Goal: Task Accomplishment & Management: Manage account settings

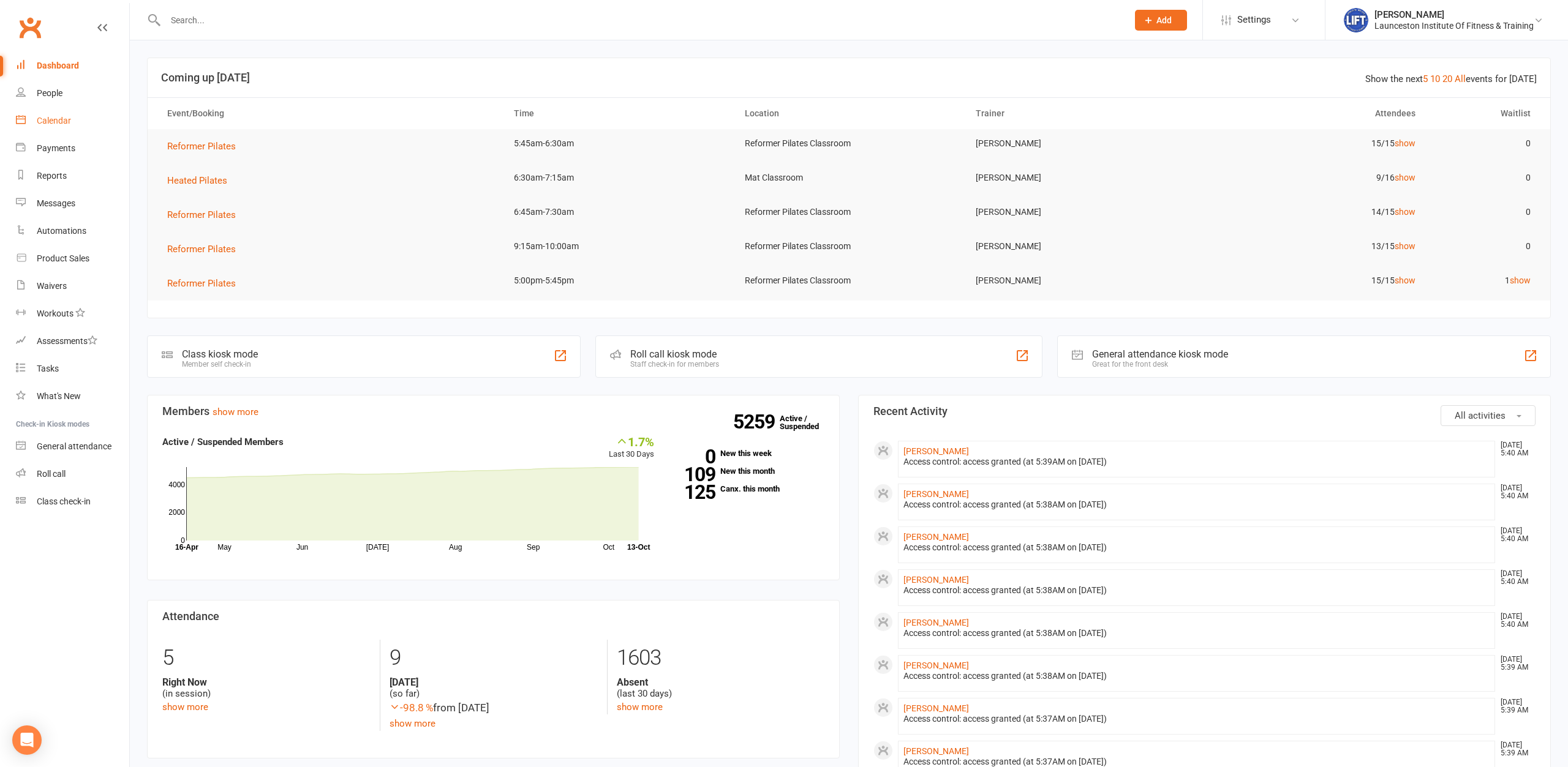
click at [51, 120] on div "Calendar" at bounding box center [53, 120] width 34 height 10
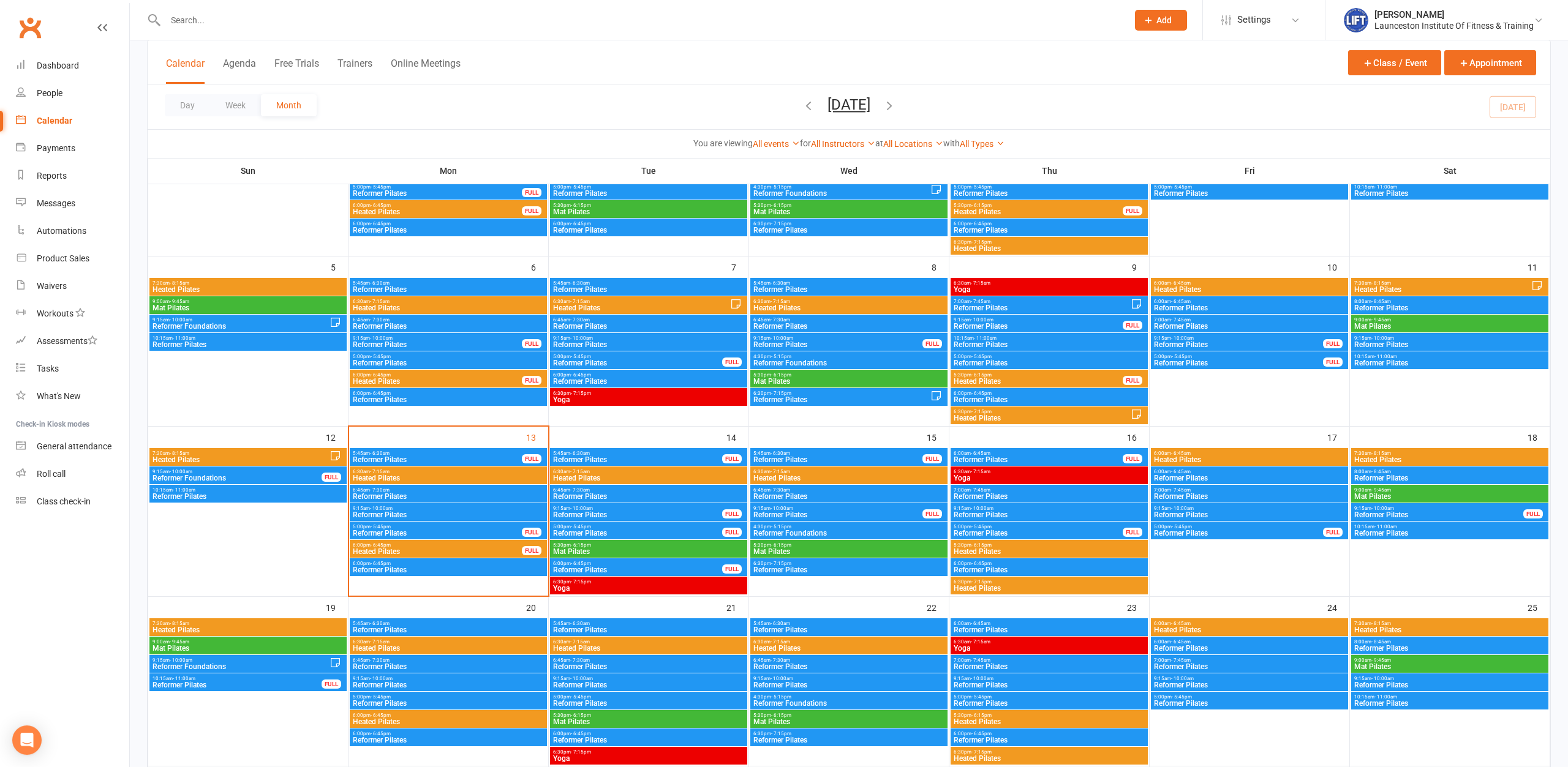
scroll to position [188, 0]
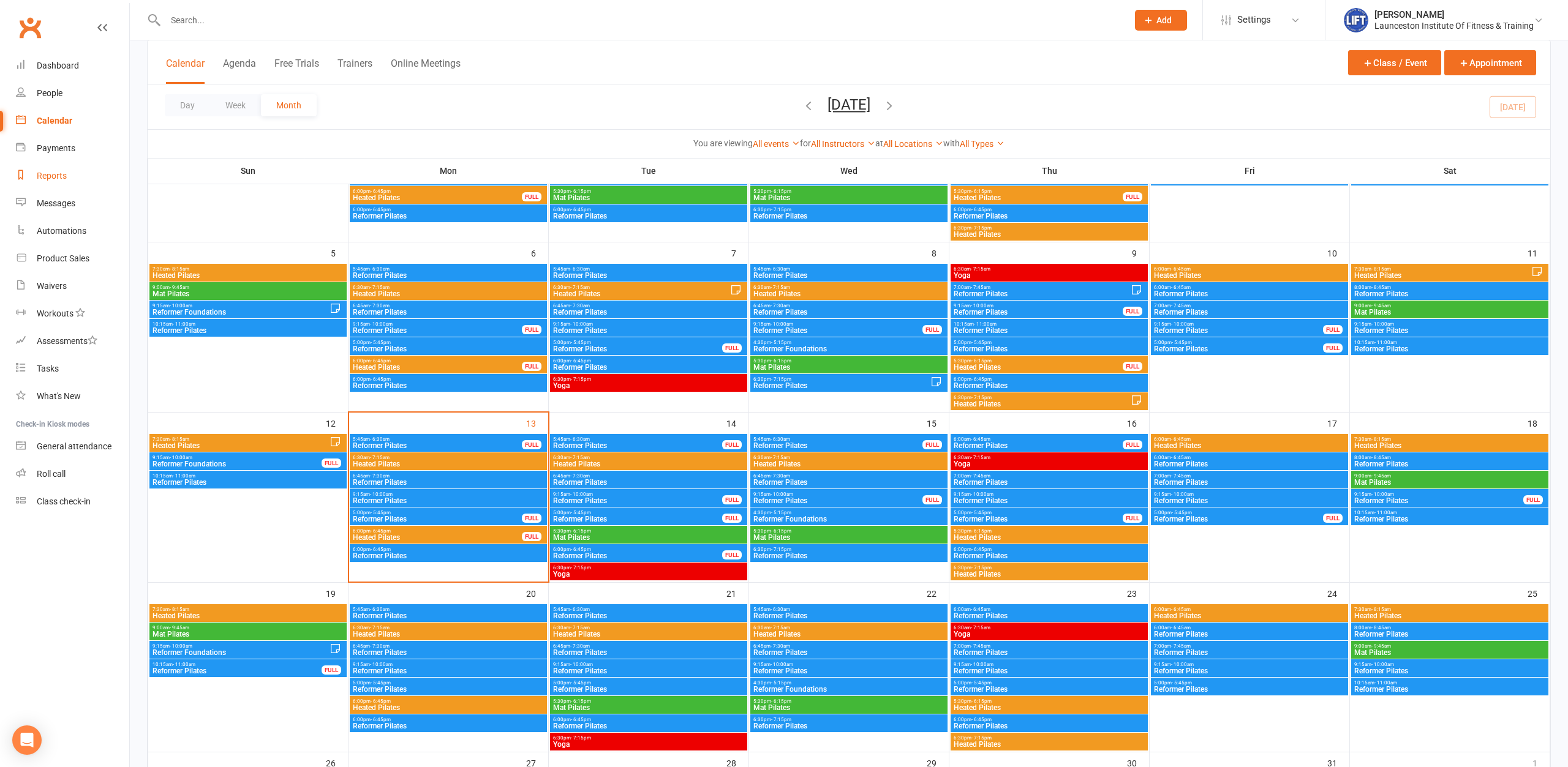
click at [41, 176] on div "Reports" at bounding box center [51, 176] width 30 height 10
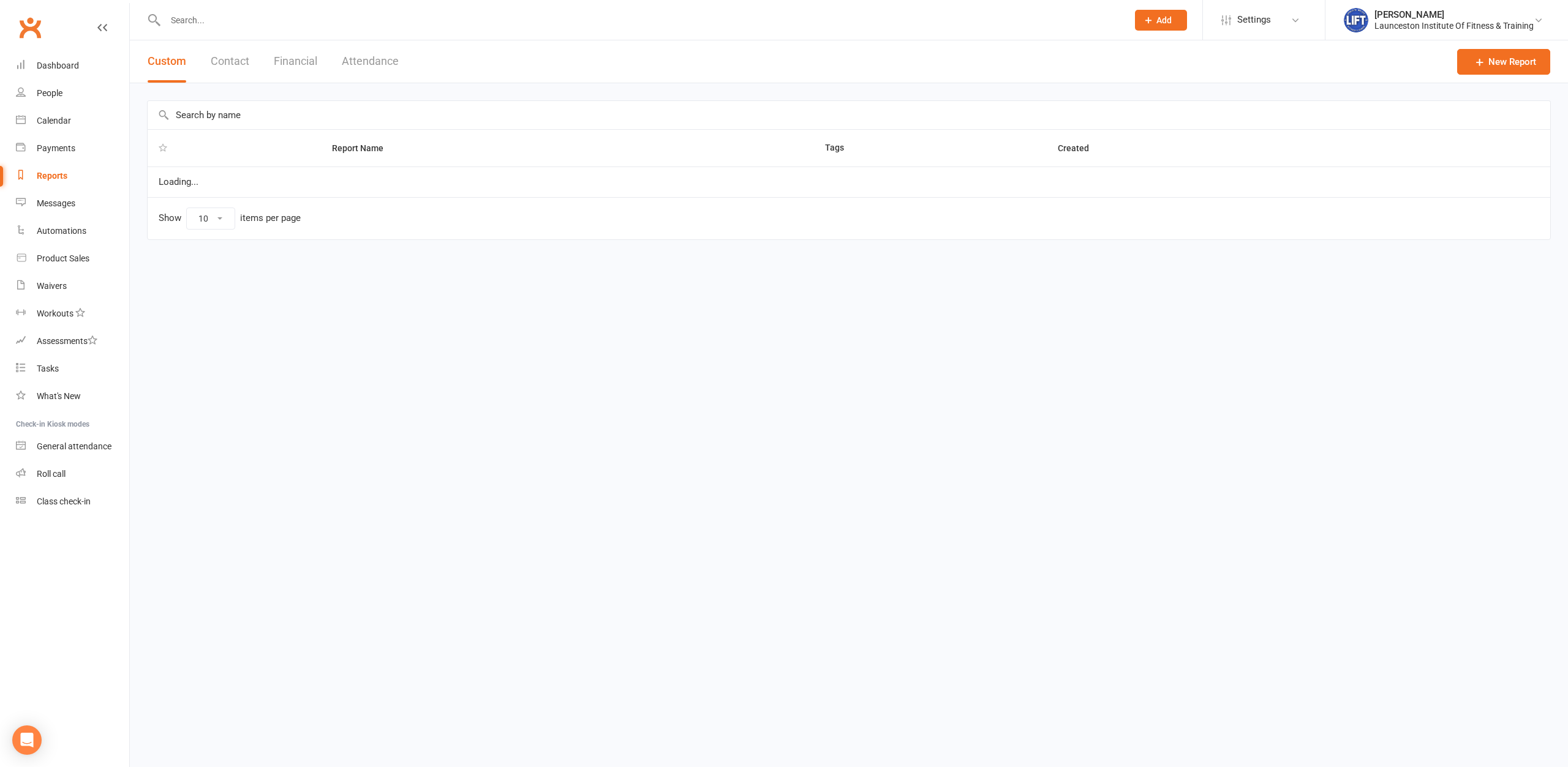
select select "100"
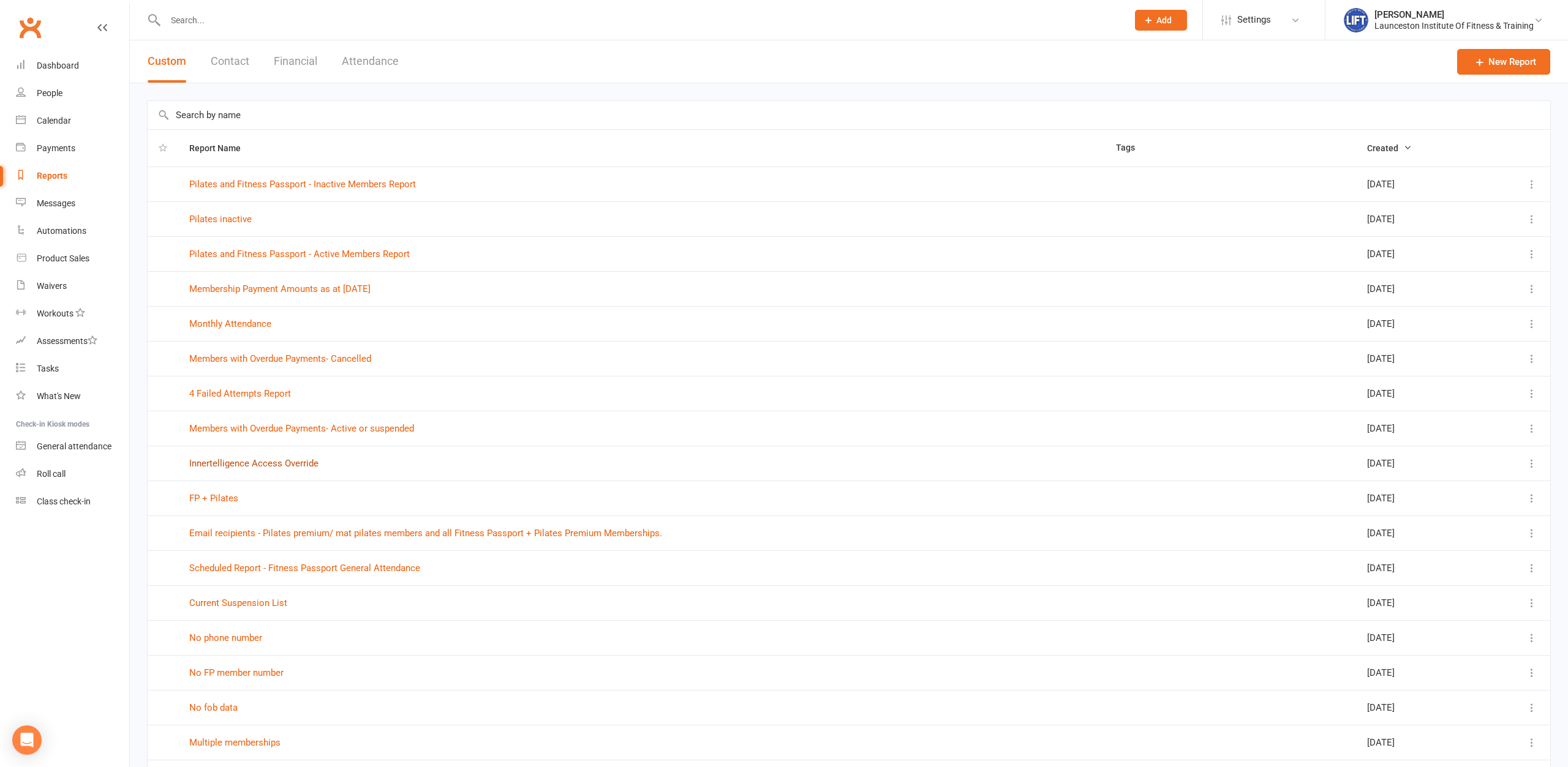
click at [271, 465] on link "Innertelligence Access Override" at bounding box center [253, 463] width 130 height 11
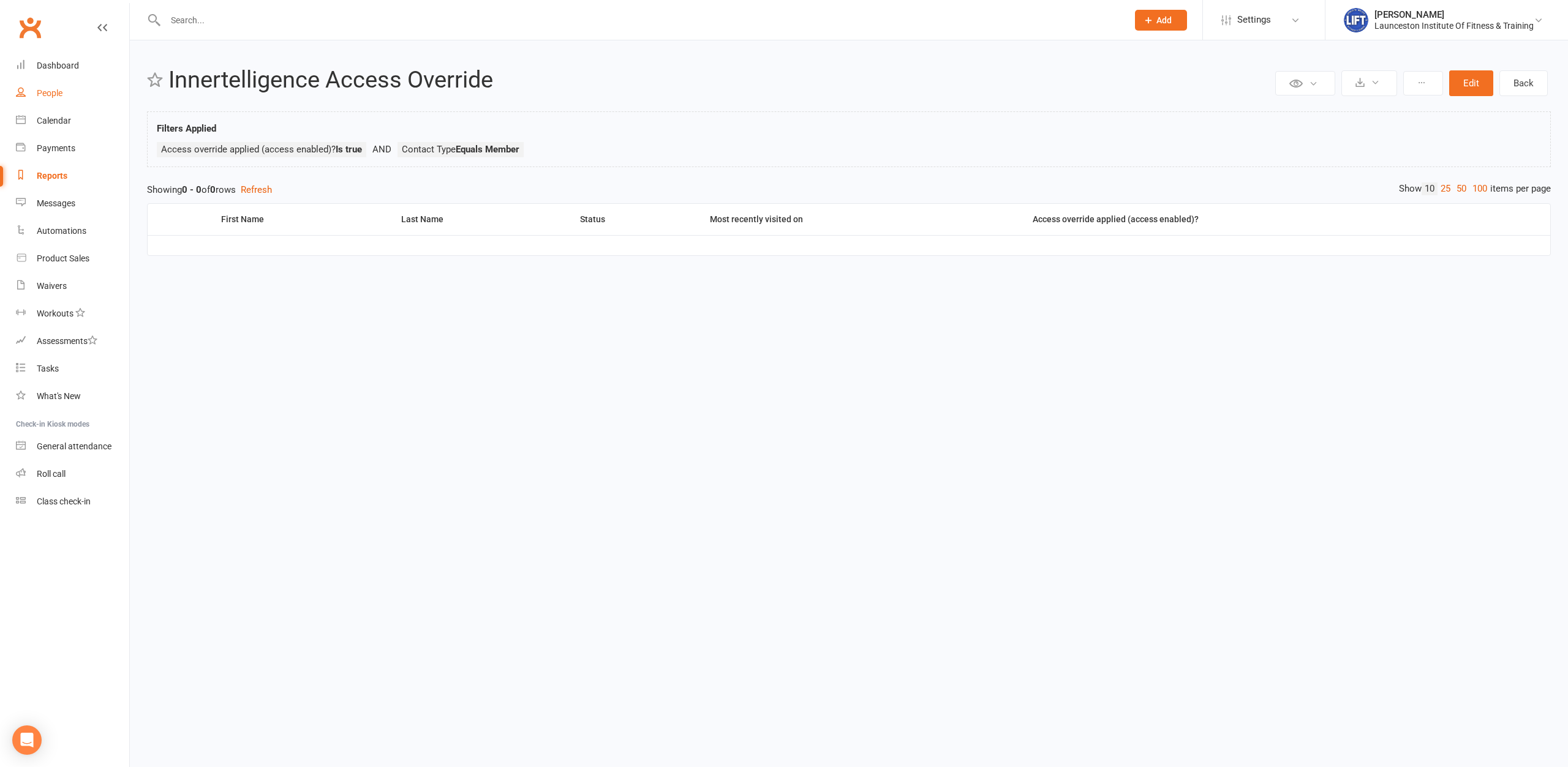
click at [55, 97] on div "People" at bounding box center [49, 93] width 26 height 10
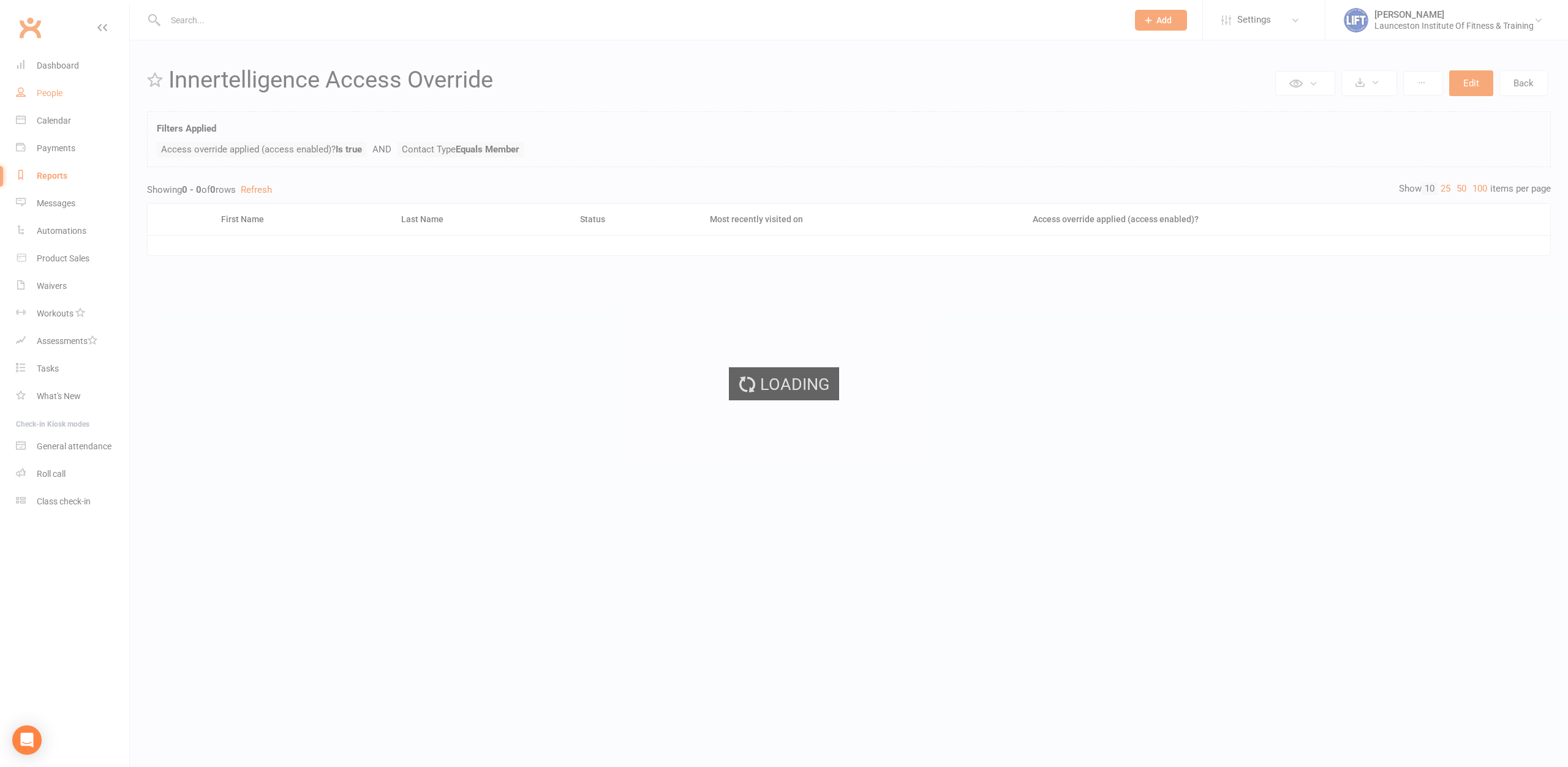
select select "100"
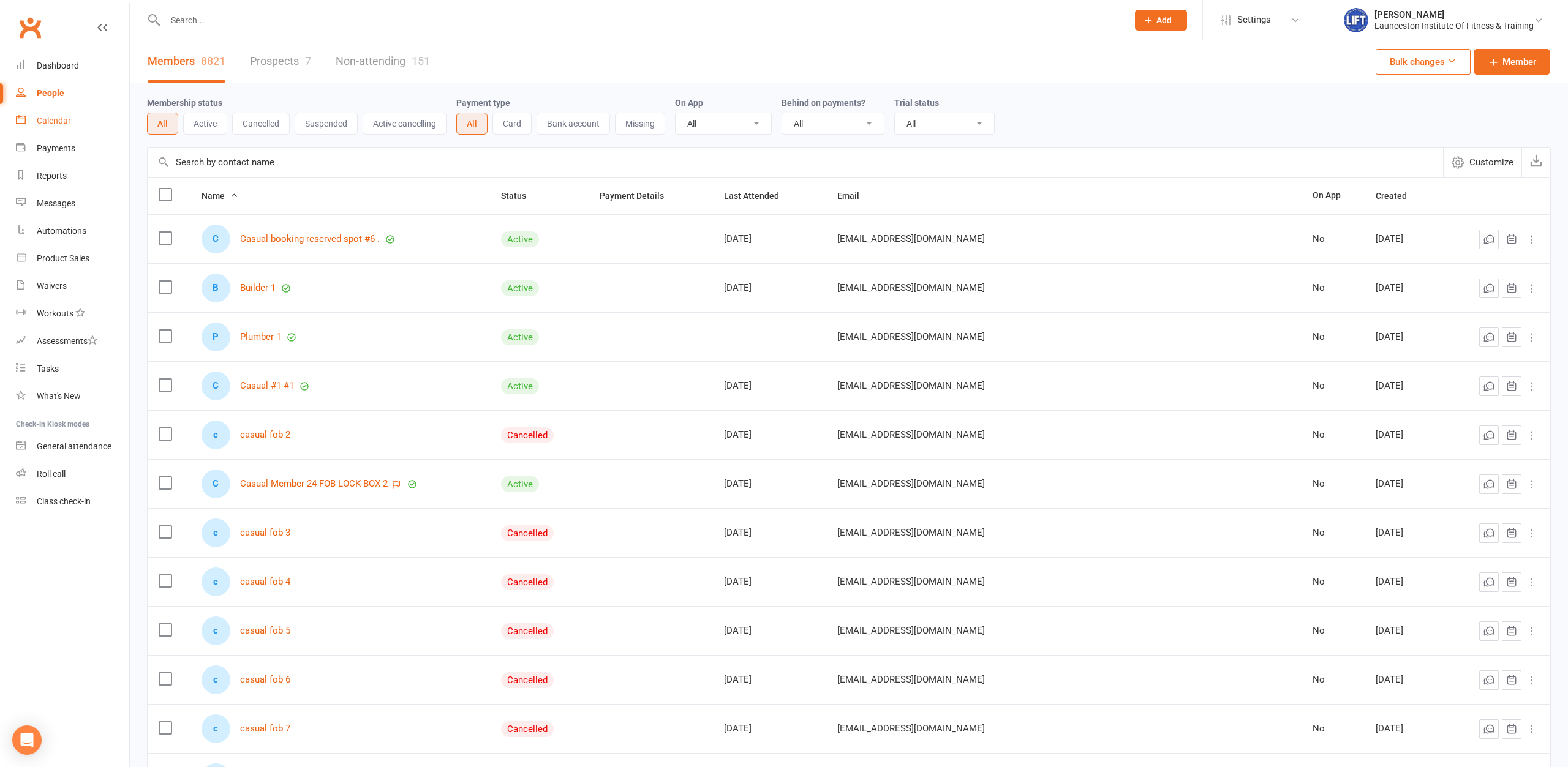
click at [39, 114] on link "Calendar" at bounding box center [73, 120] width 113 height 27
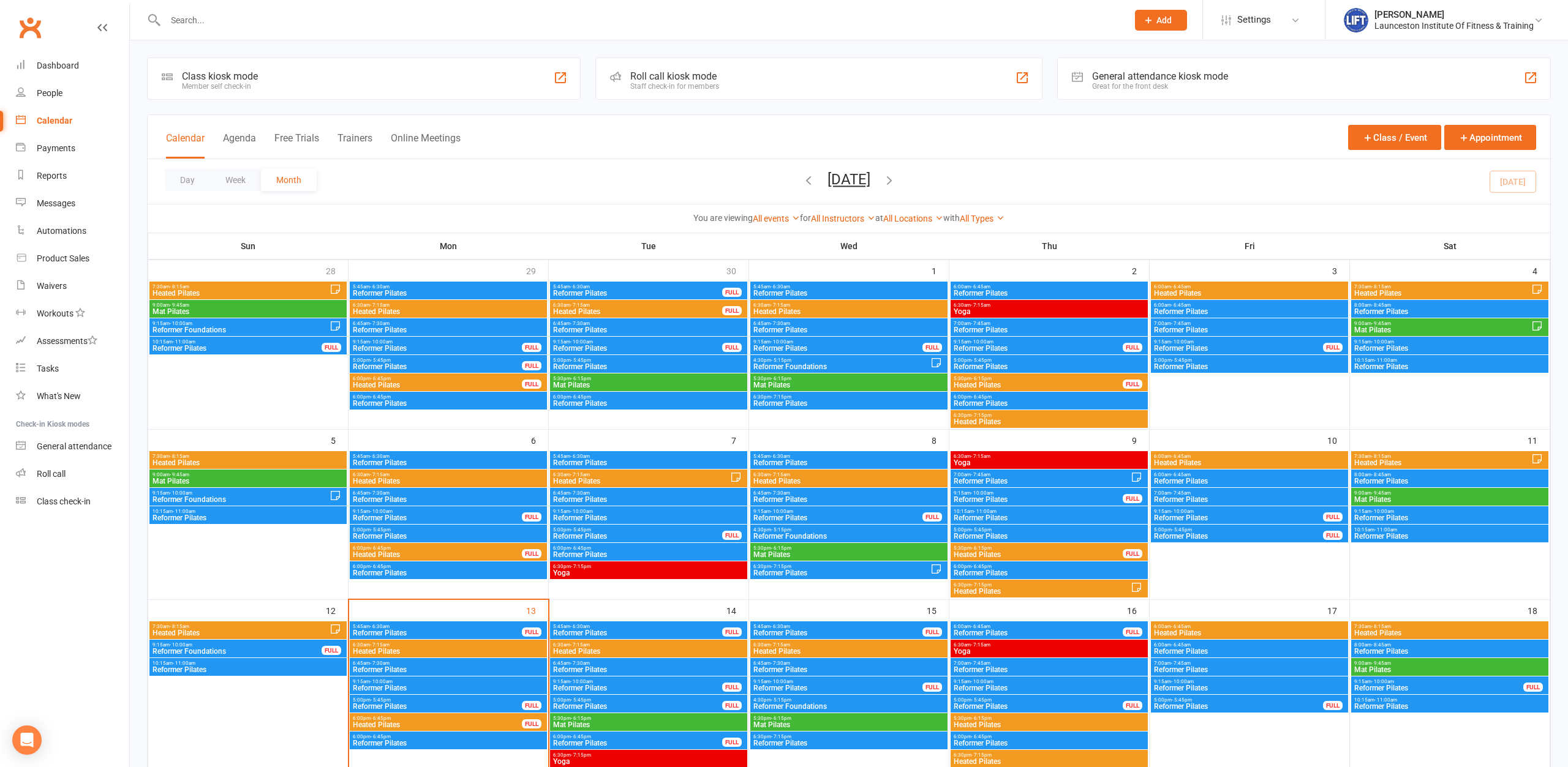
click at [435, 32] on div at bounding box center [633, 20] width 972 height 40
click at [444, 19] on input "text" at bounding box center [640, 20] width 958 height 17
click at [55, 170] on link "Reports" at bounding box center [73, 176] width 113 height 27
select select "100"
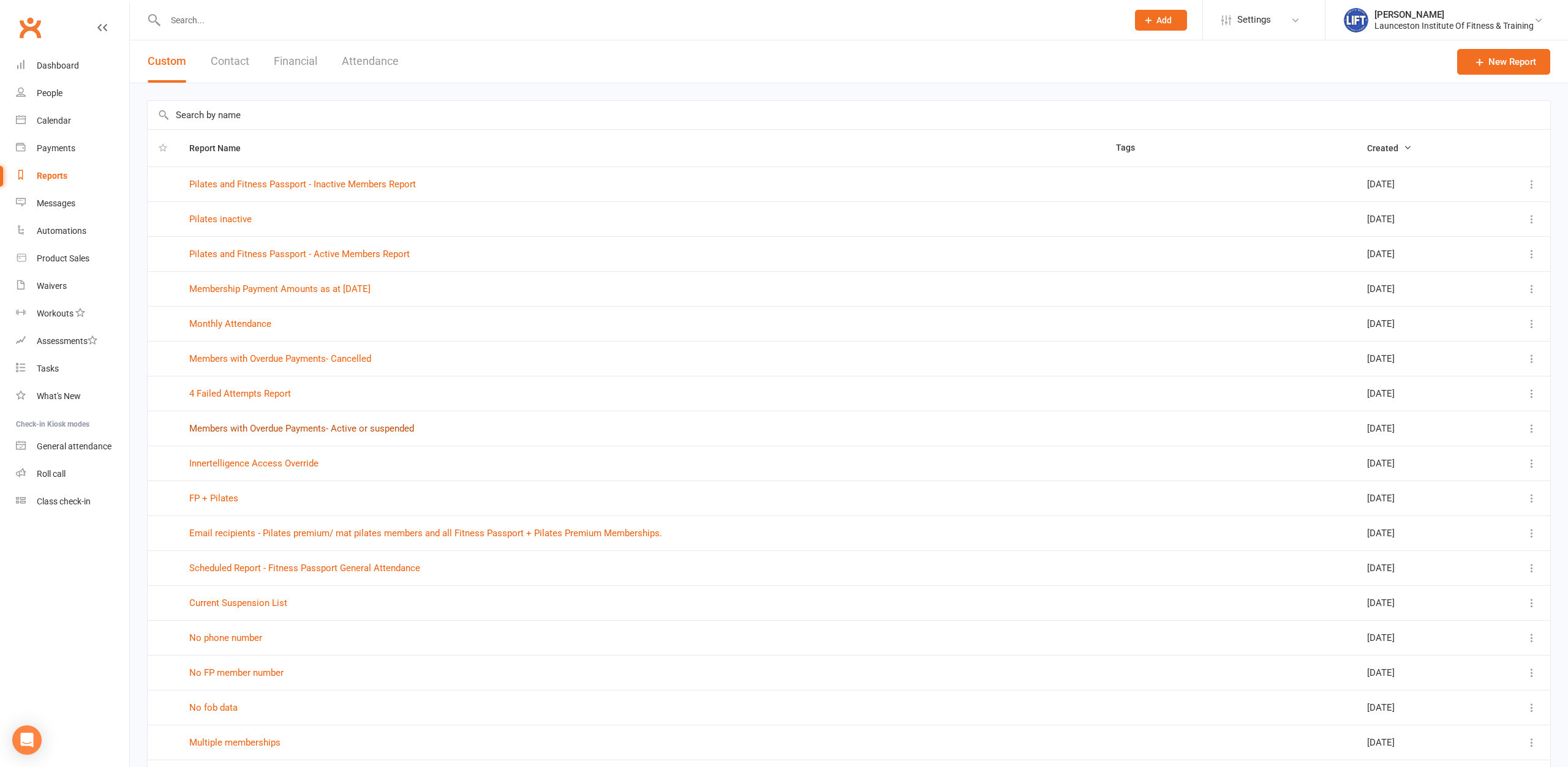
click at [234, 429] on link "Members with Overdue Payments- Active or suspended" at bounding box center [301, 429] width 225 height 11
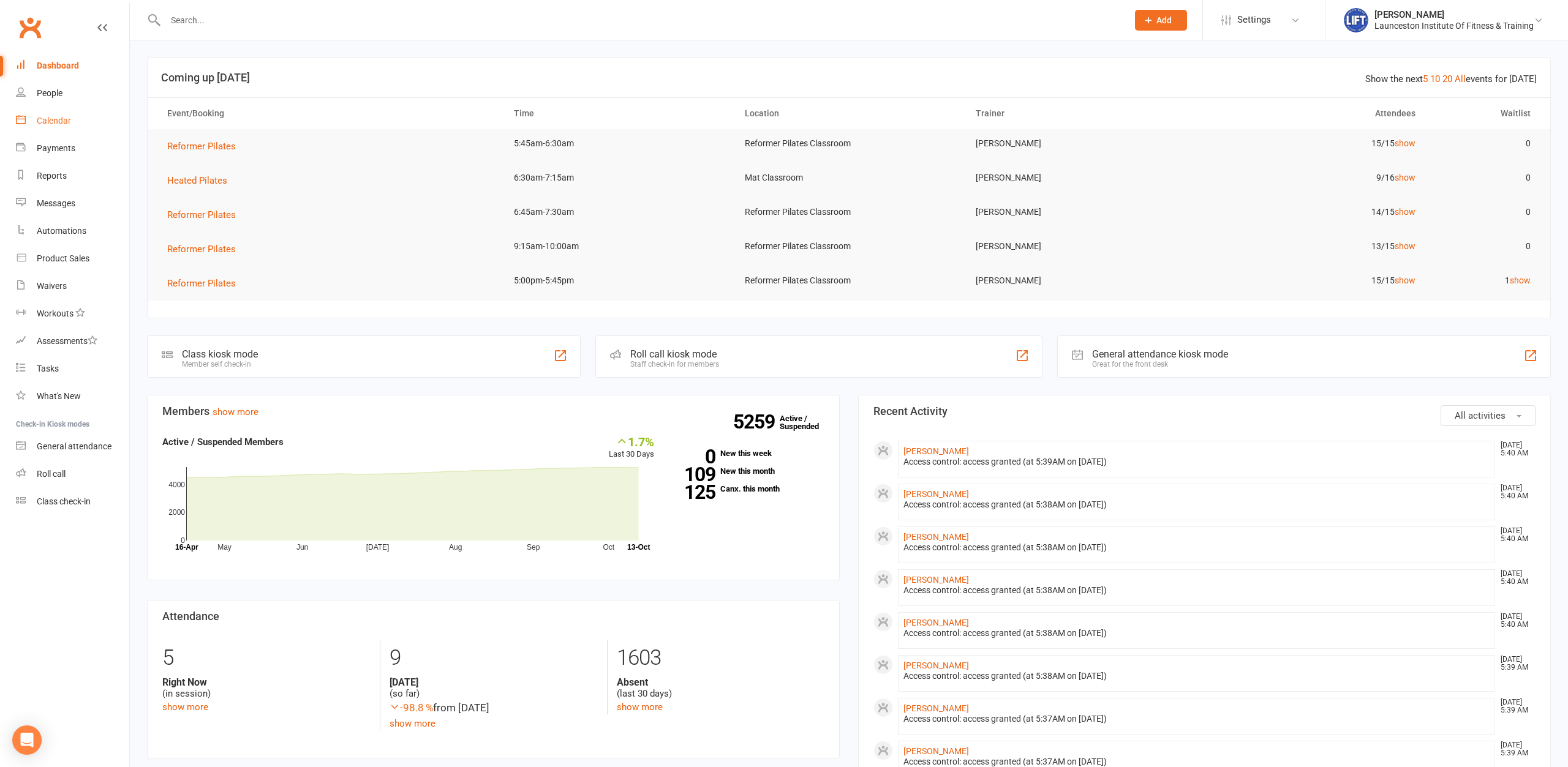
click at [27, 114] on link "Calendar" at bounding box center [73, 120] width 113 height 27
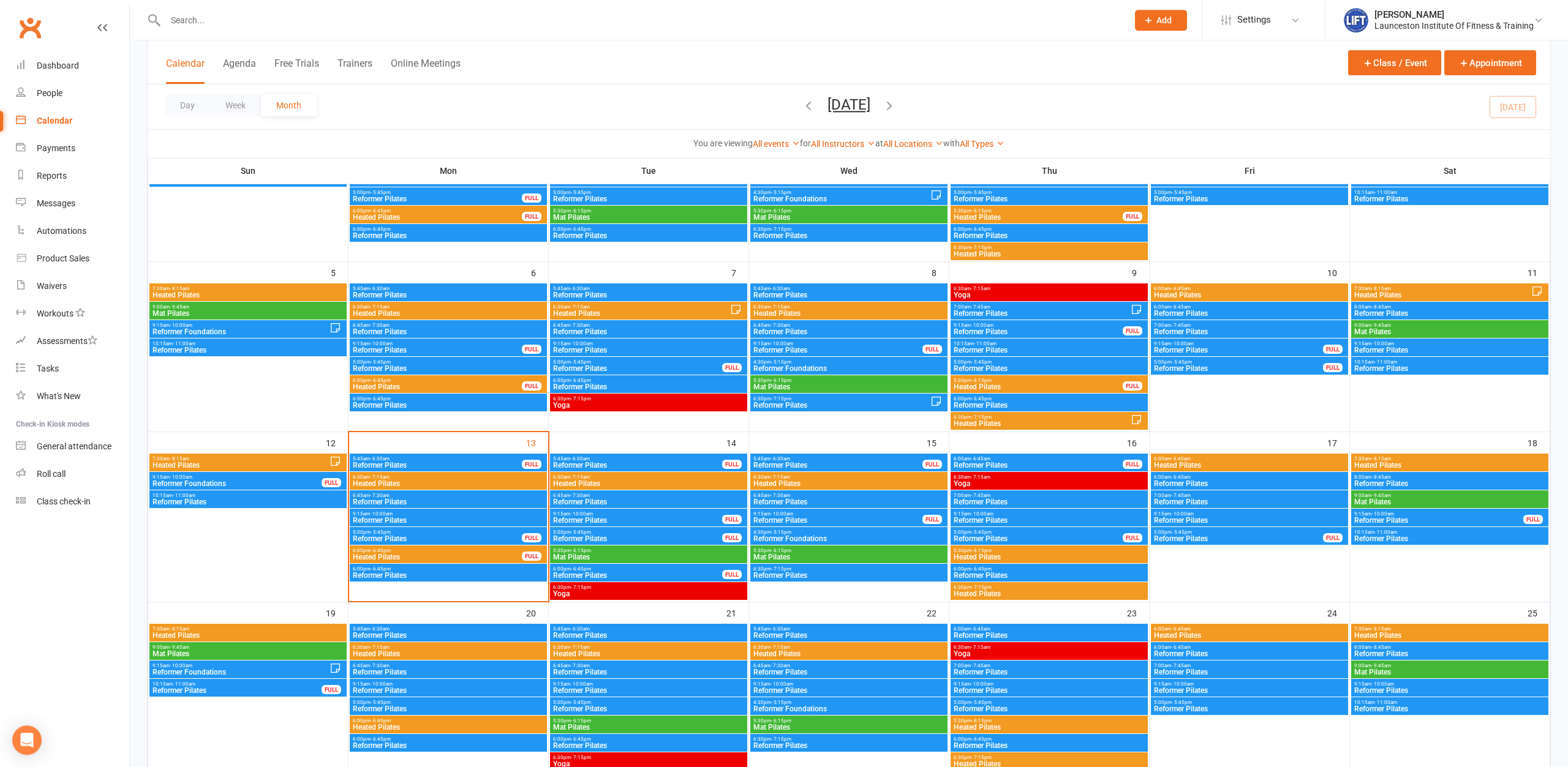
scroll to position [188, 0]
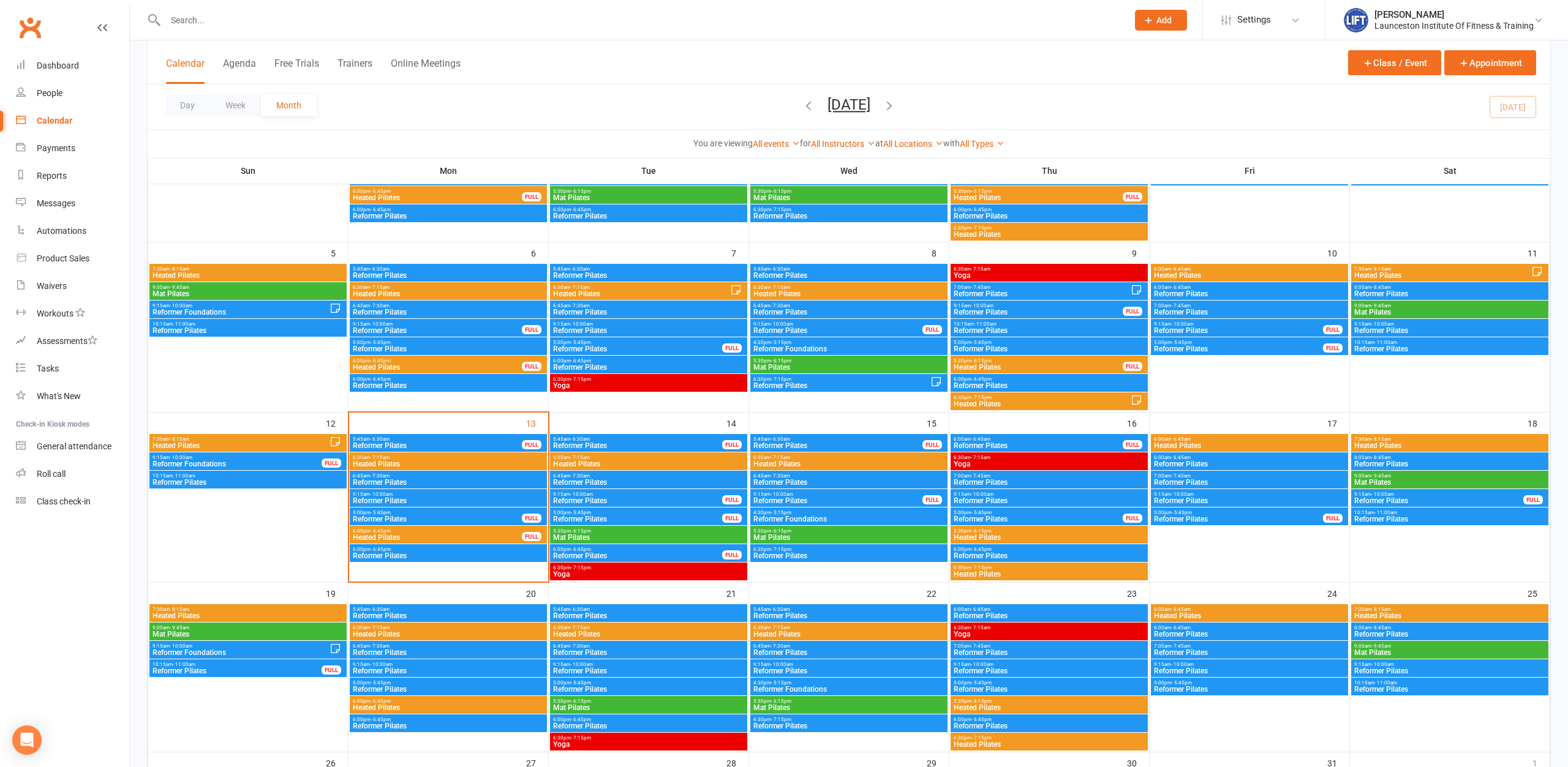
click at [405, 479] on span "Reformer Pilates" at bounding box center [448, 482] width 192 height 7
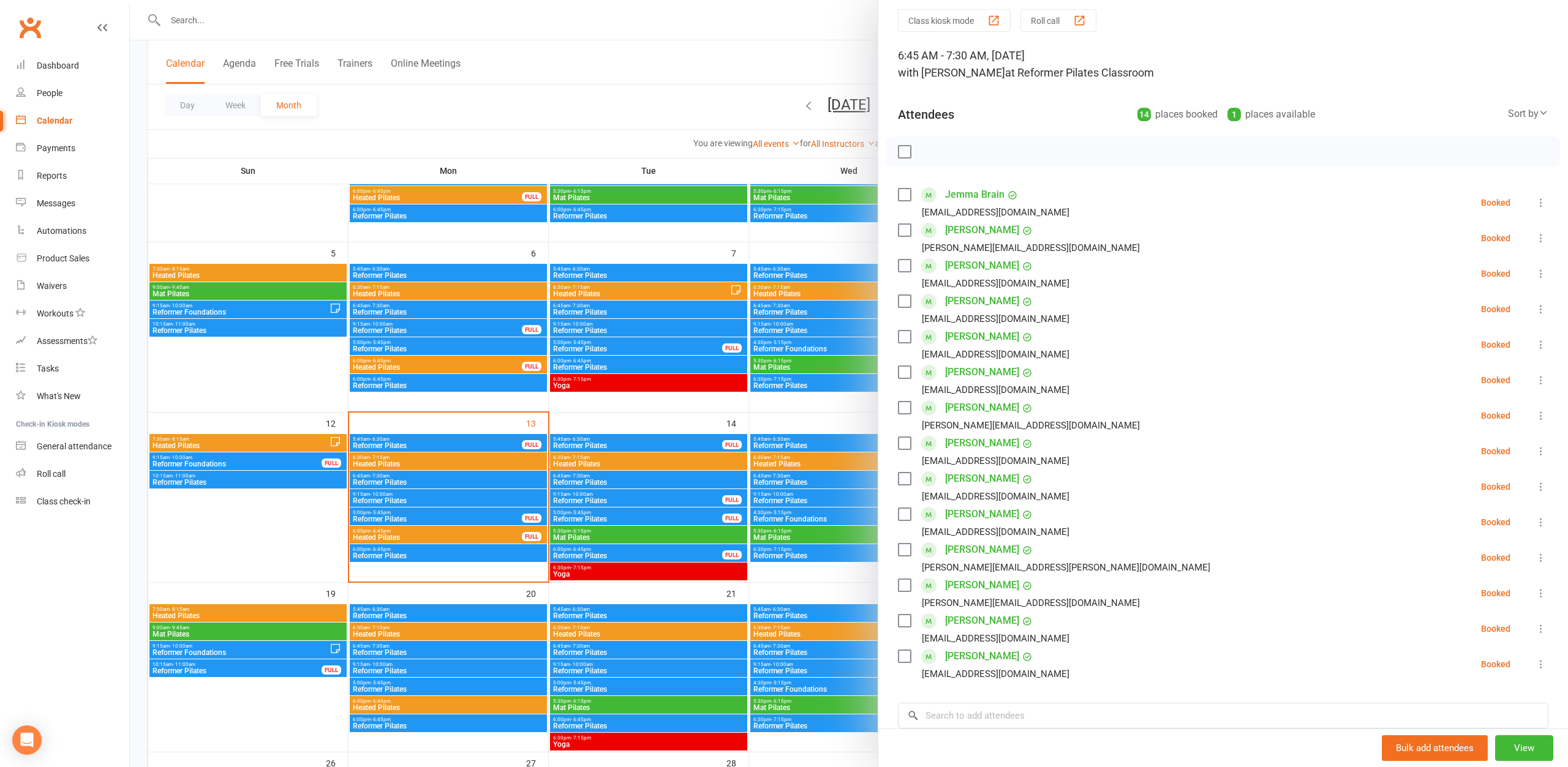
scroll to position [132, 0]
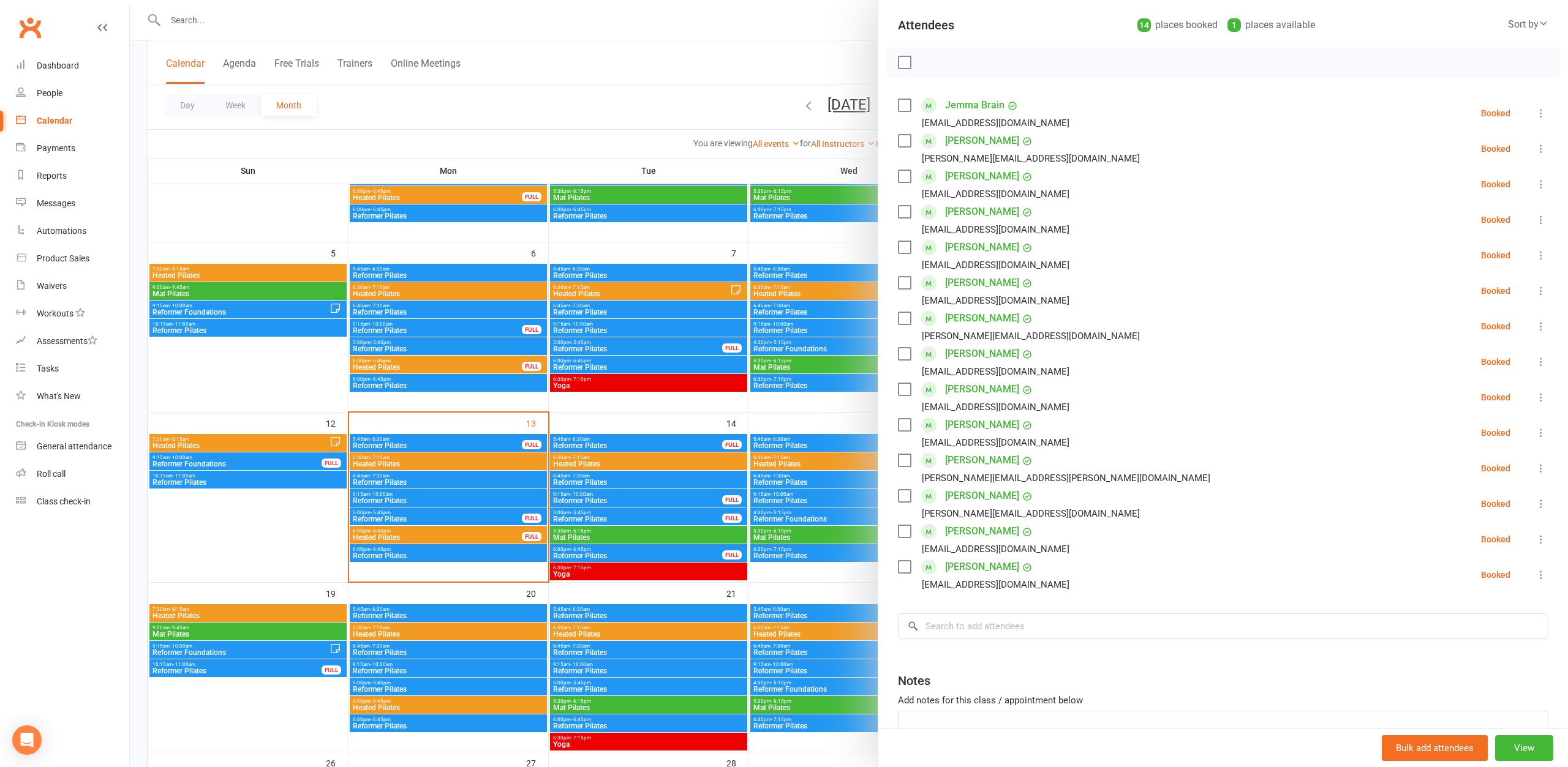
click at [444, 456] on div at bounding box center [848, 384] width 1438 height 767
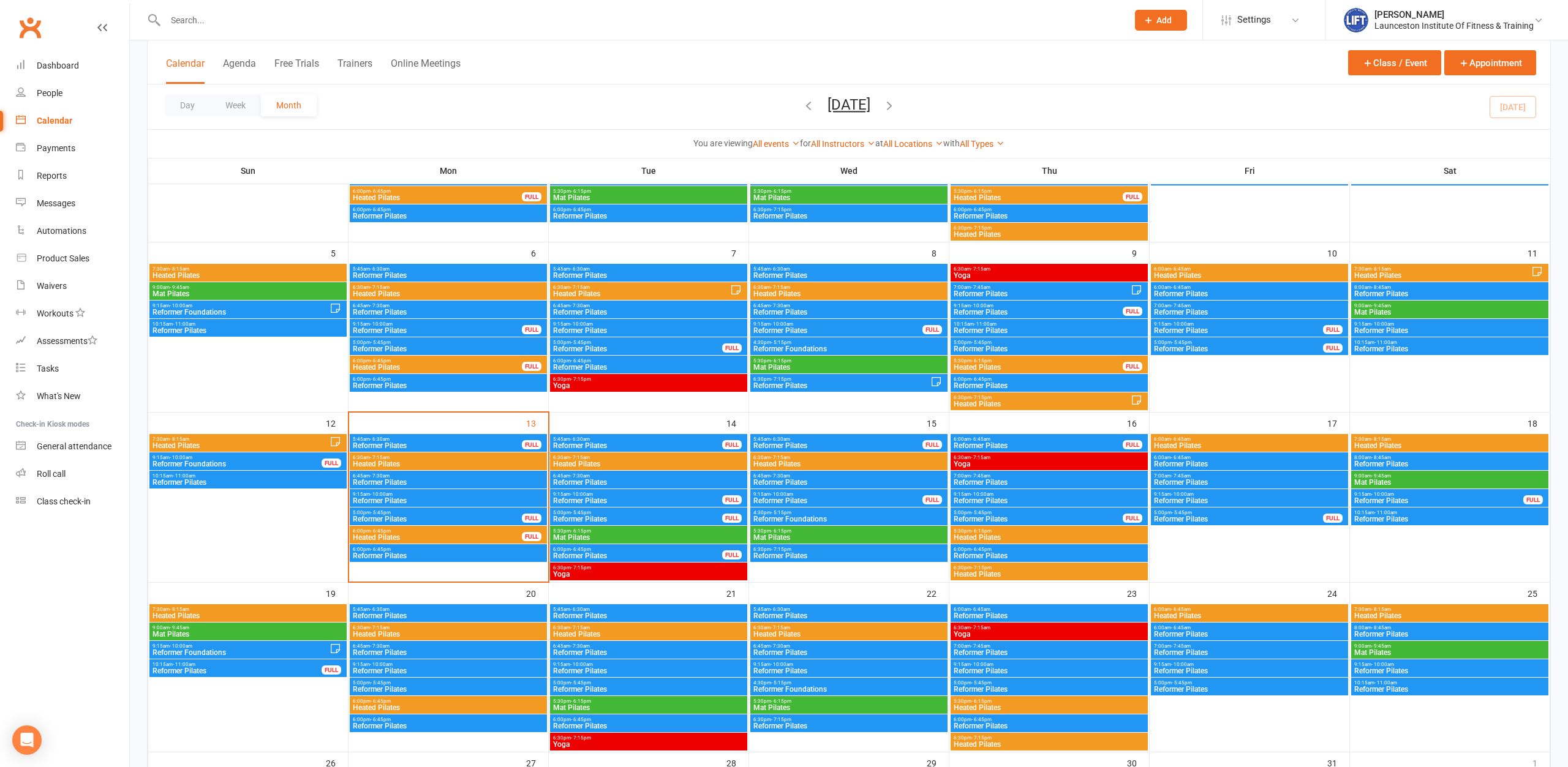
click at [453, 464] on span "Heated Pilates" at bounding box center [448, 464] width 192 height 7
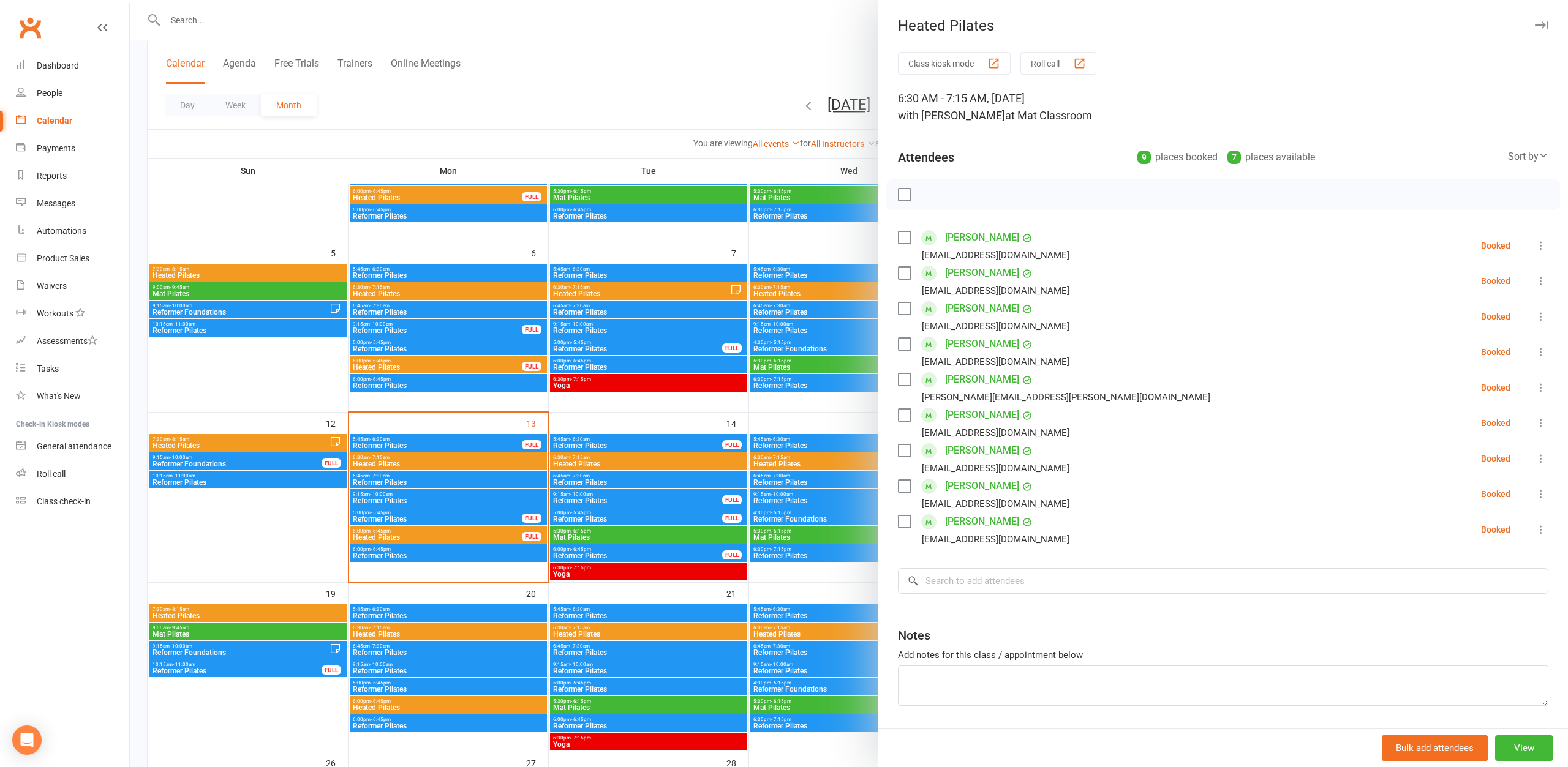
click at [407, 462] on div at bounding box center [848, 384] width 1438 height 767
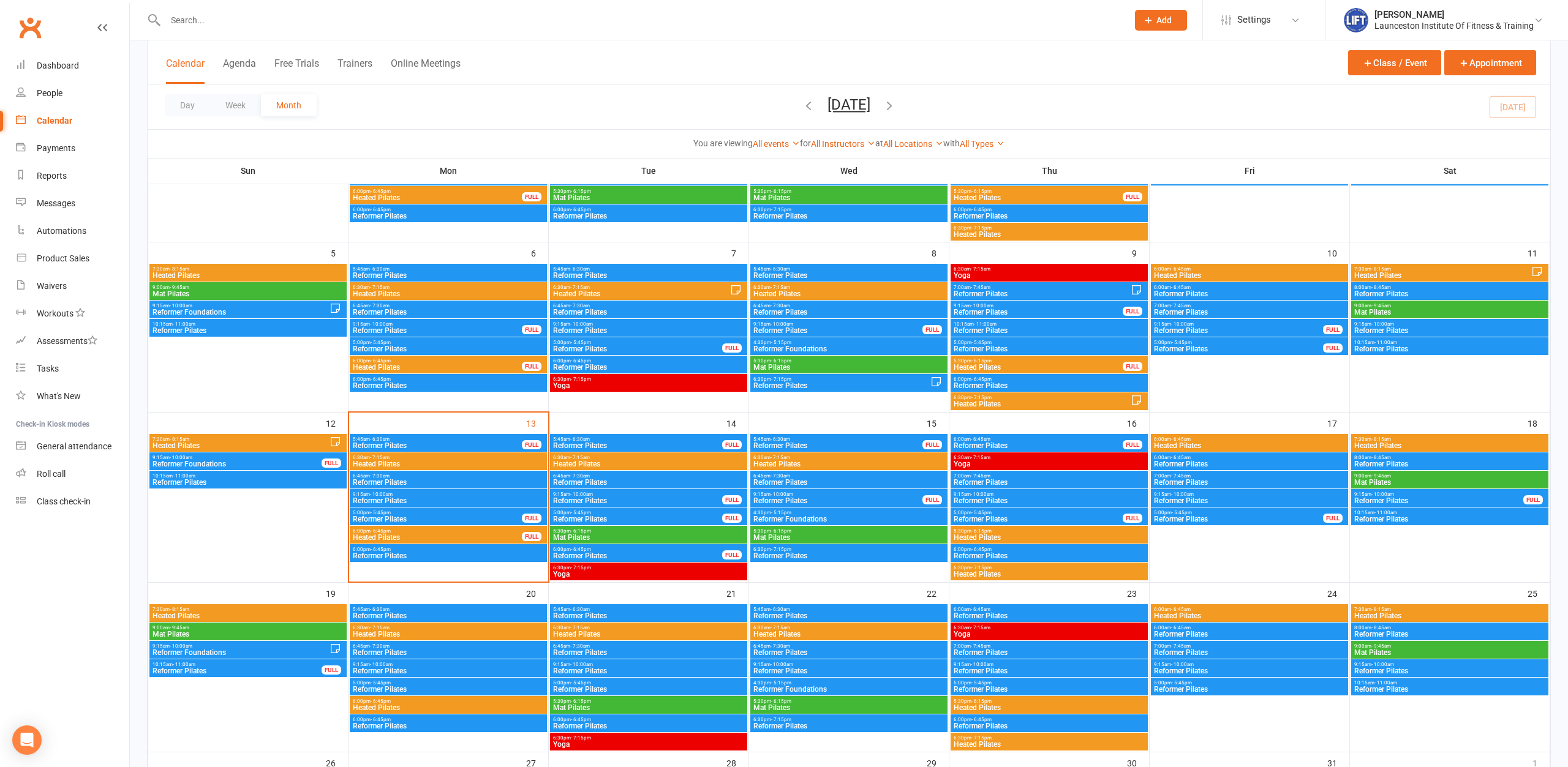
click at [399, 483] on span "Reformer Pilates" at bounding box center [448, 482] width 192 height 7
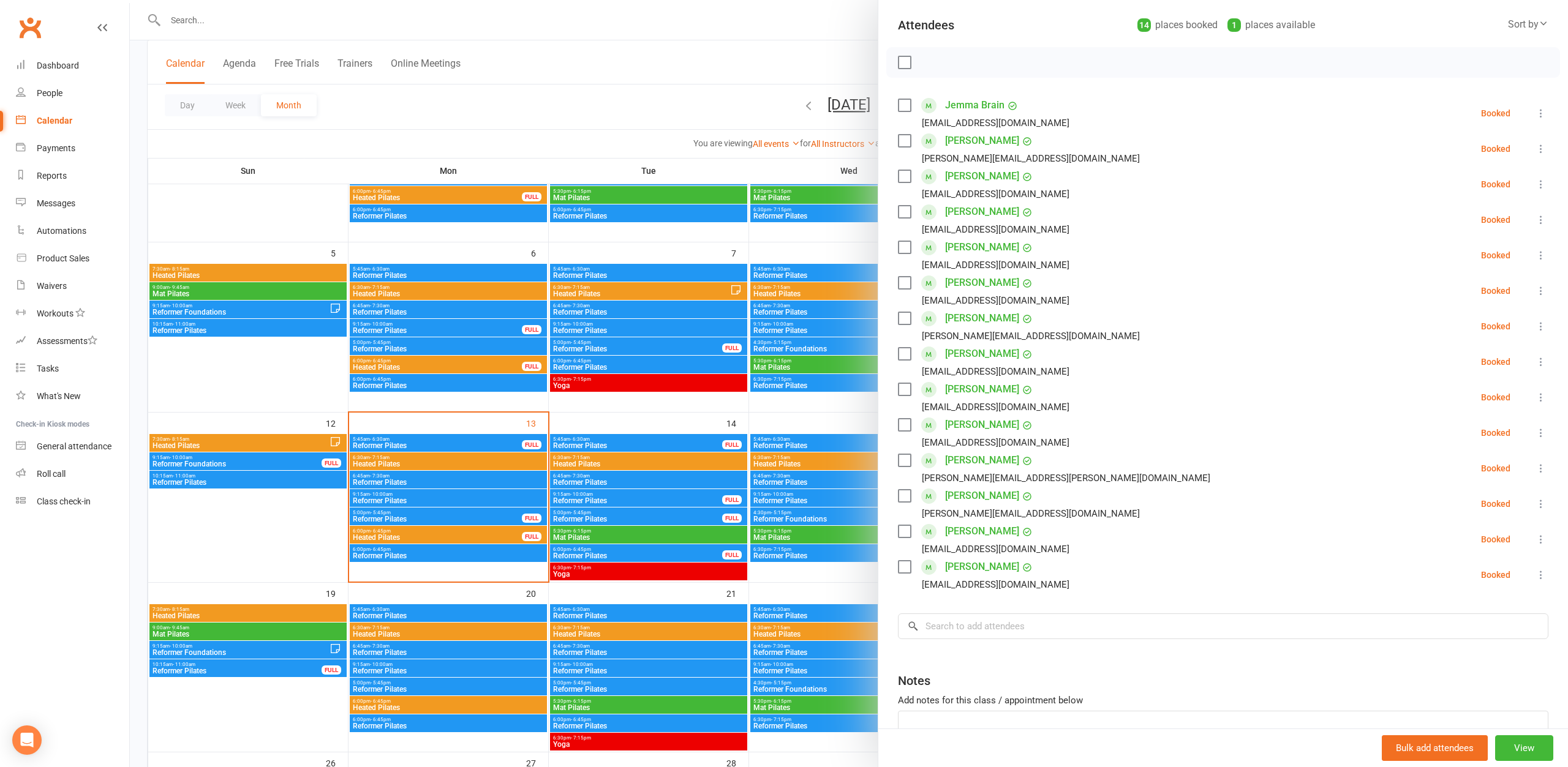
click at [374, 474] on div at bounding box center [848, 384] width 1438 height 767
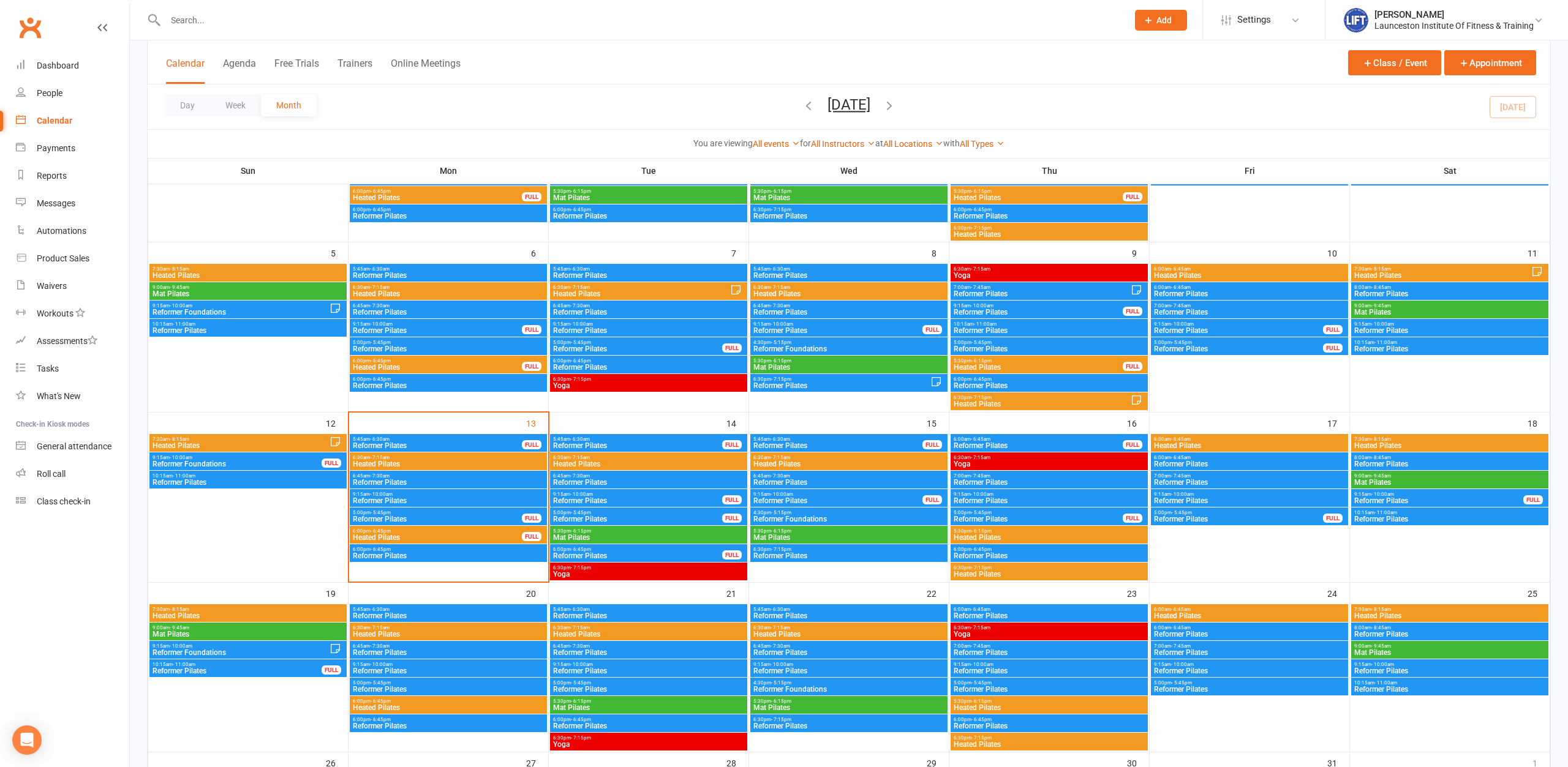
click at [380, 458] on span "- 7:15am" at bounding box center [379, 458] width 20 height 6
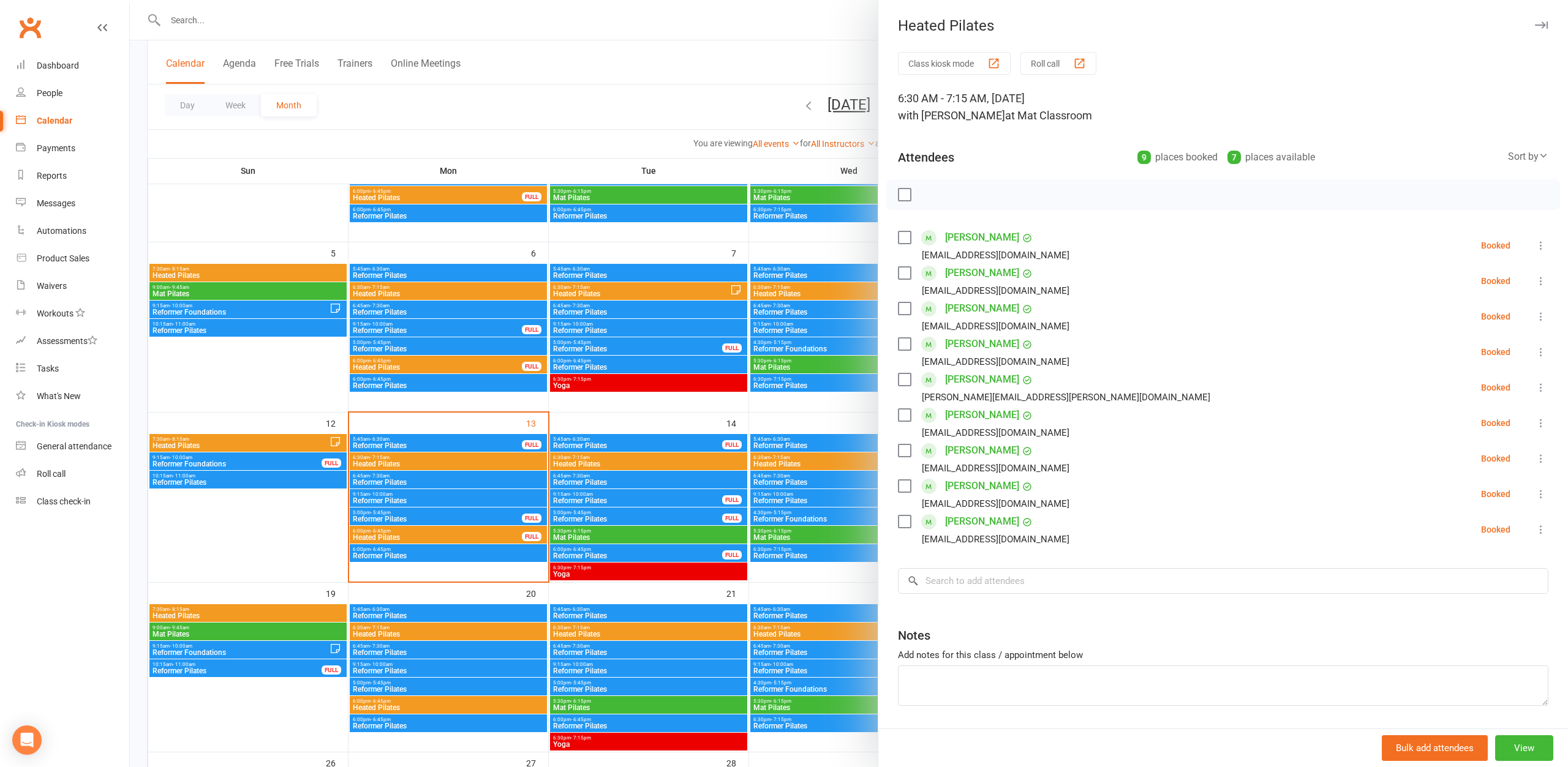
click at [283, 154] on div at bounding box center [848, 384] width 1438 height 767
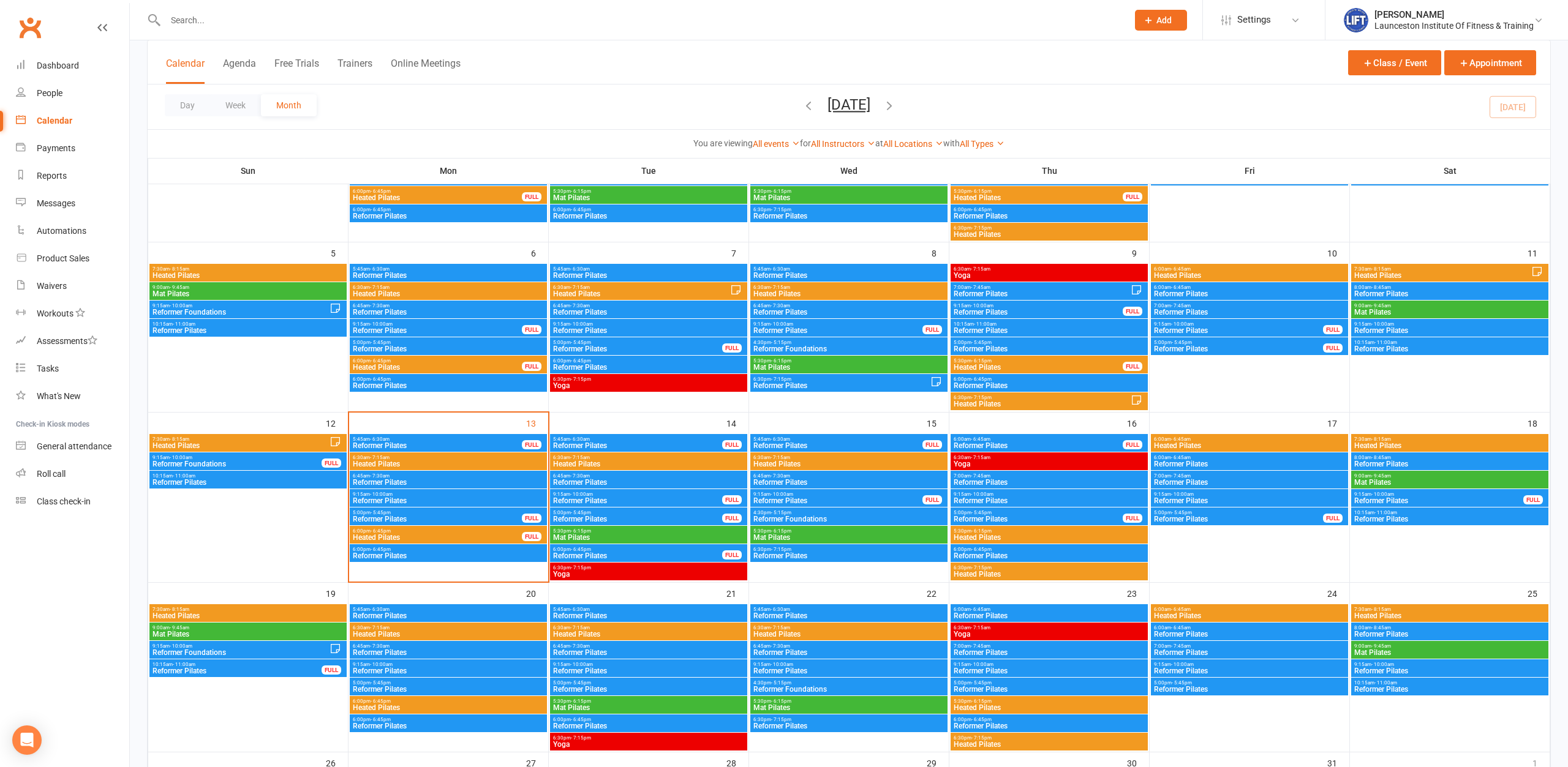
click at [213, 10] on div at bounding box center [633, 20] width 972 height 40
click at [224, 29] on div at bounding box center [633, 20] width 972 height 40
click at [219, 17] on input "text" at bounding box center [640, 20] width 958 height 17
type input "[PERSON_NAME]"
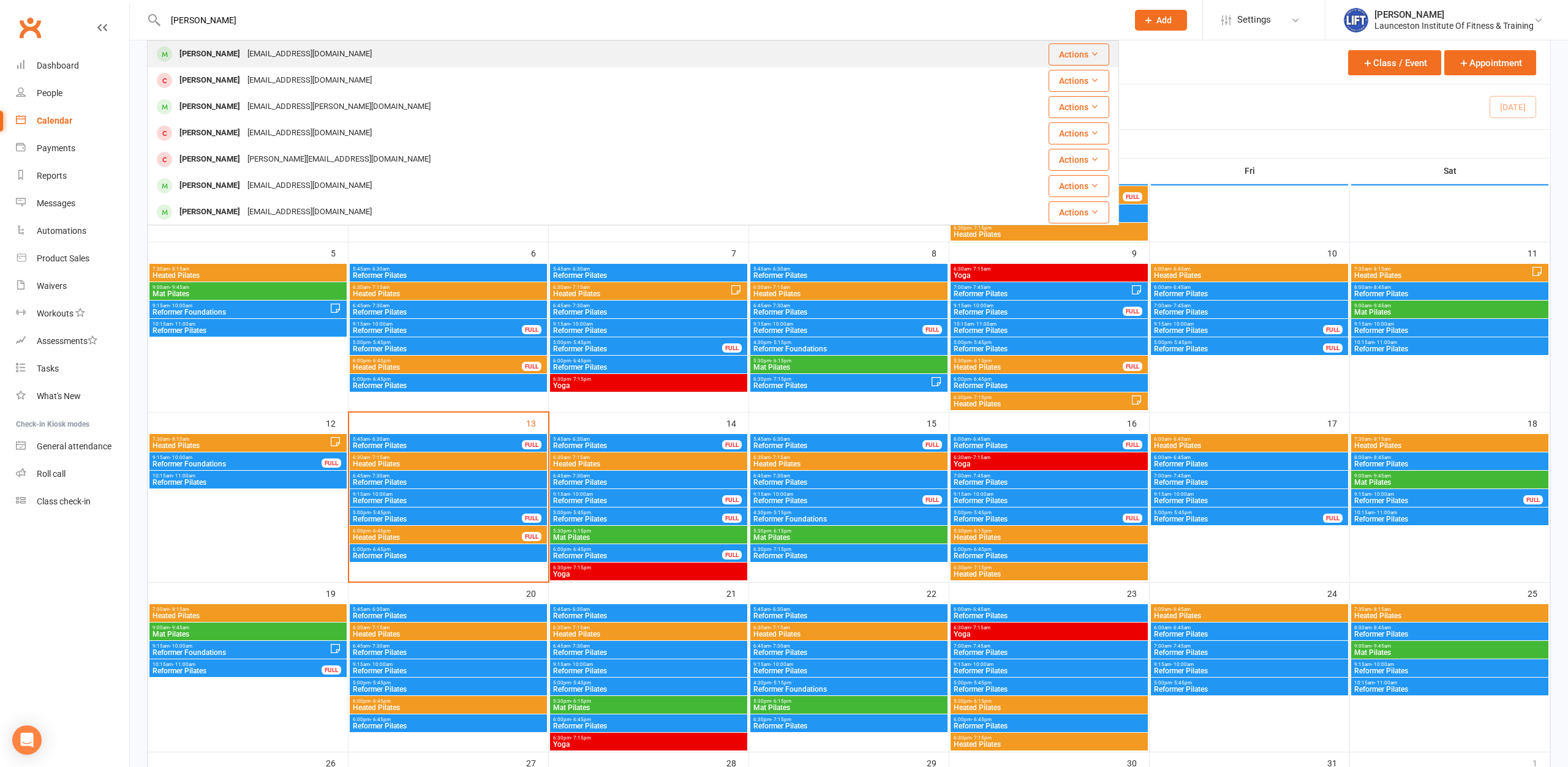
click at [204, 50] on div "[PERSON_NAME]" at bounding box center [209, 54] width 68 height 17
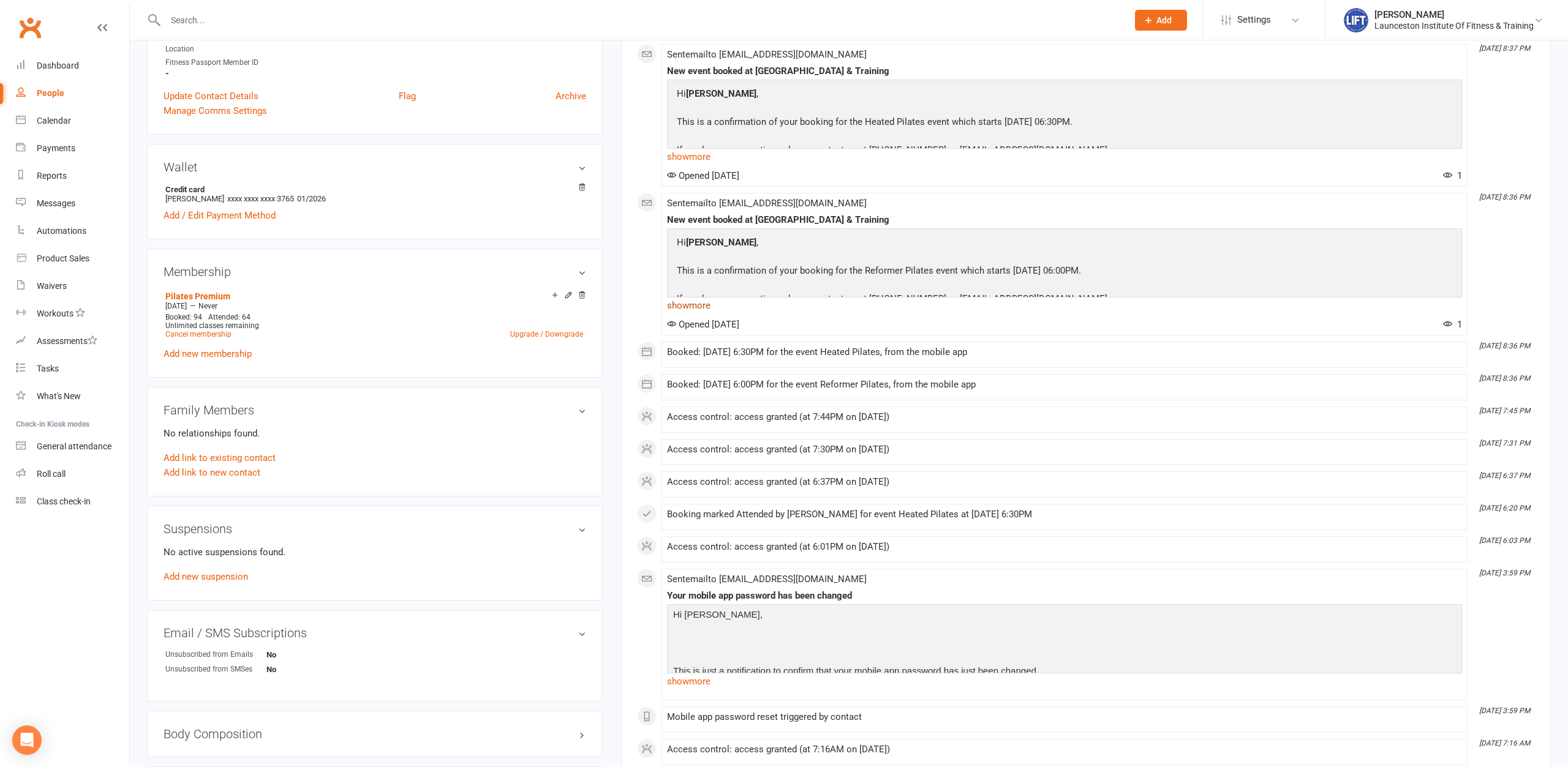
scroll to position [374, 0]
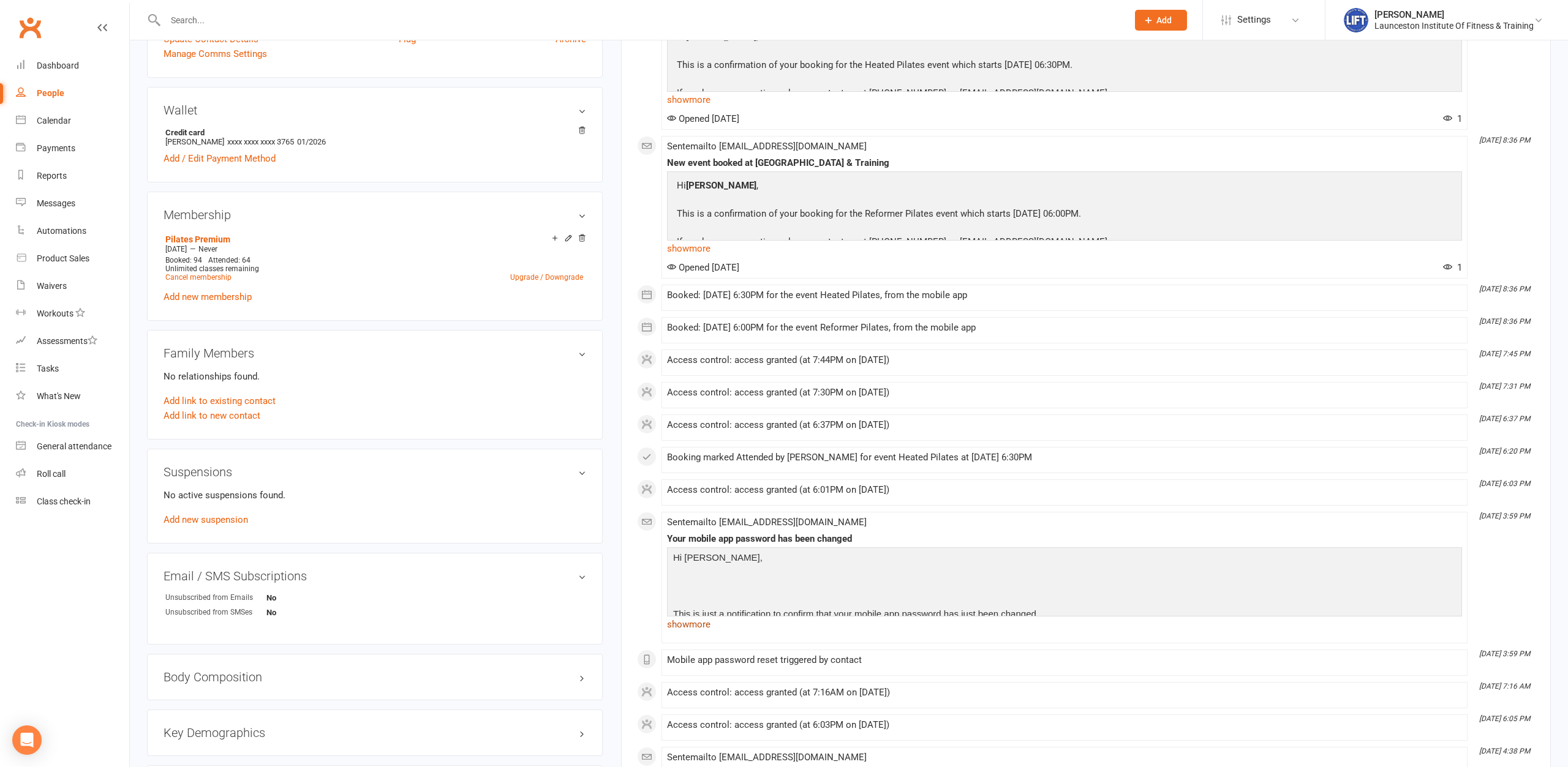
click at [692, 627] on link "show more" at bounding box center [1065, 624] width 795 height 17
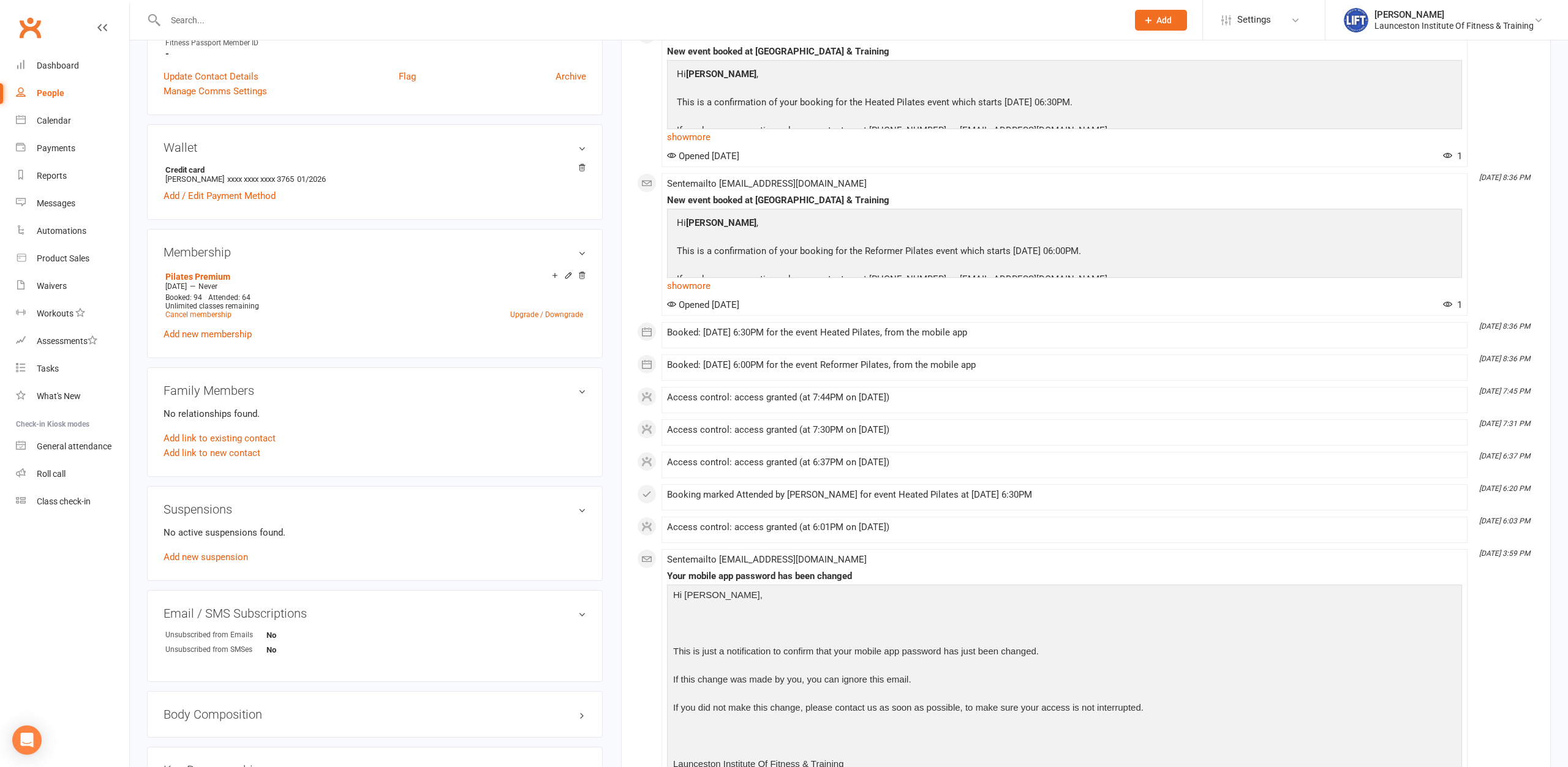
scroll to position [312, 0]
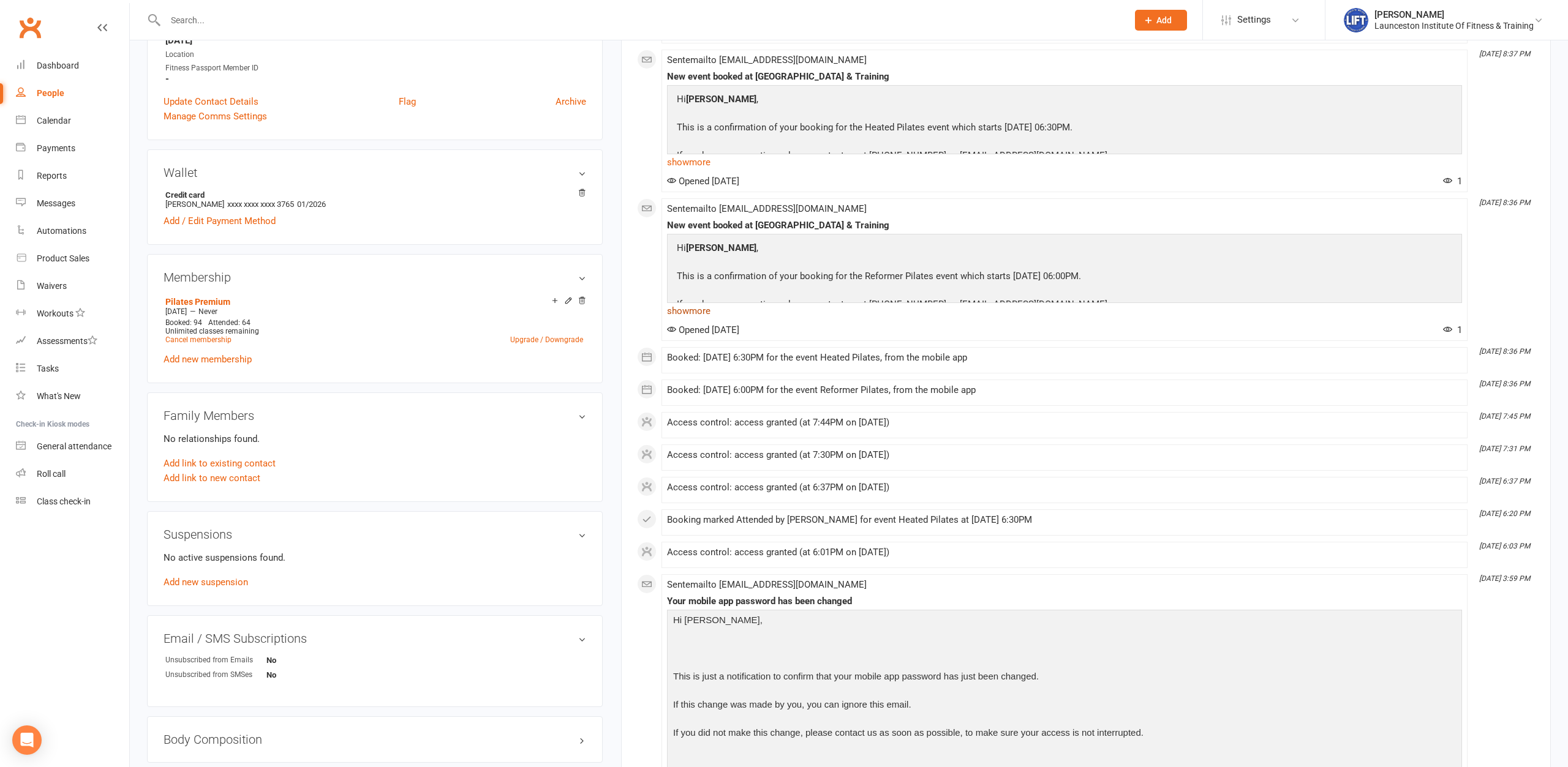
click at [690, 308] on link "show more" at bounding box center [1065, 311] width 795 height 17
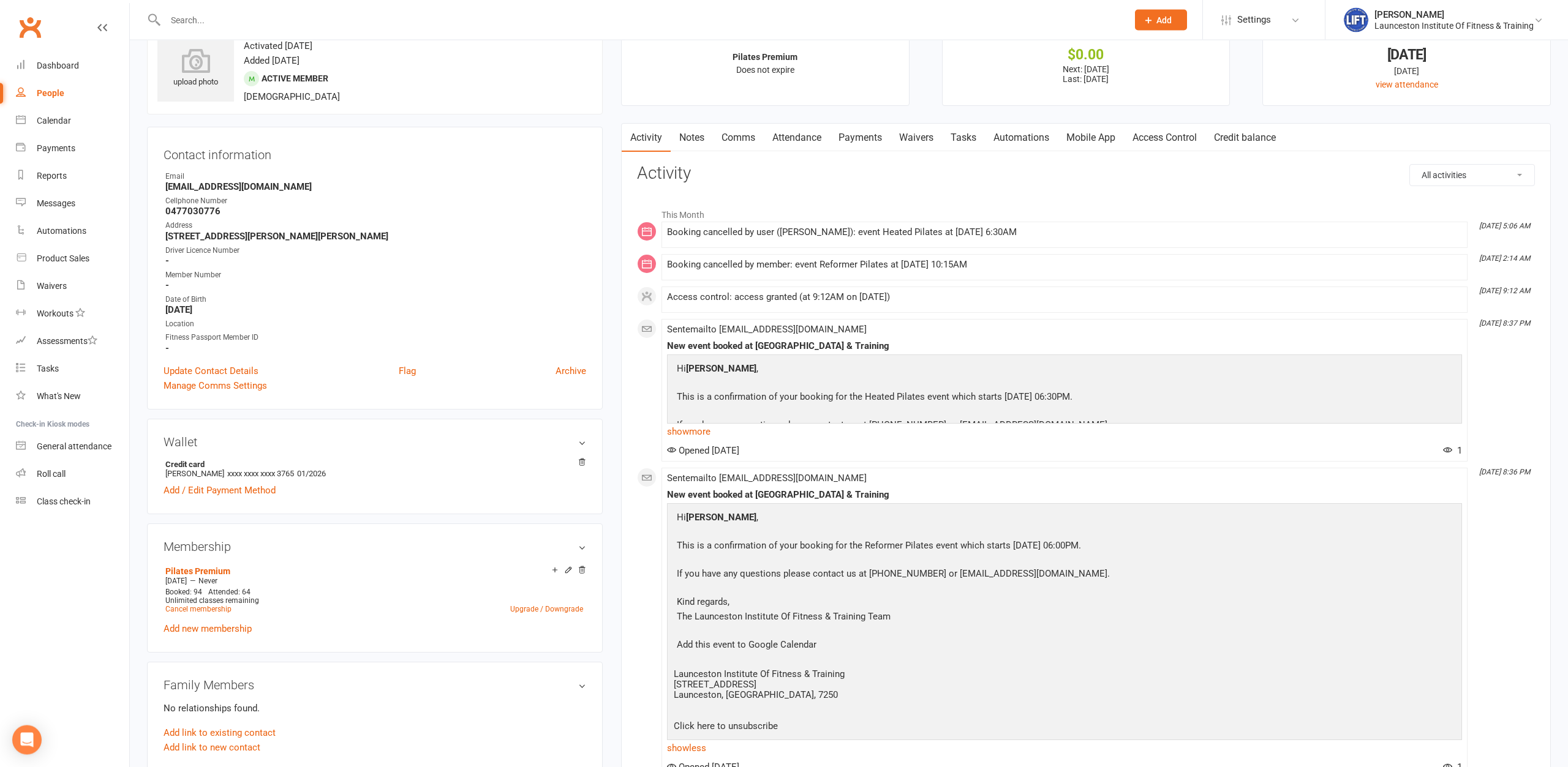
scroll to position [0, 0]
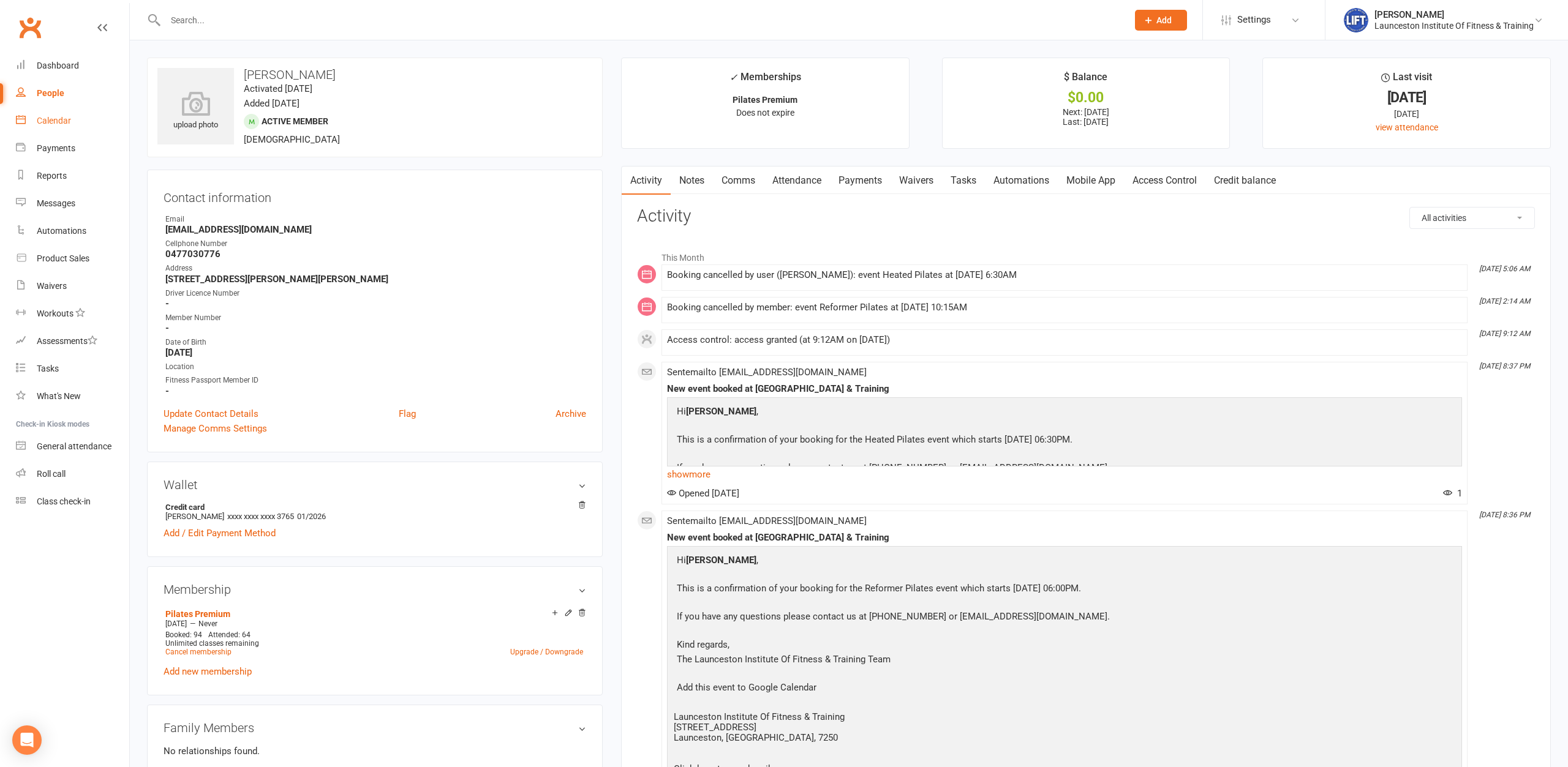
click at [31, 120] on link "Calendar" at bounding box center [73, 120] width 113 height 27
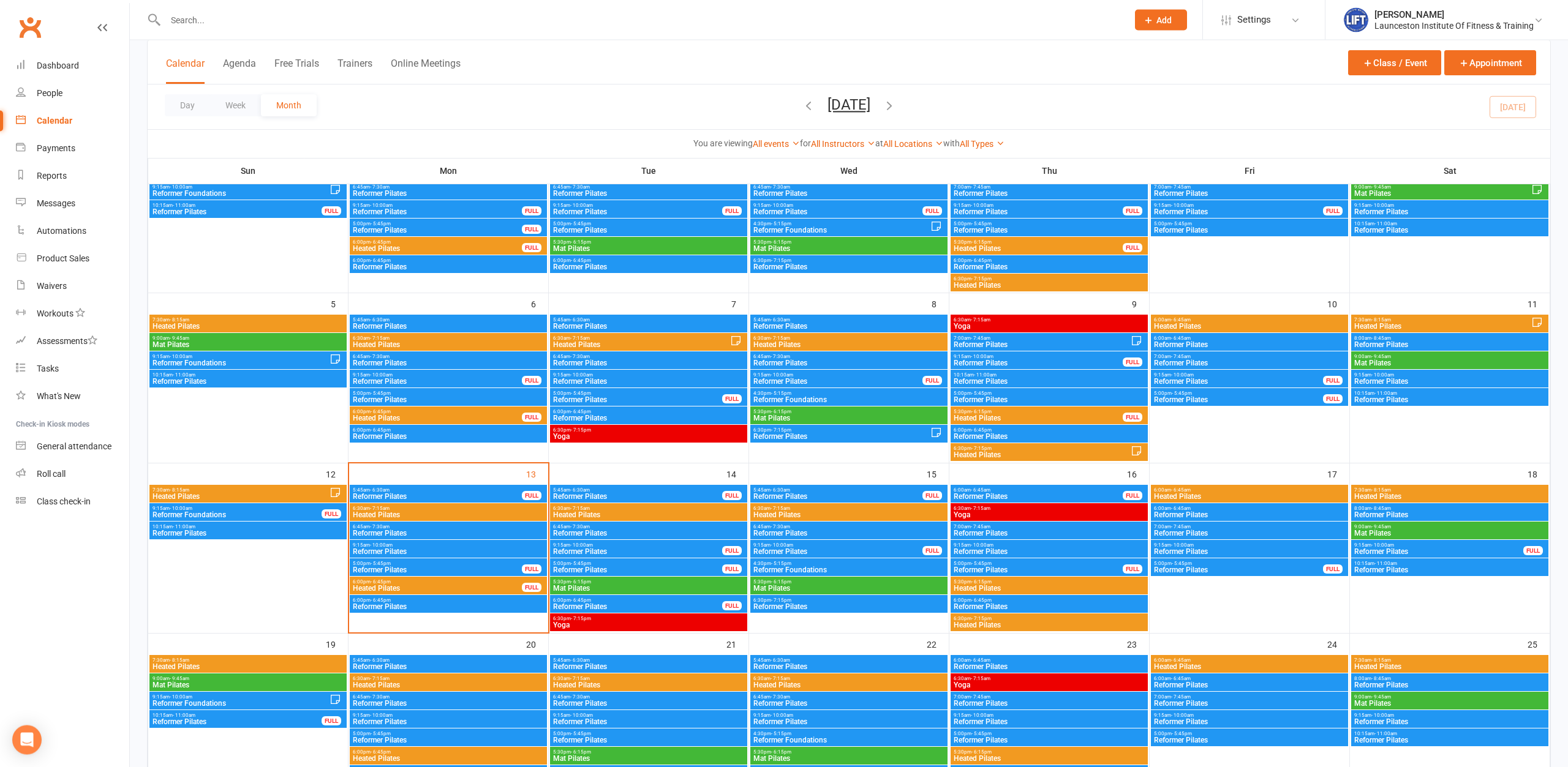
scroll to position [250, 0]
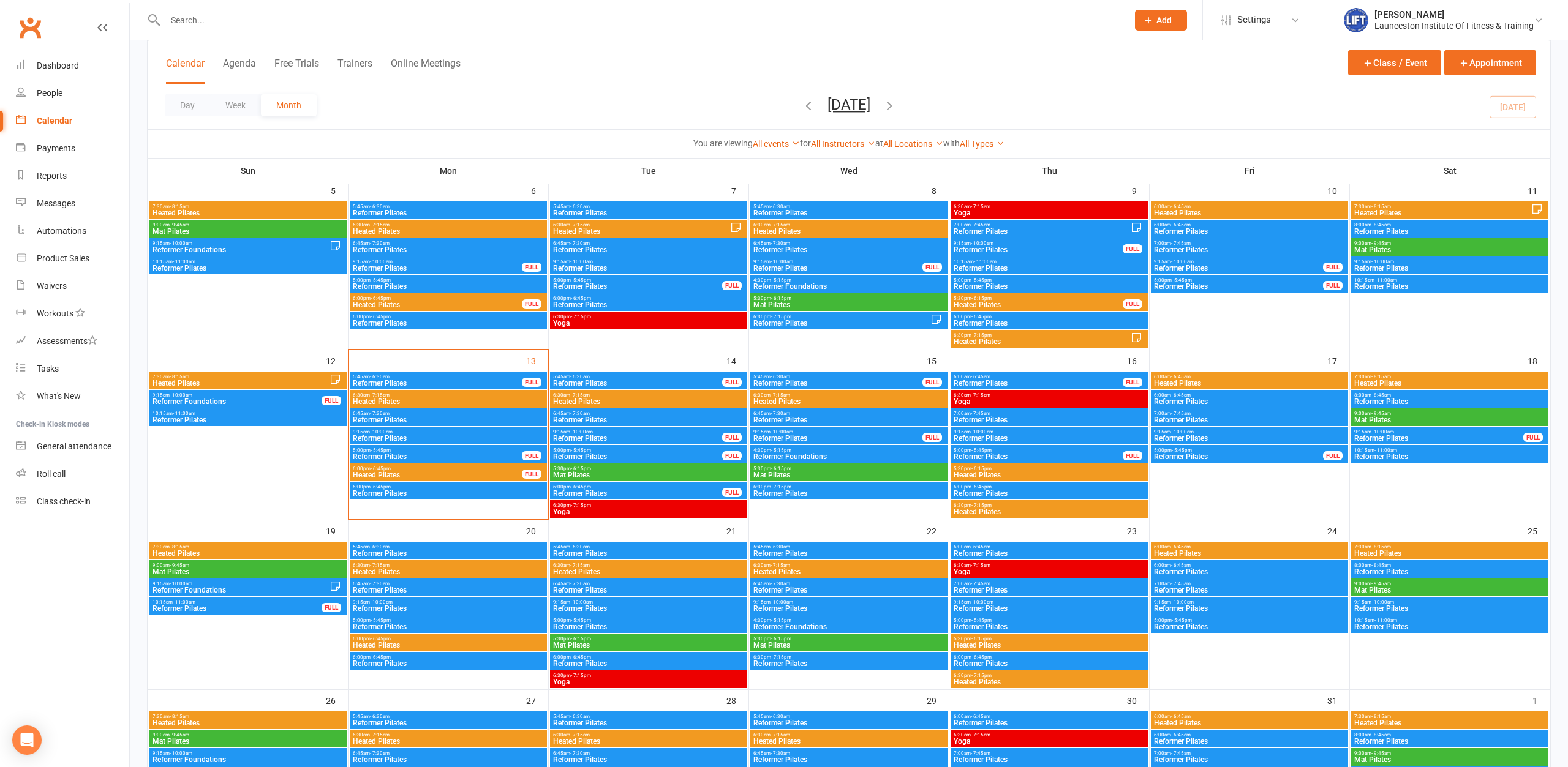
click at [396, 379] on span "Reformer Pilates" at bounding box center [437, 383] width 170 height 7
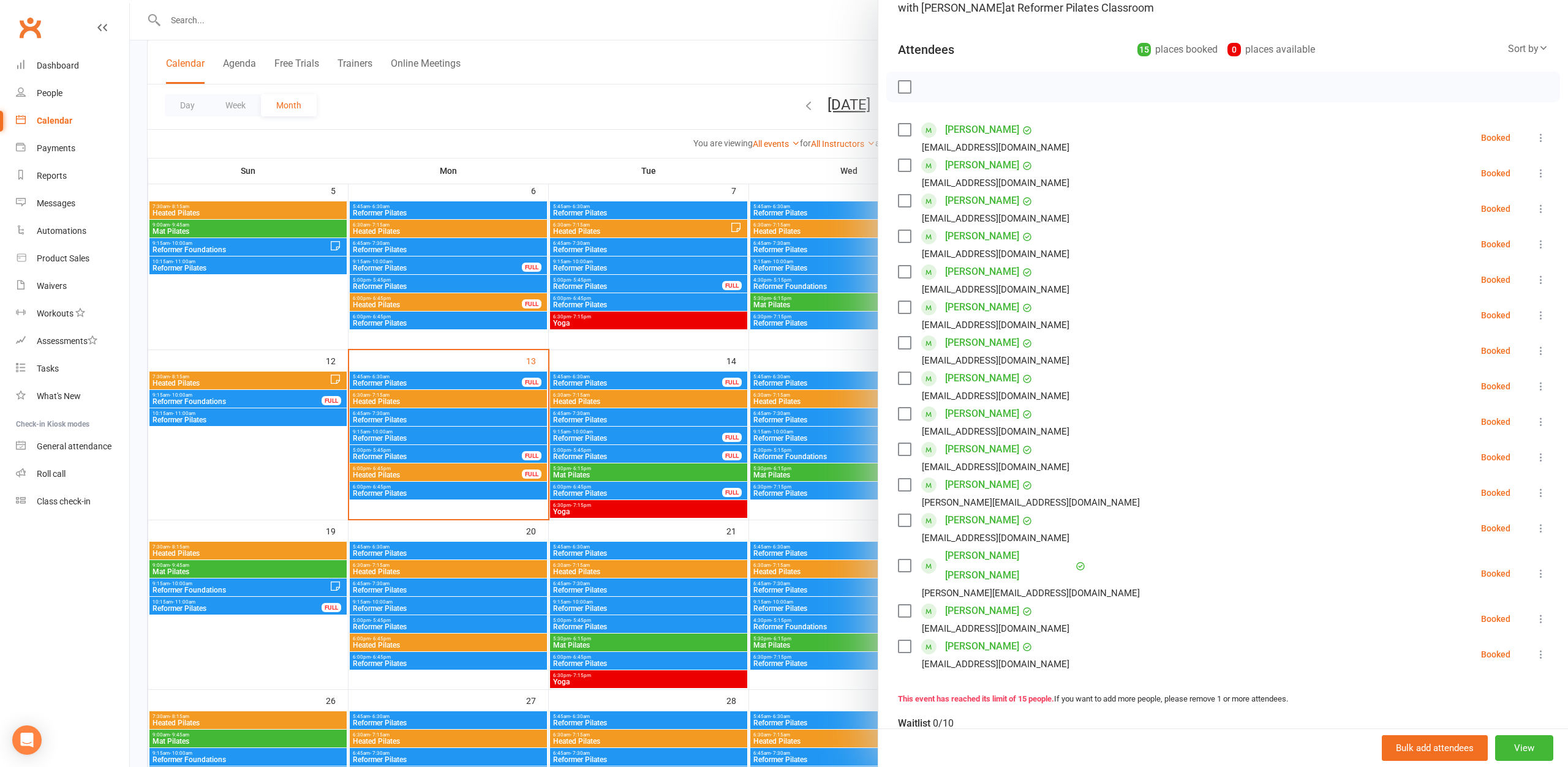
scroll to position [132, 0]
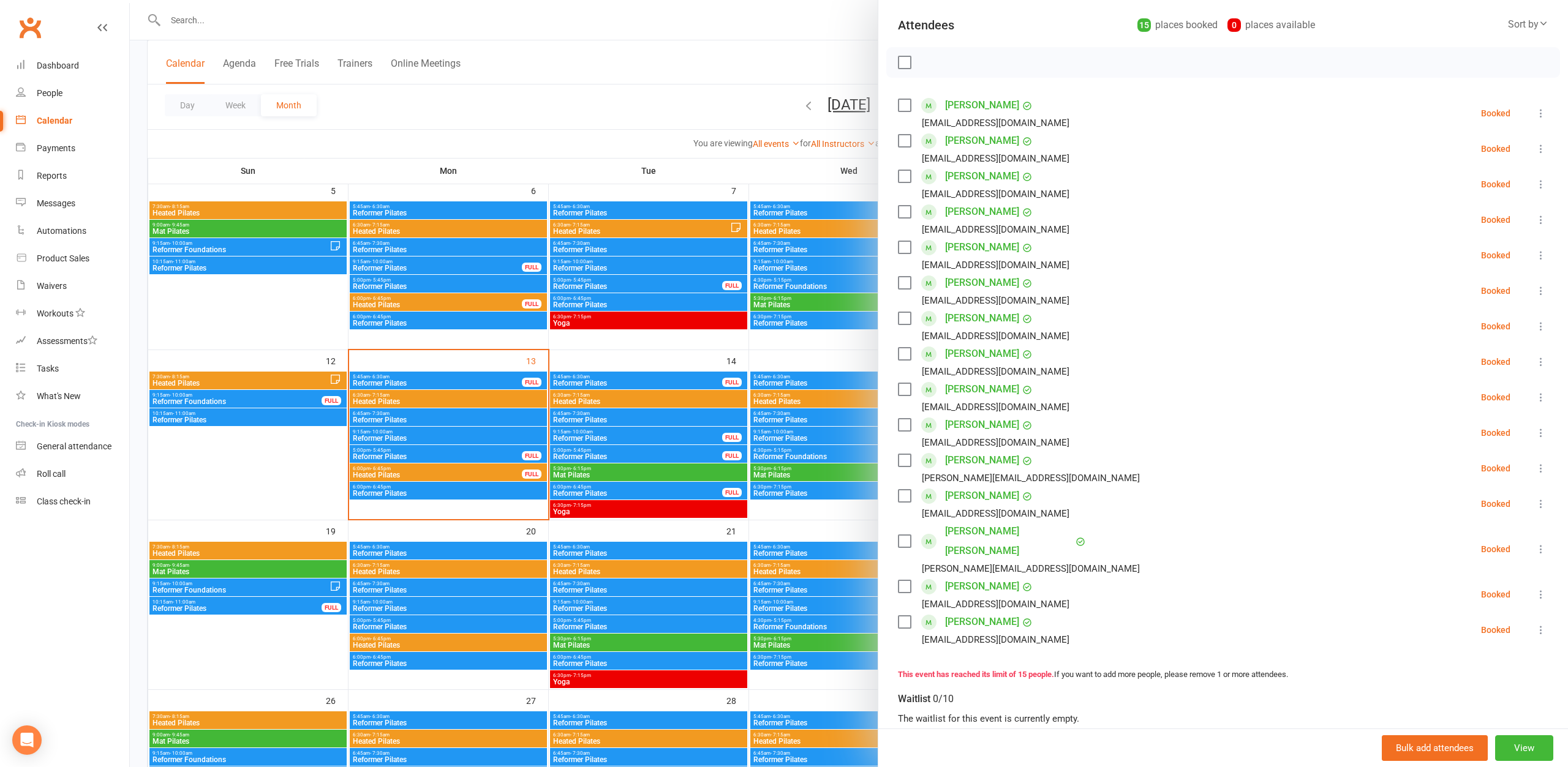
click at [379, 402] on div at bounding box center [848, 384] width 1438 height 767
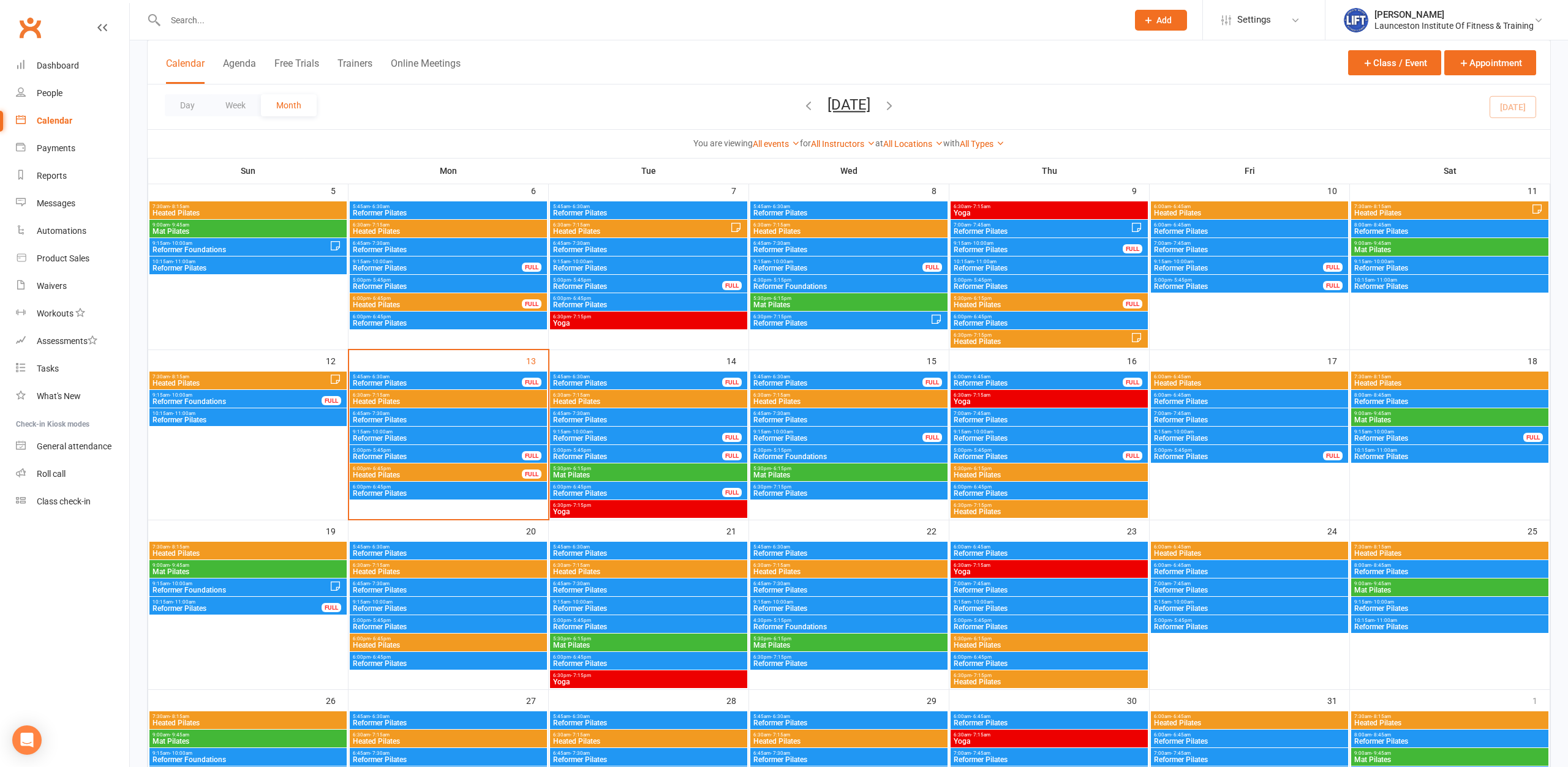
click at [378, 401] on span "Heated Pilates" at bounding box center [448, 402] width 192 height 7
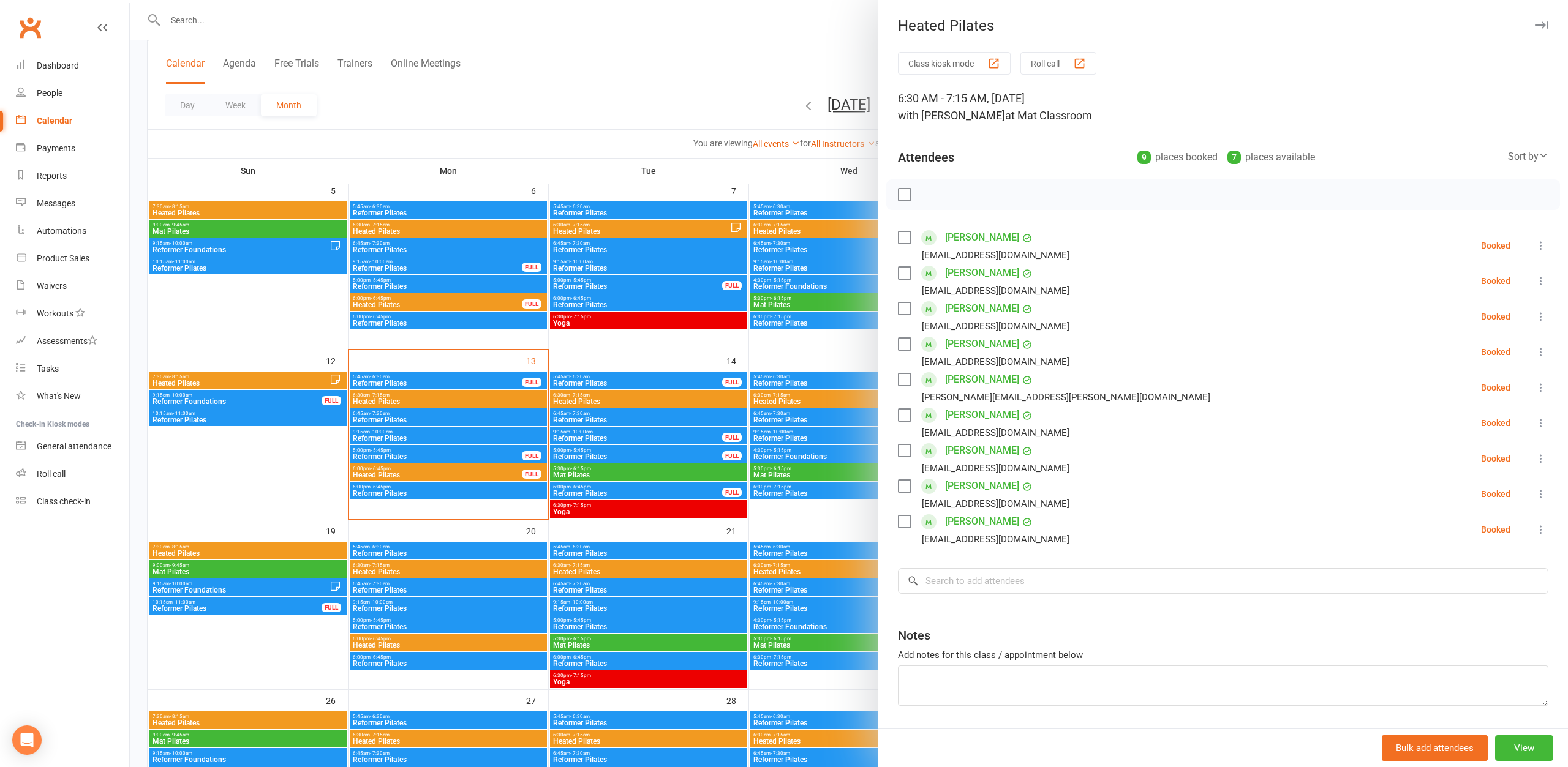
click at [379, 414] on div at bounding box center [848, 384] width 1438 height 767
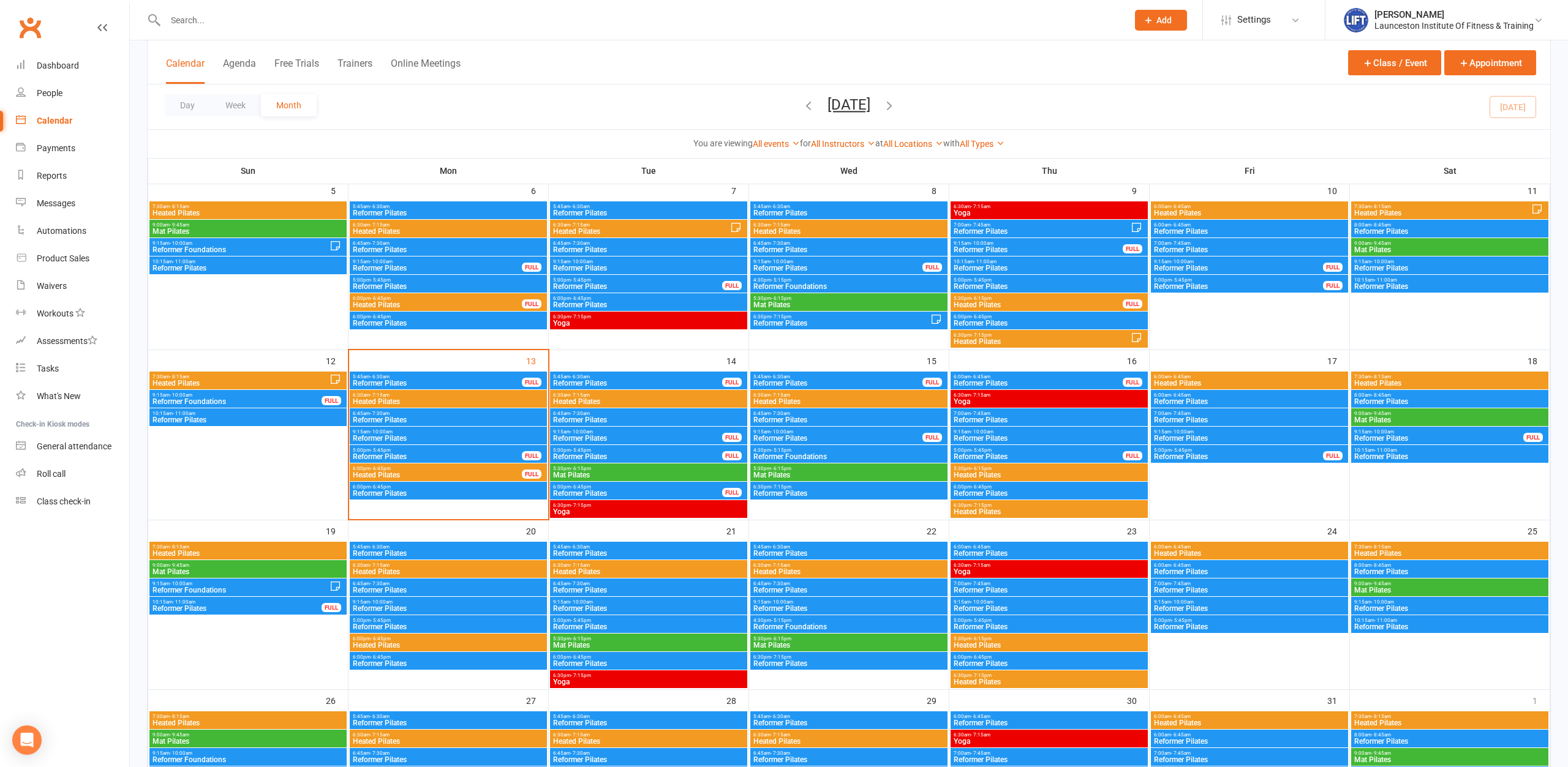
click at [384, 418] on span "Reformer Pilates" at bounding box center [448, 420] width 192 height 7
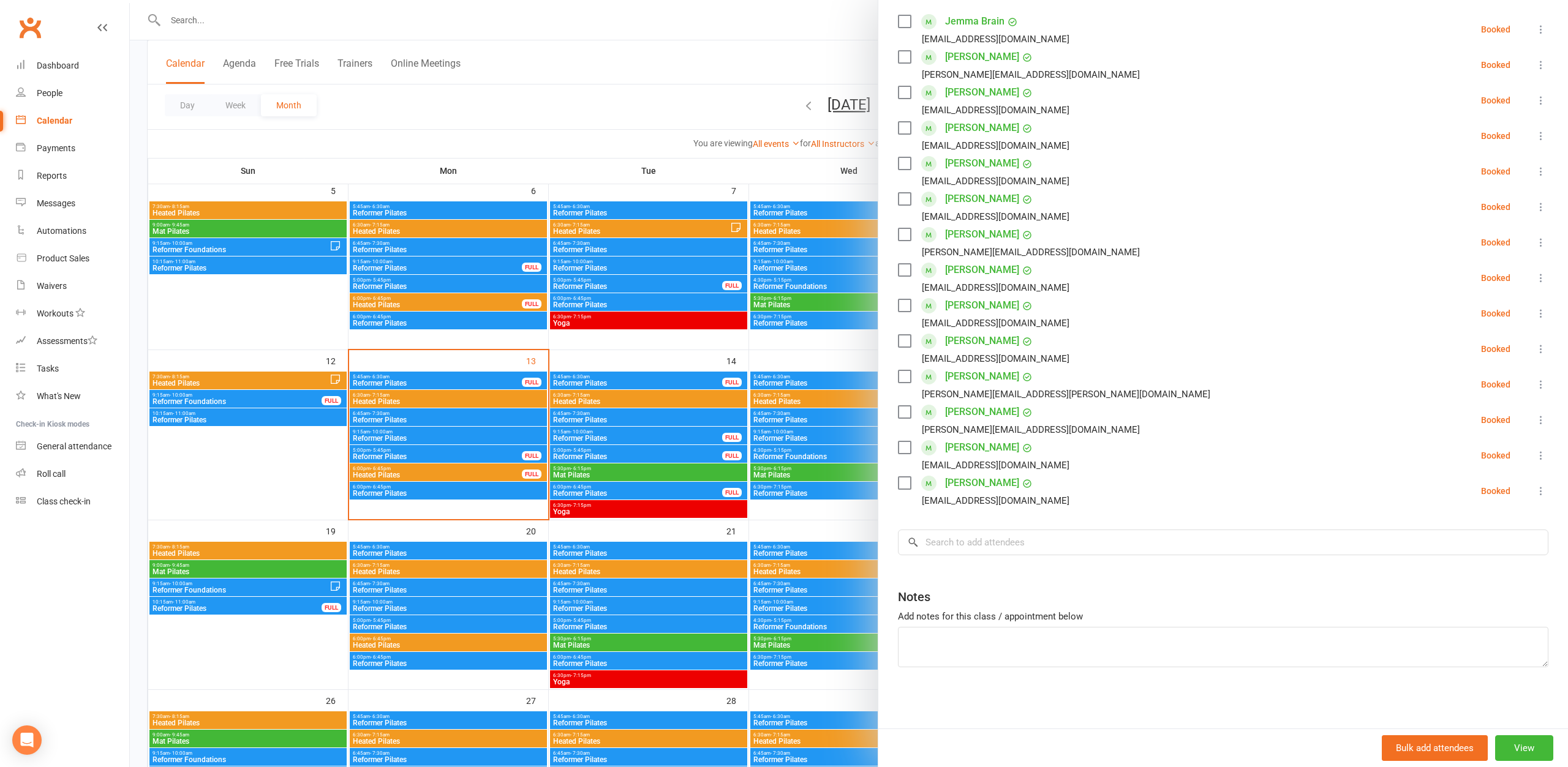
scroll to position [218, 0]
click at [567, 88] on div at bounding box center [848, 384] width 1438 height 767
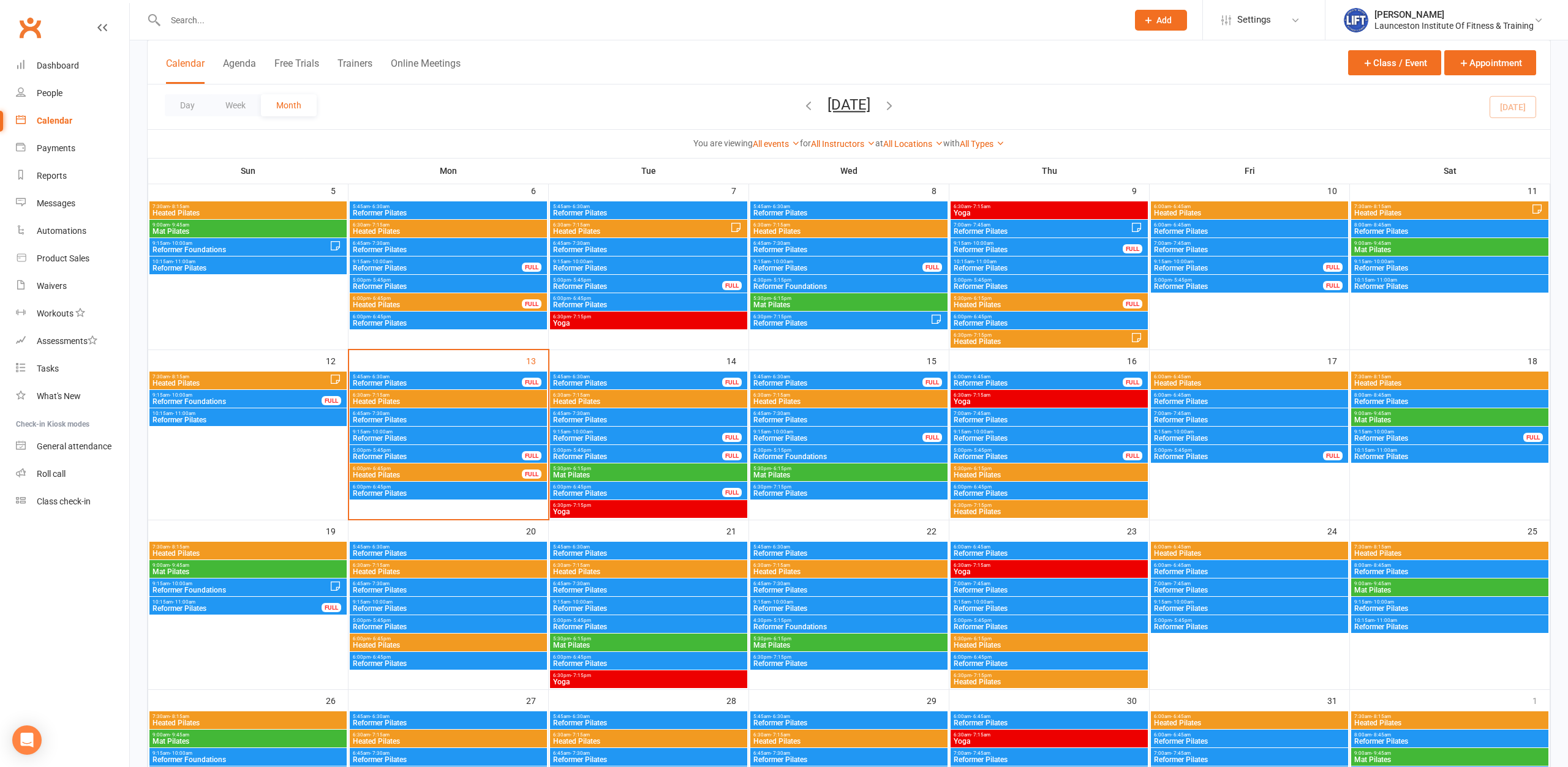
click at [367, 435] on span "Reformer Pilates" at bounding box center [448, 438] width 192 height 7
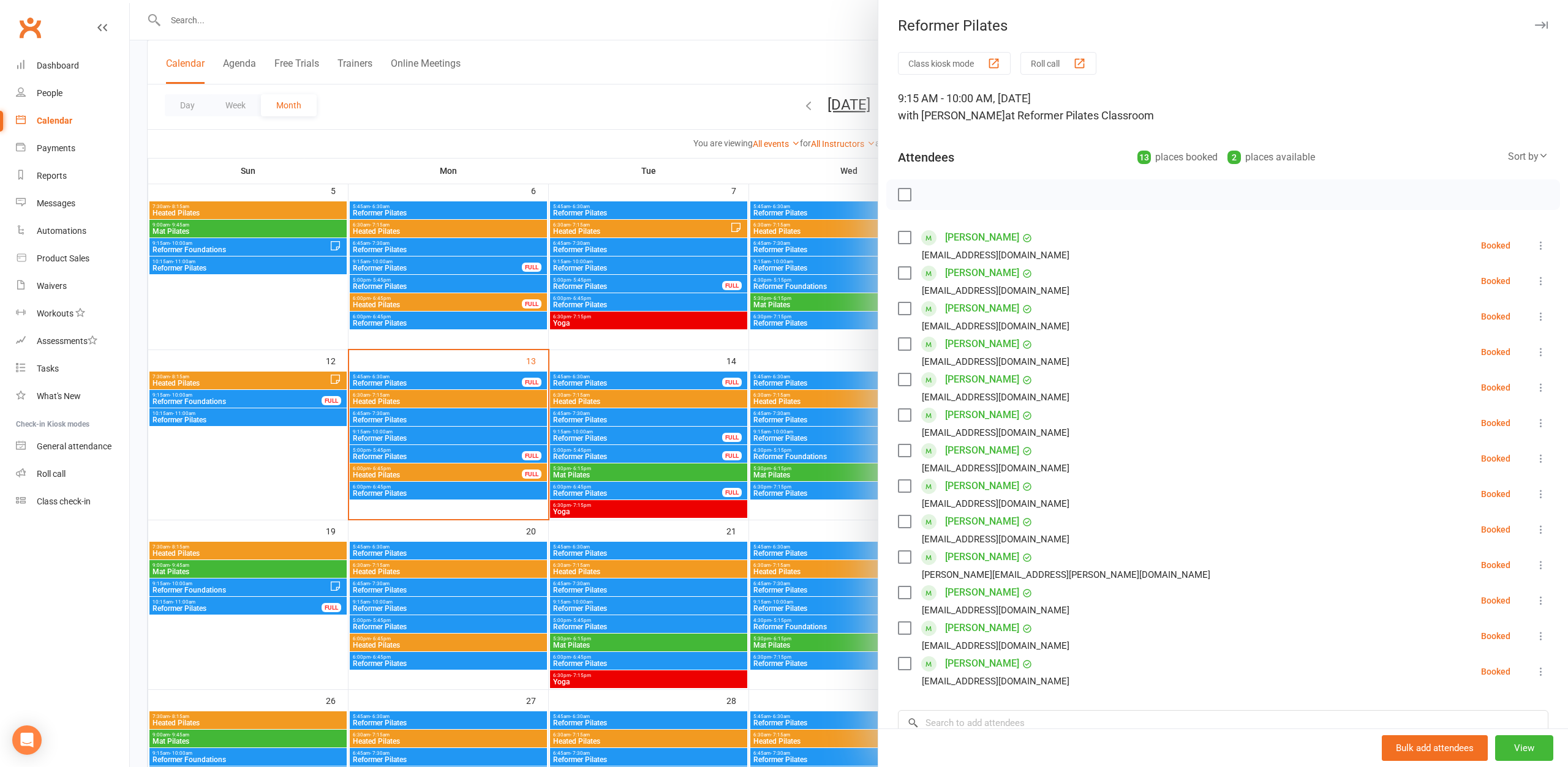
scroll to position [132, 0]
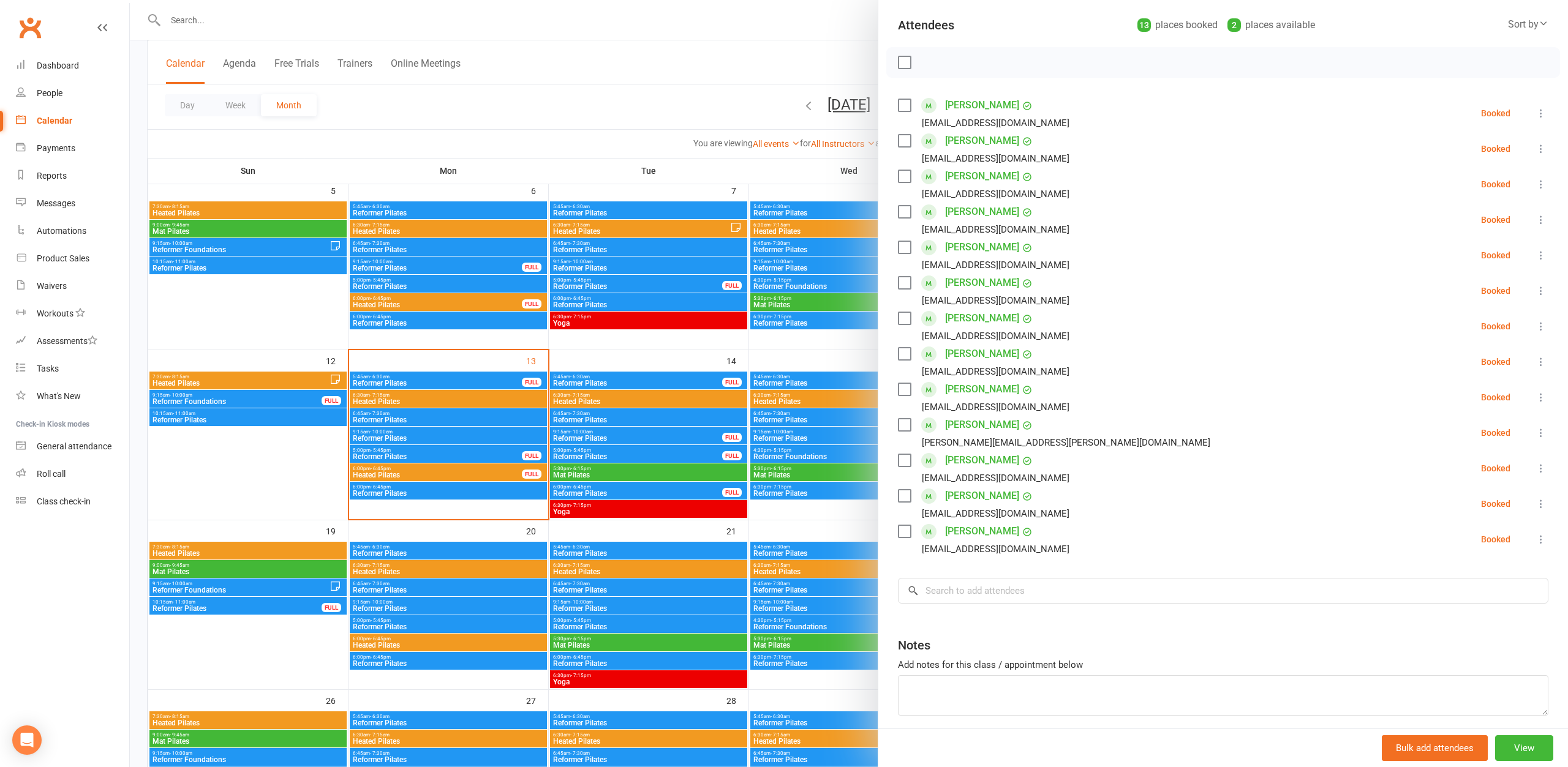
click at [204, 332] on div at bounding box center [848, 384] width 1438 height 767
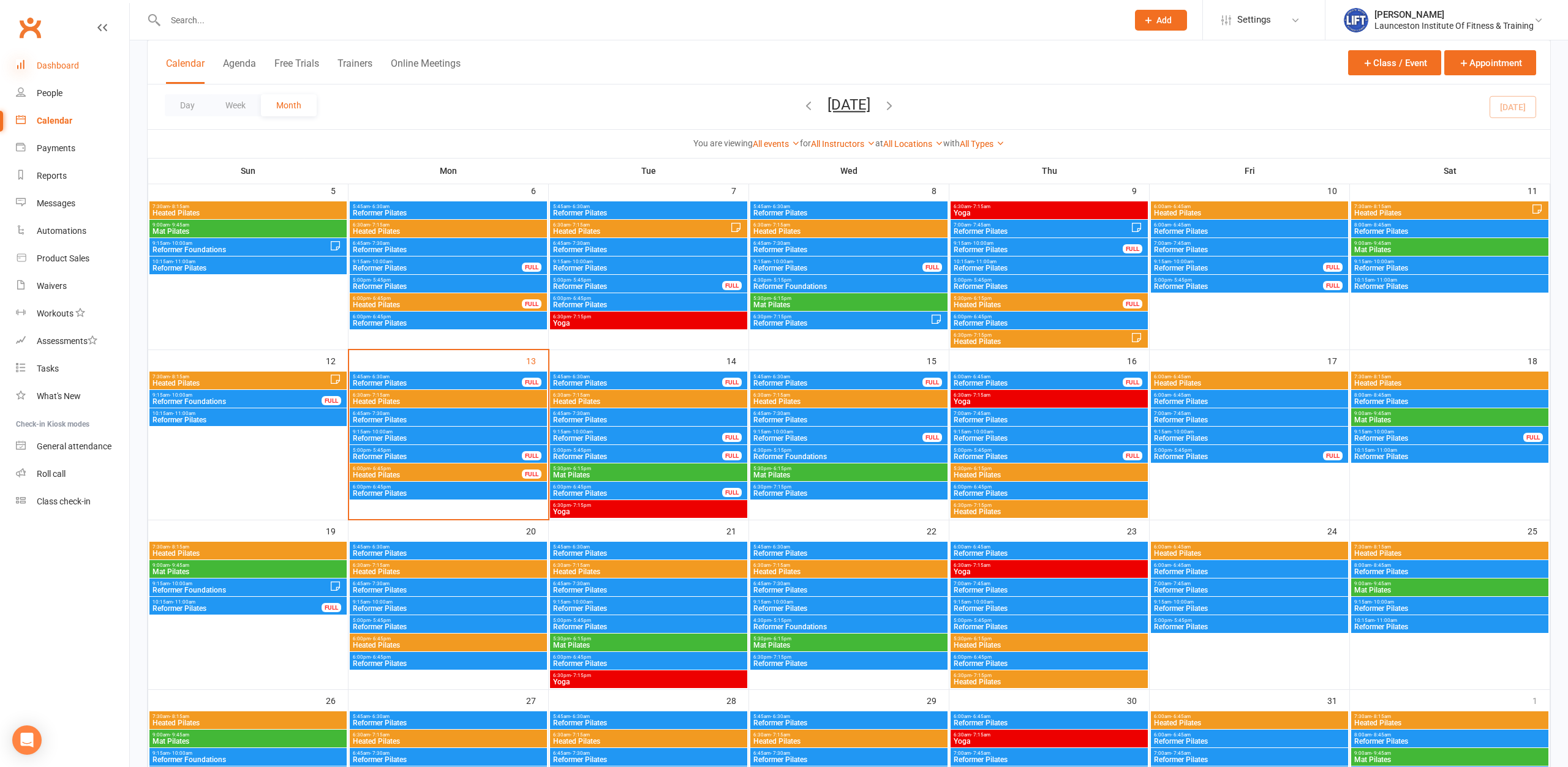
click at [18, 66] on icon at bounding box center [21, 64] width 10 height 10
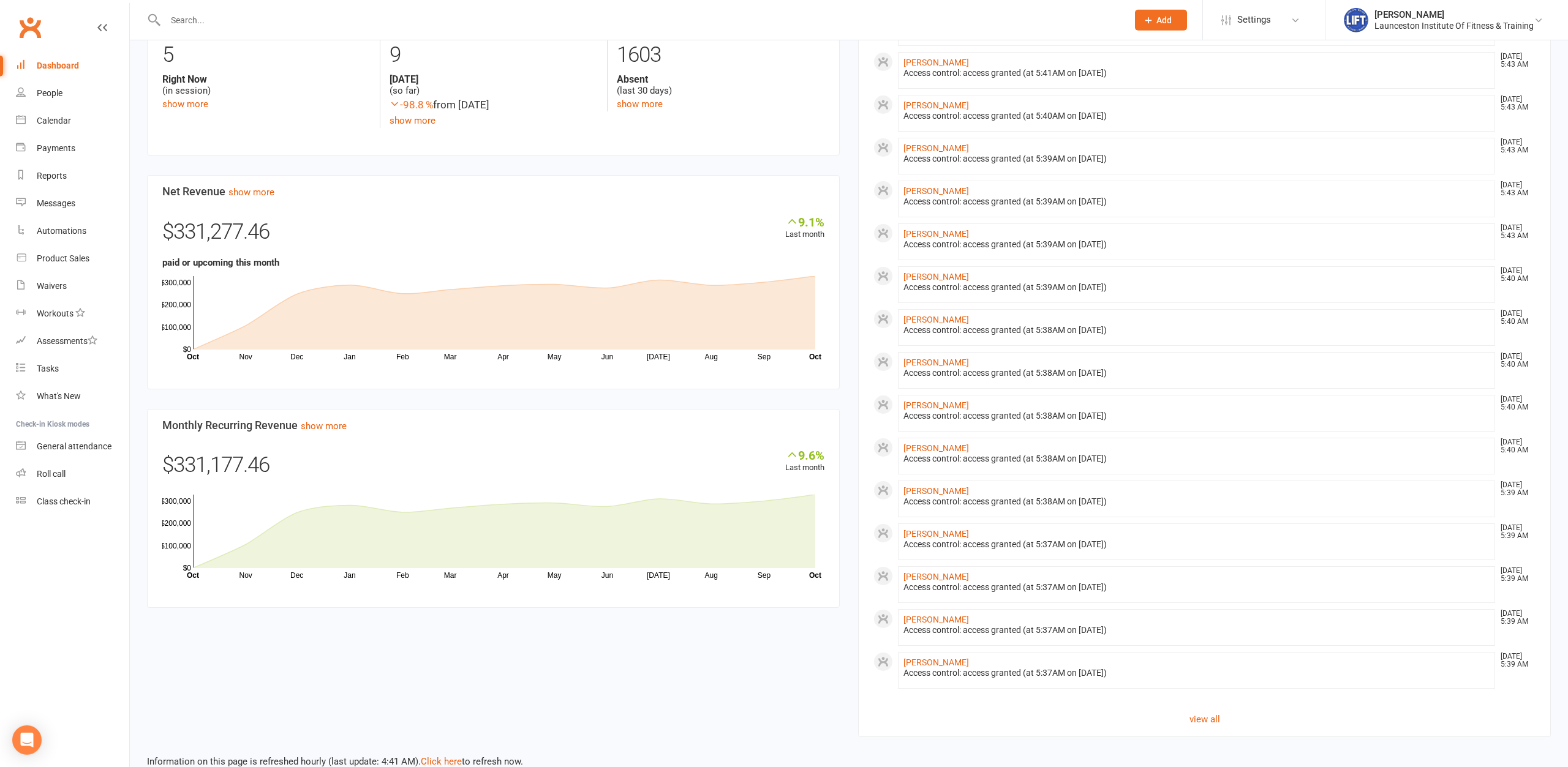
scroll to position [622, 0]
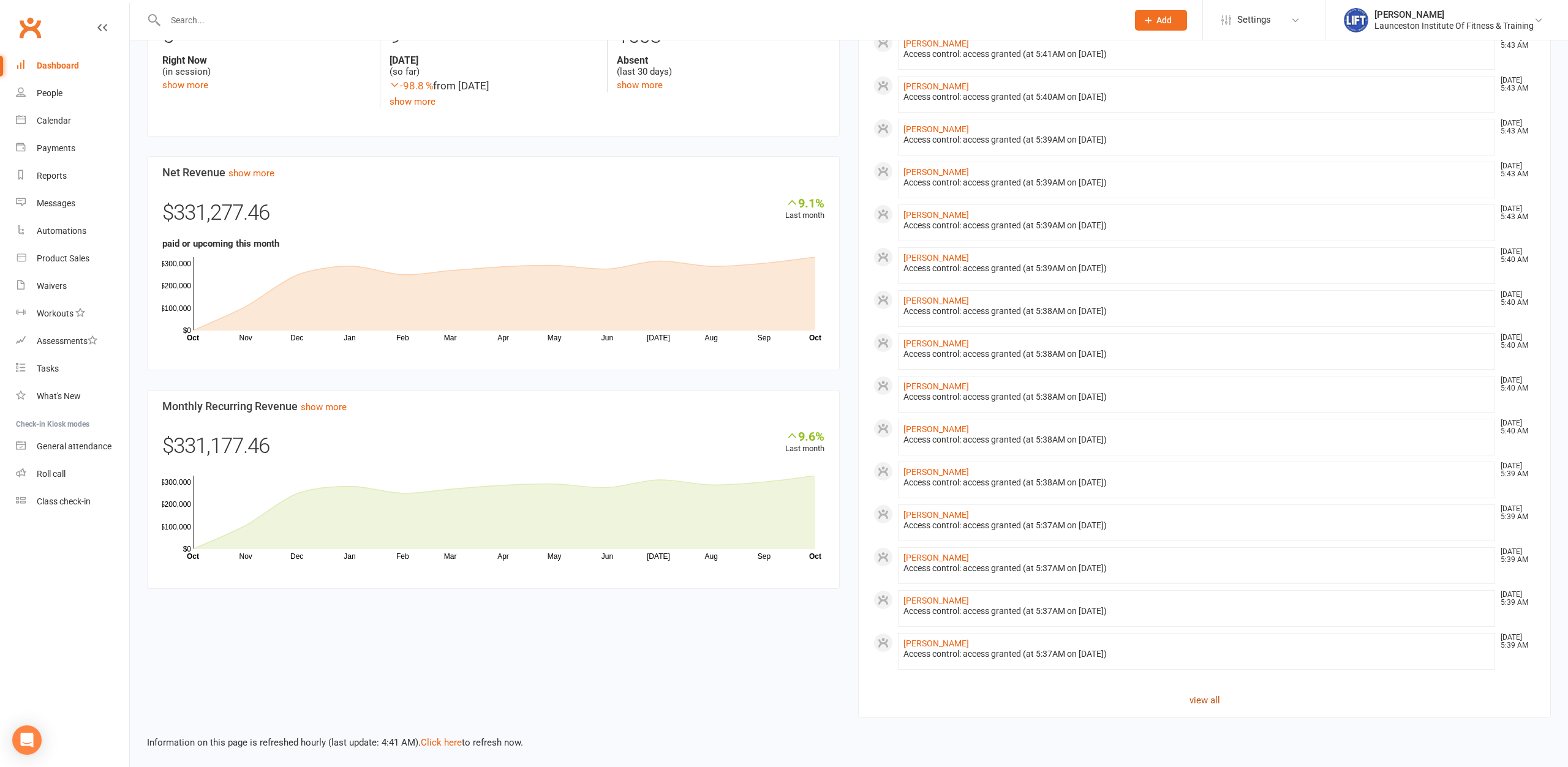
click at [1200, 697] on link "view all" at bounding box center [1205, 700] width 662 height 15
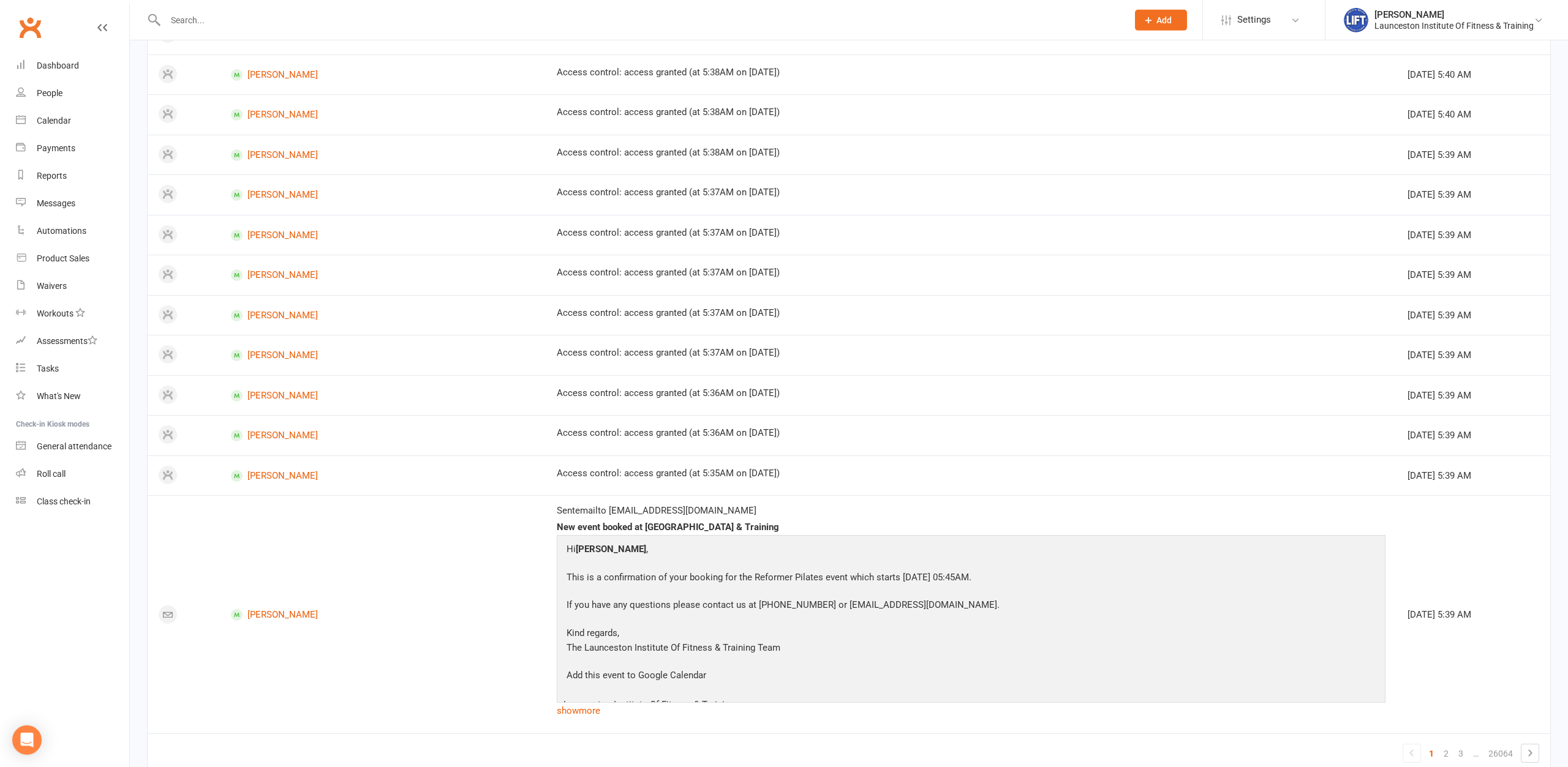
scroll to position [645, 0]
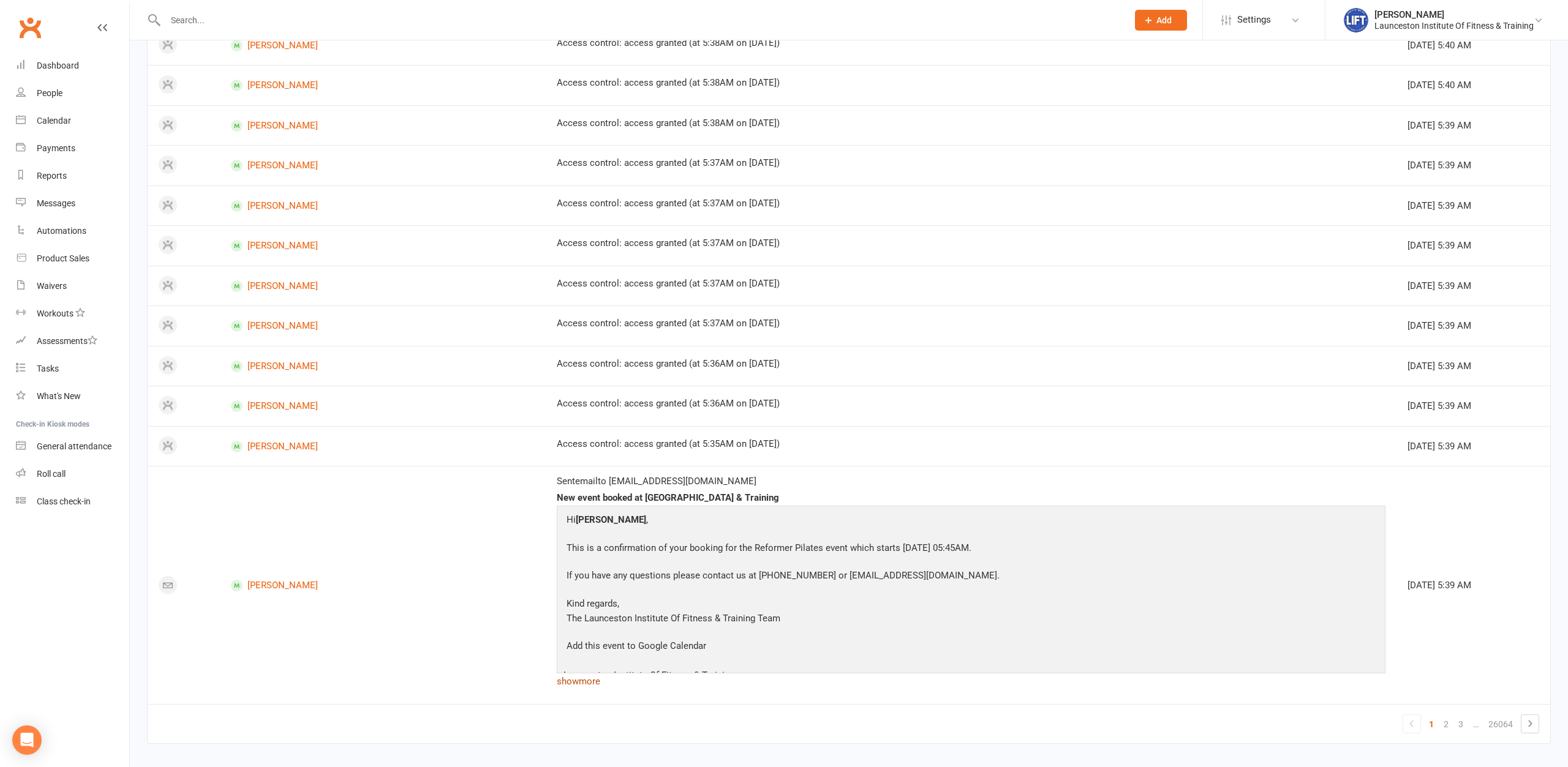
click at [556, 673] on link "show more" at bounding box center [971, 682] width 829 height 17
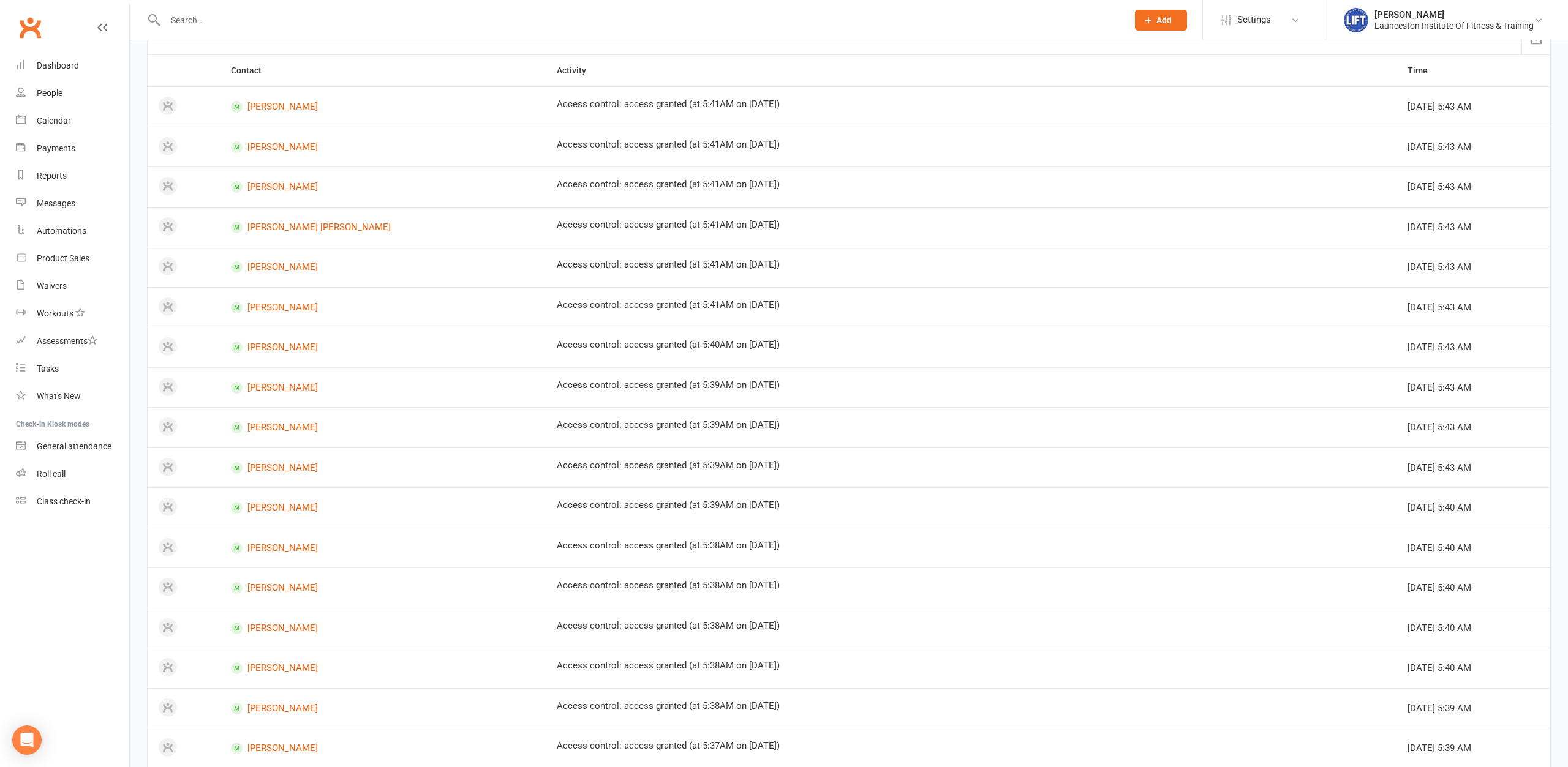
scroll to position [0, 0]
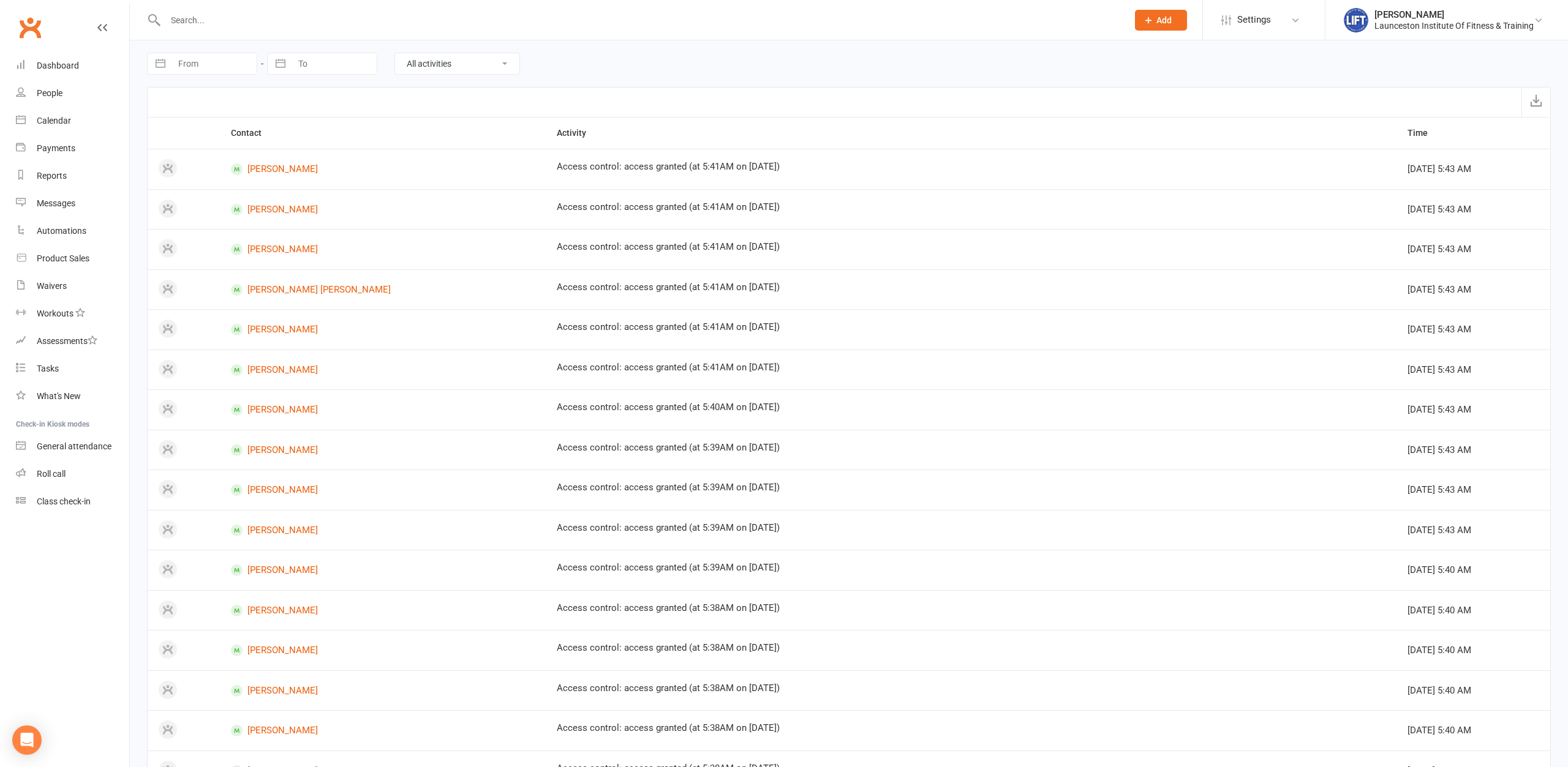
click at [395, 53] on select "All activities Bookings / Attendances Communications Notes Failed SMSes Grading…" at bounding box center [457, 64] width 125 height 21
select select "BookingLogEntry"
click option "Bookings / Attendances" at bounding box center [0, 0] width 0 height 0
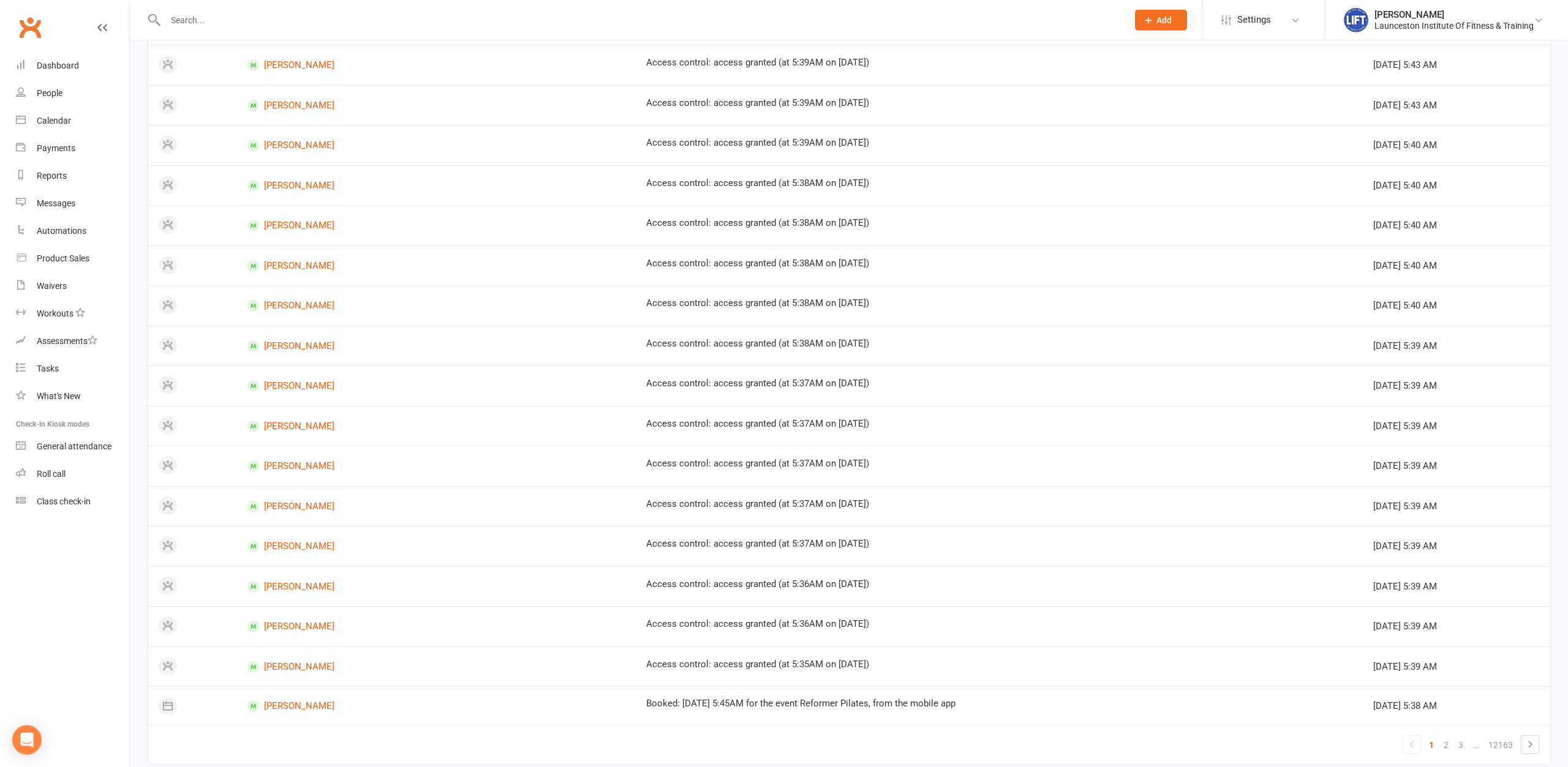
scroll to position [446, 0]
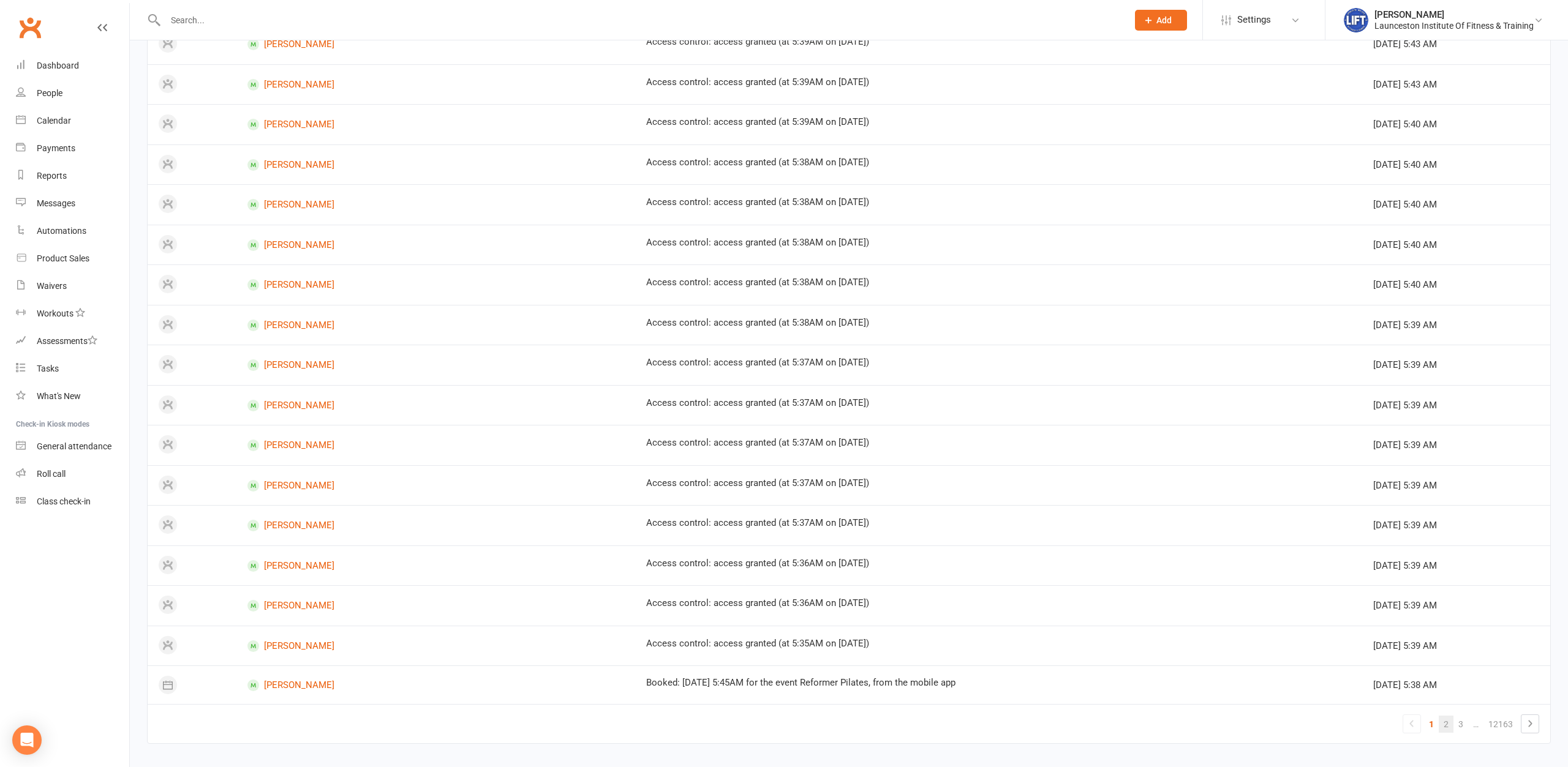
click at [1445, 719] on link "2" at bounding box center [1446, 724] width 15 height 17
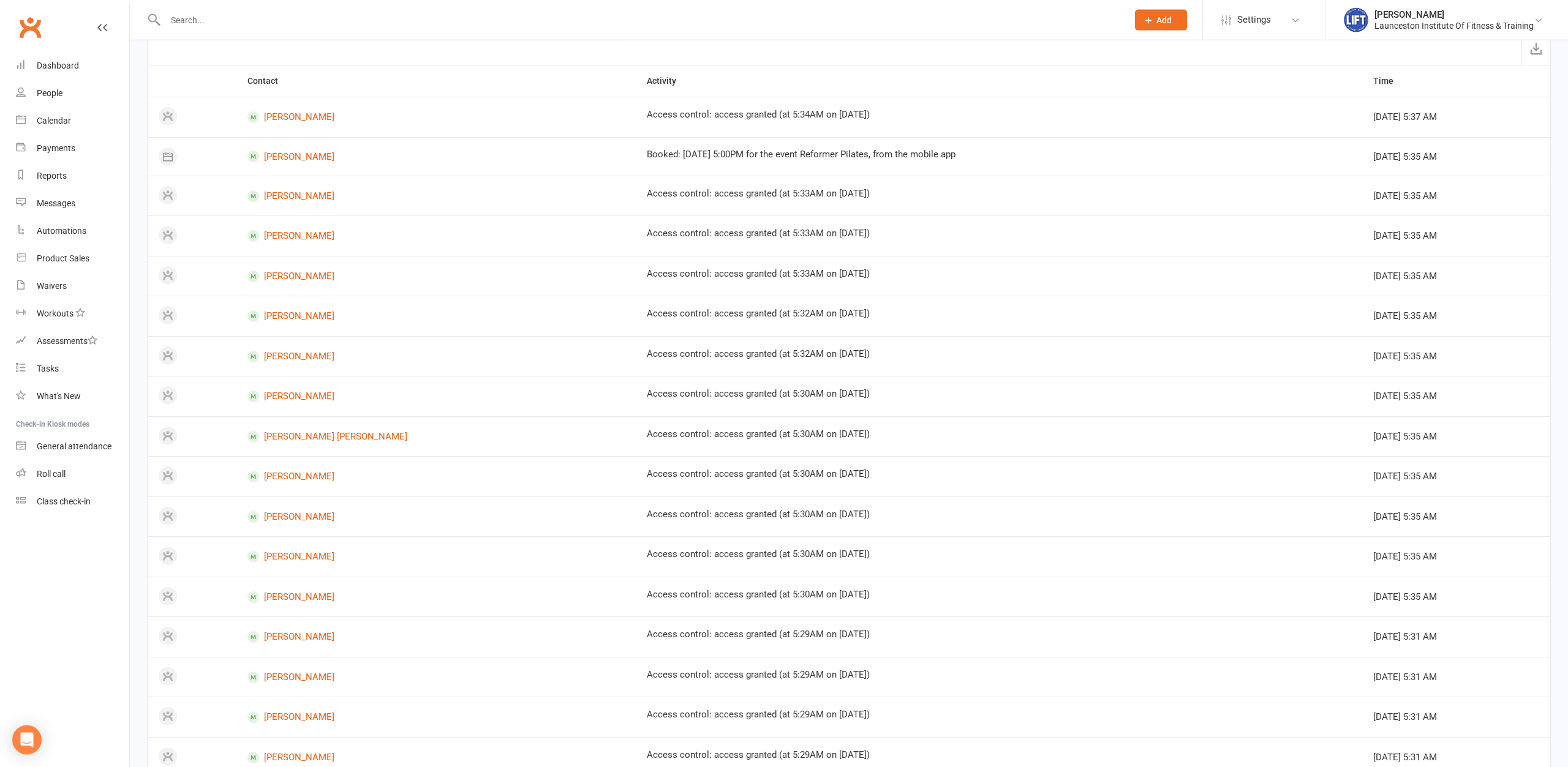
scroll to position [0, 0]
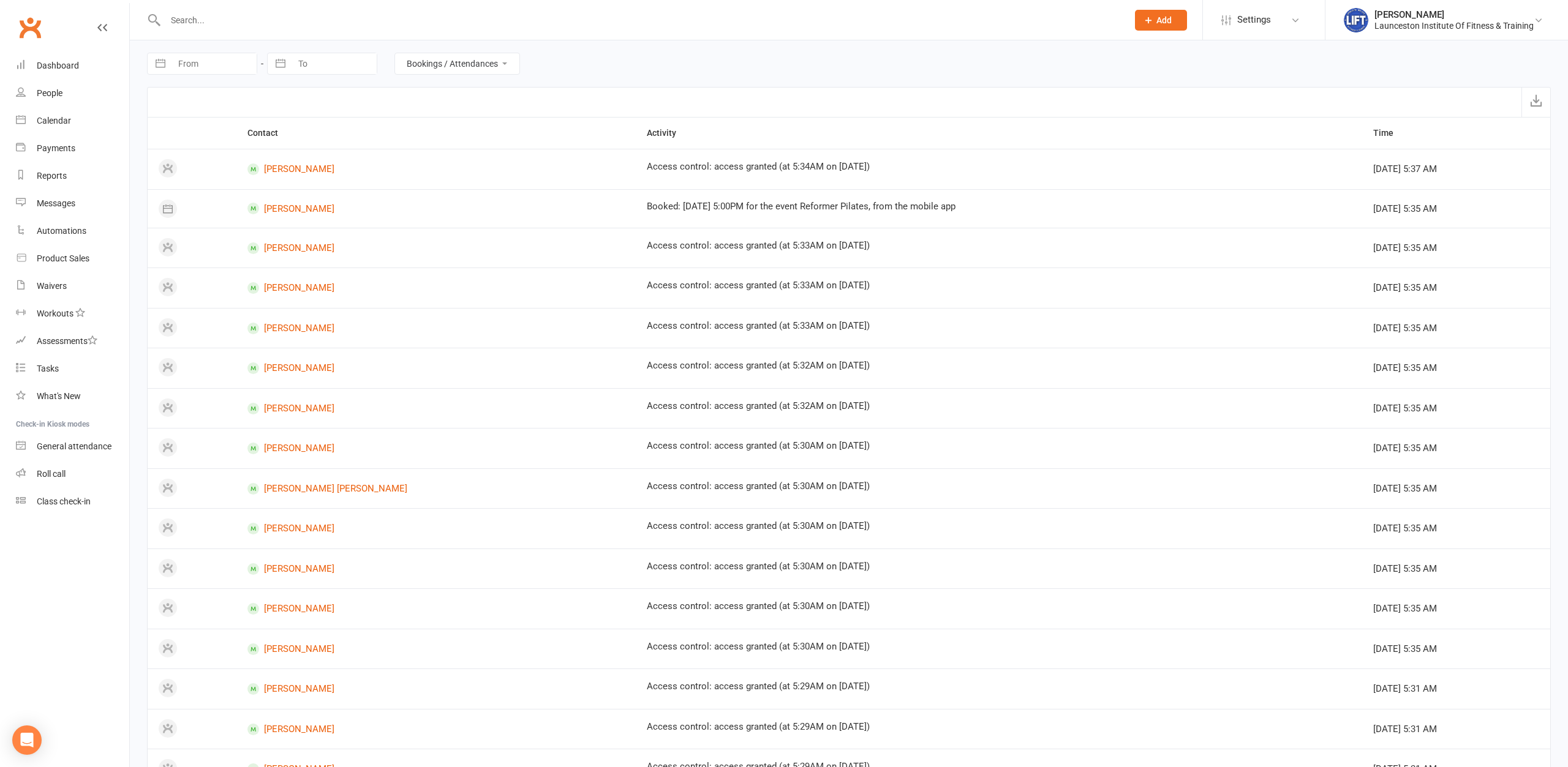
click at [193, 23] on input "text" at bounding box center [640, 20] width 958 height 17
type input "[PERSON_NAME]"
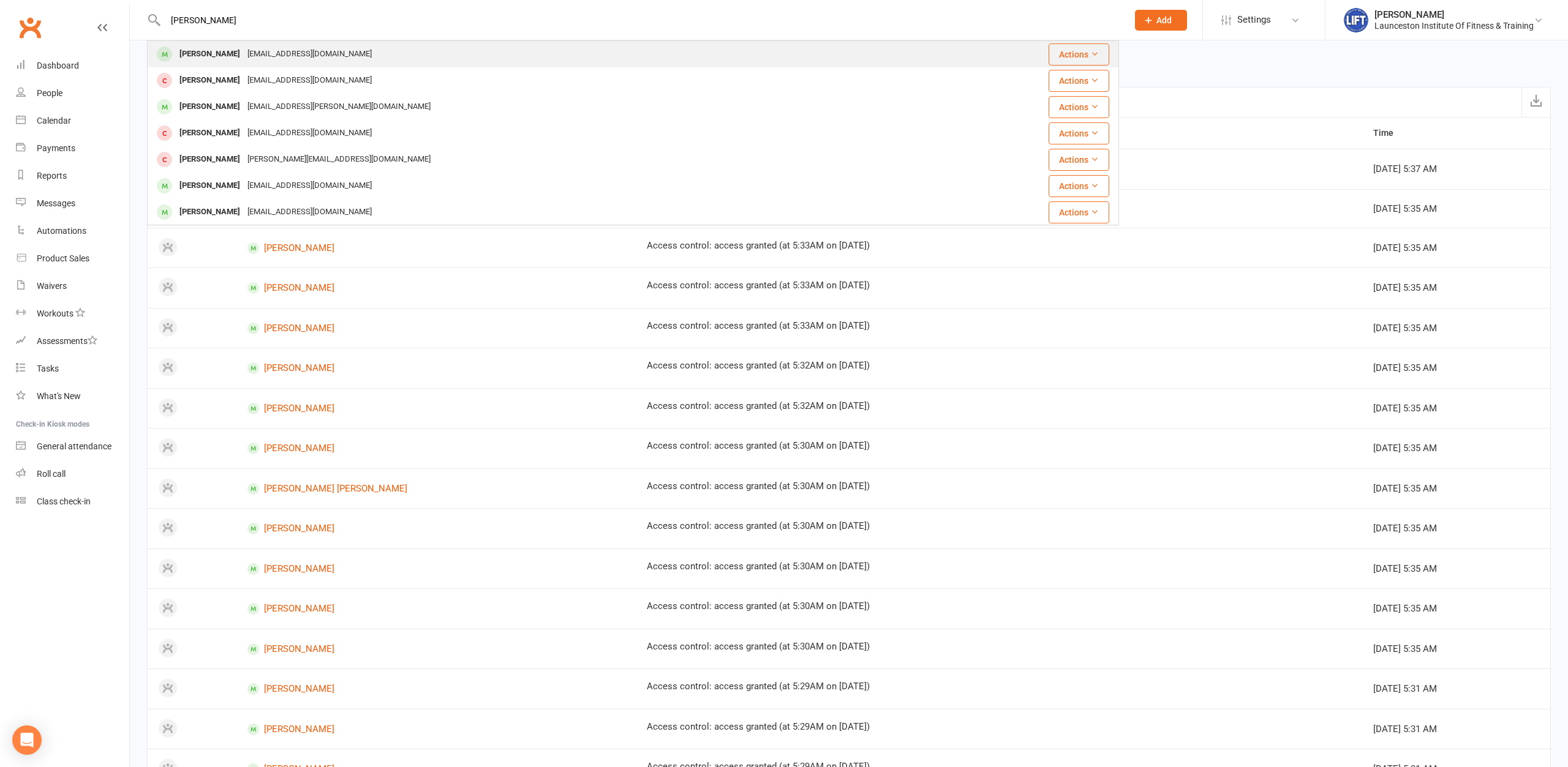
click at [187, 50] on div "[PERSON_NAME]" at bounding box center [209, 54] width 68 height 17
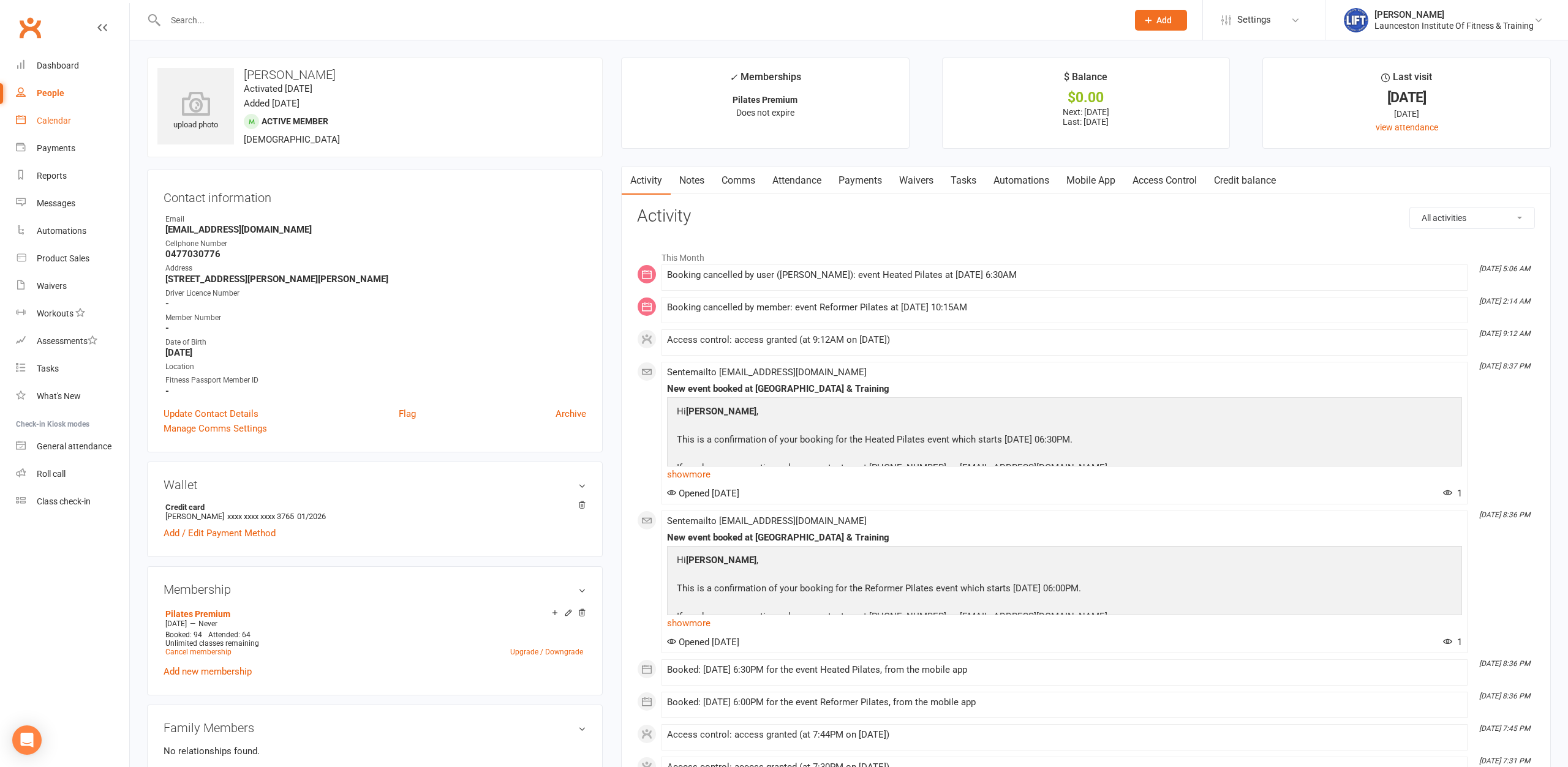
click at [65, 111] on link "Calendar" at bounding box center [73, 120] width 113 height 27
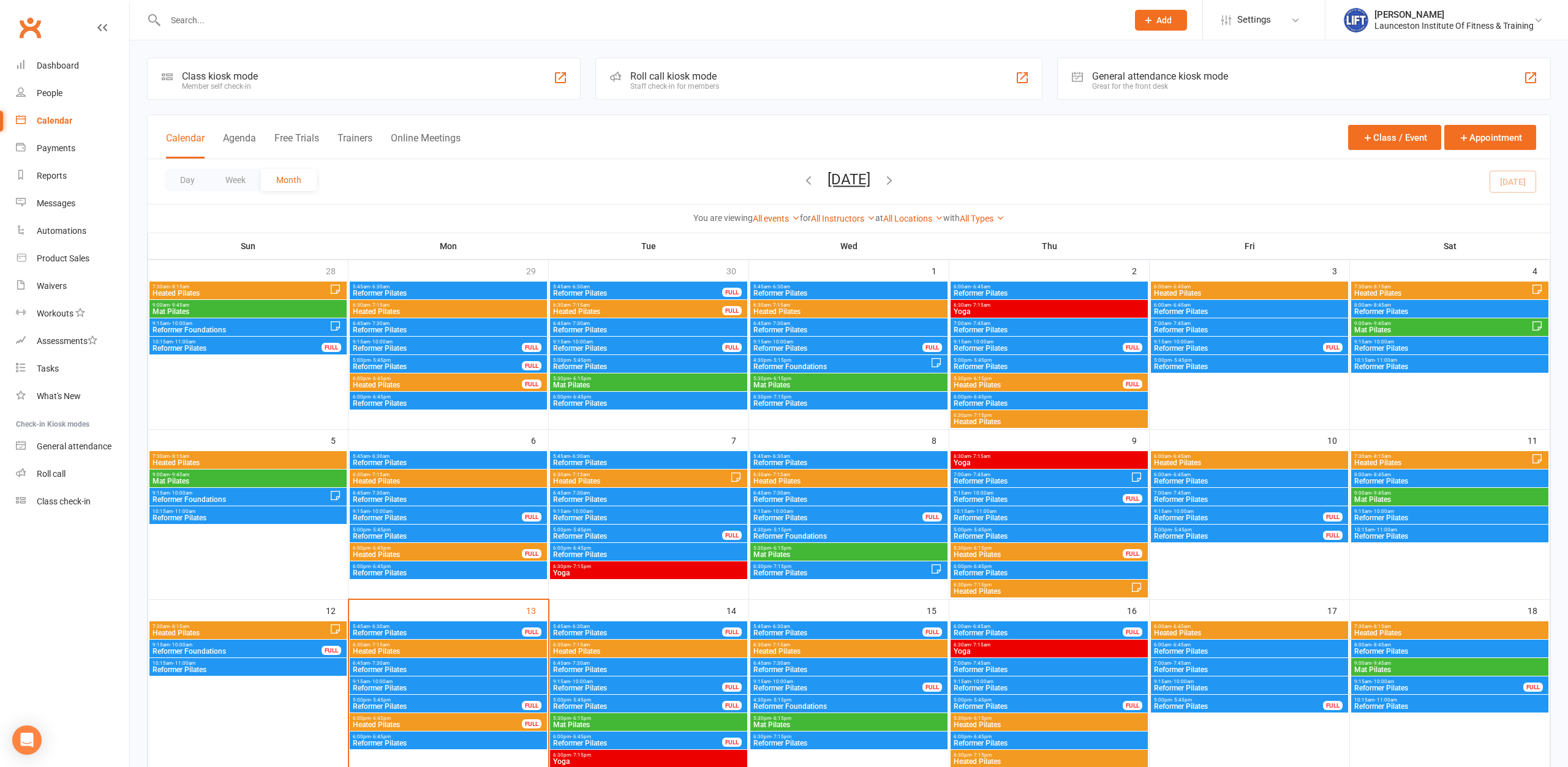
click at [244, 26] on input "text" at bounding box center [640, 20] width 958 height 17
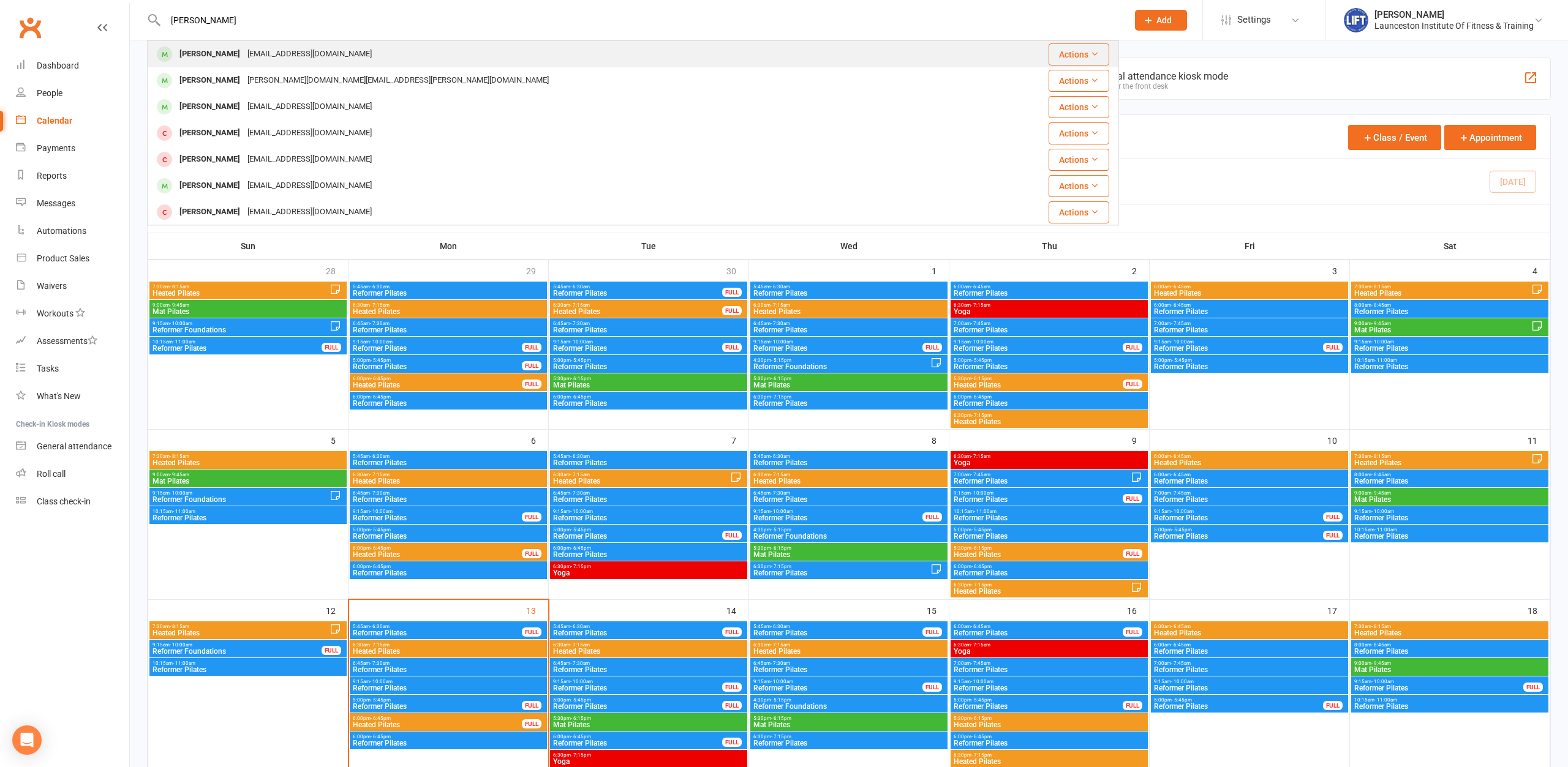
type input "[PERSON_NAME]"
click at [259, 47] on div "[EMAIL_ADDRESS][DOMAIN_NAME]" at bounding box center [309, 54] width 132 height 17
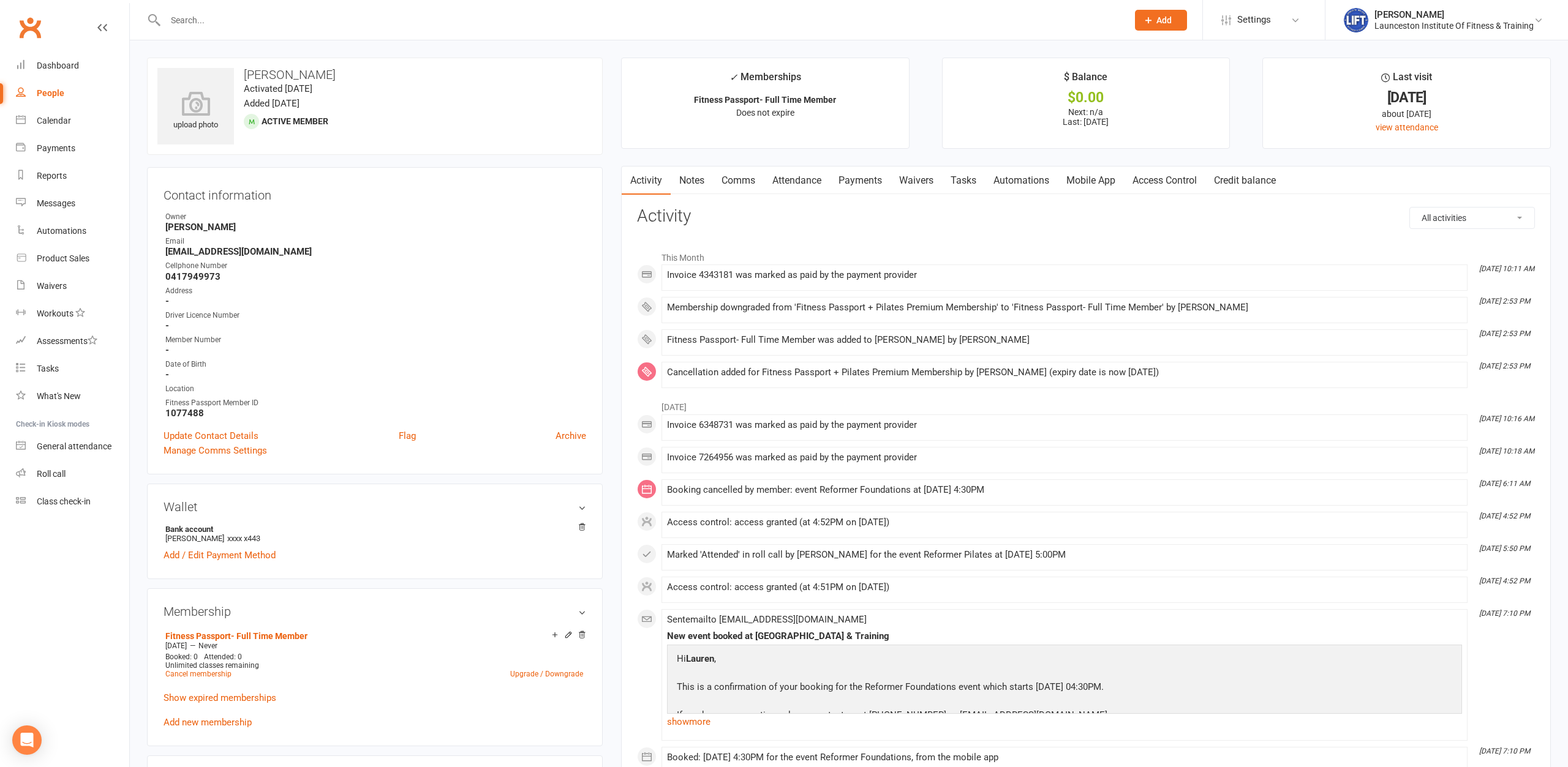
click at [859, 180] on link "Payments" at bounding box center [860, 181] width 61 height 28
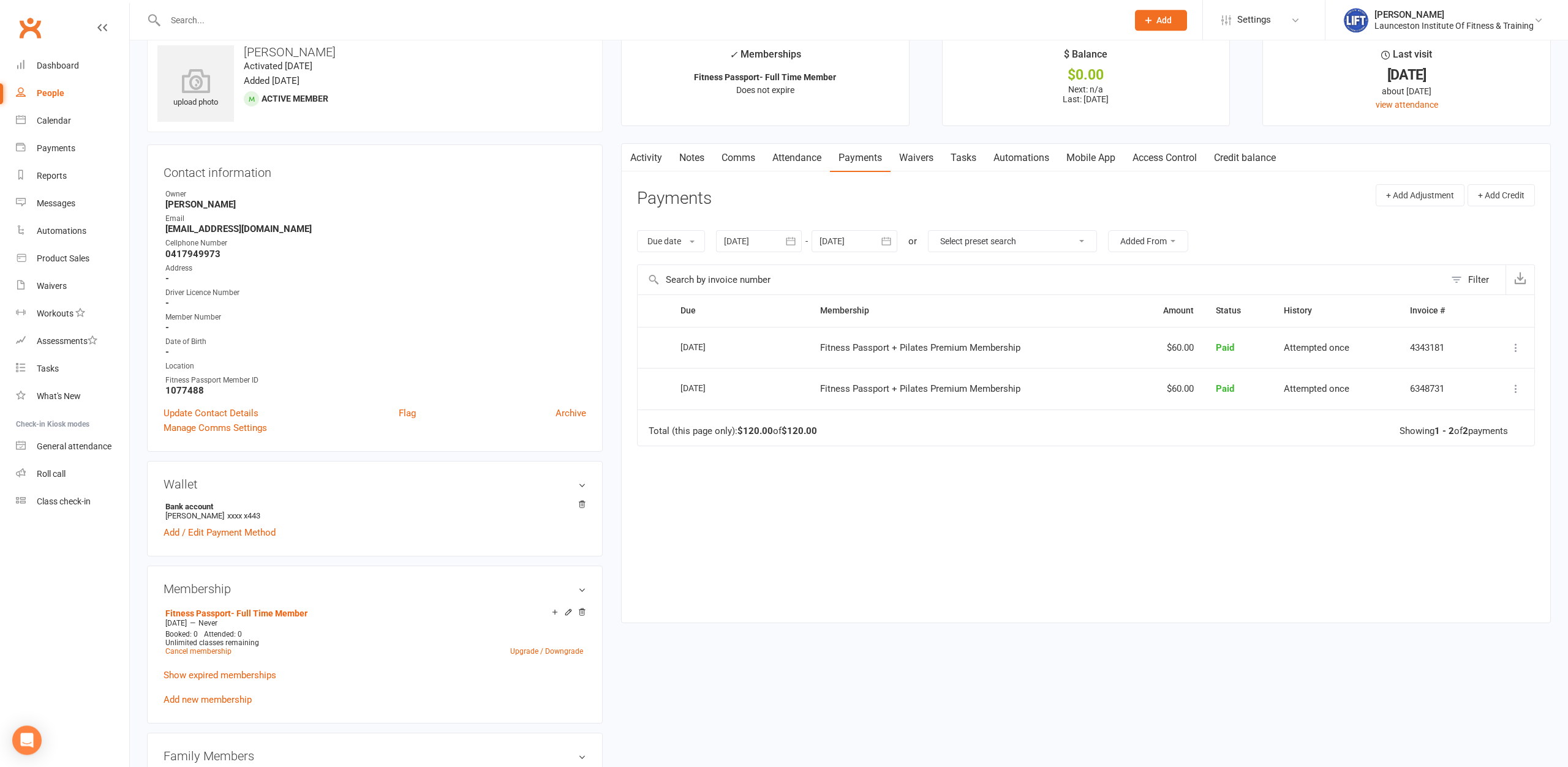
scroll to position [62, 0]
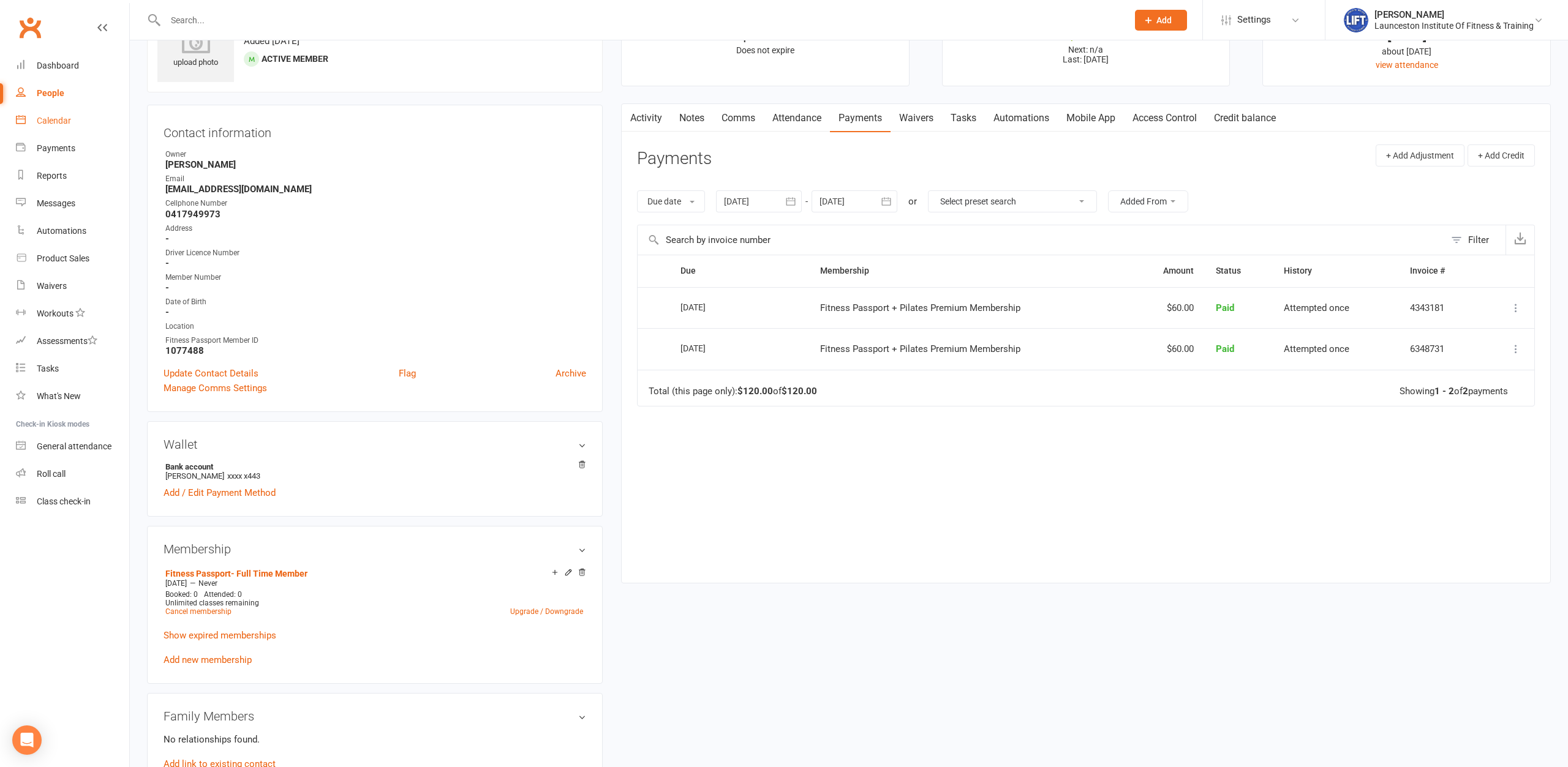
click at [46, 118] on div "Calendar" at bounding box center [53, 120] width 34 height 10
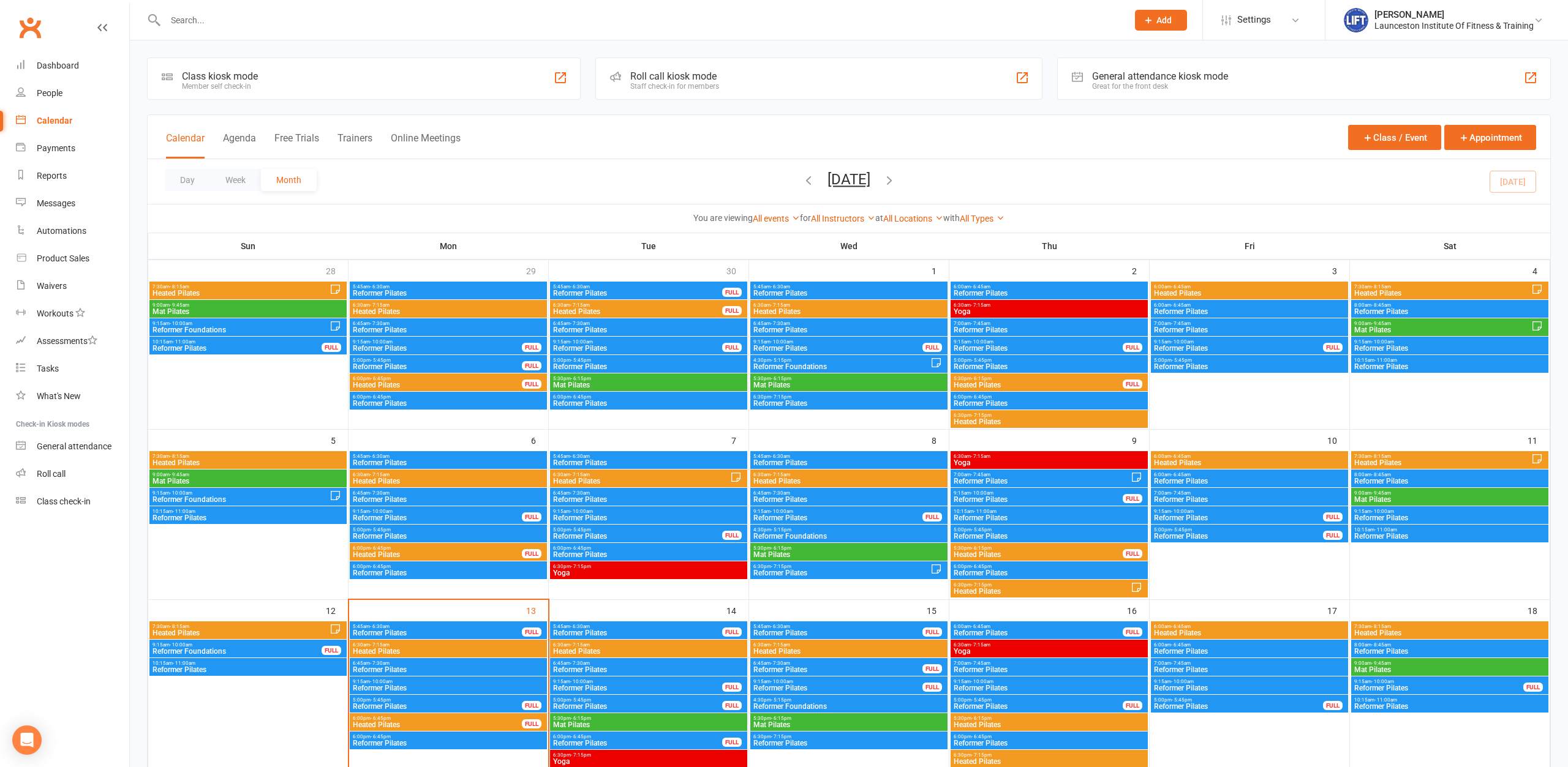
click at [450, 12] on input "text" at bounding box center [640, 20] width 958 height 17
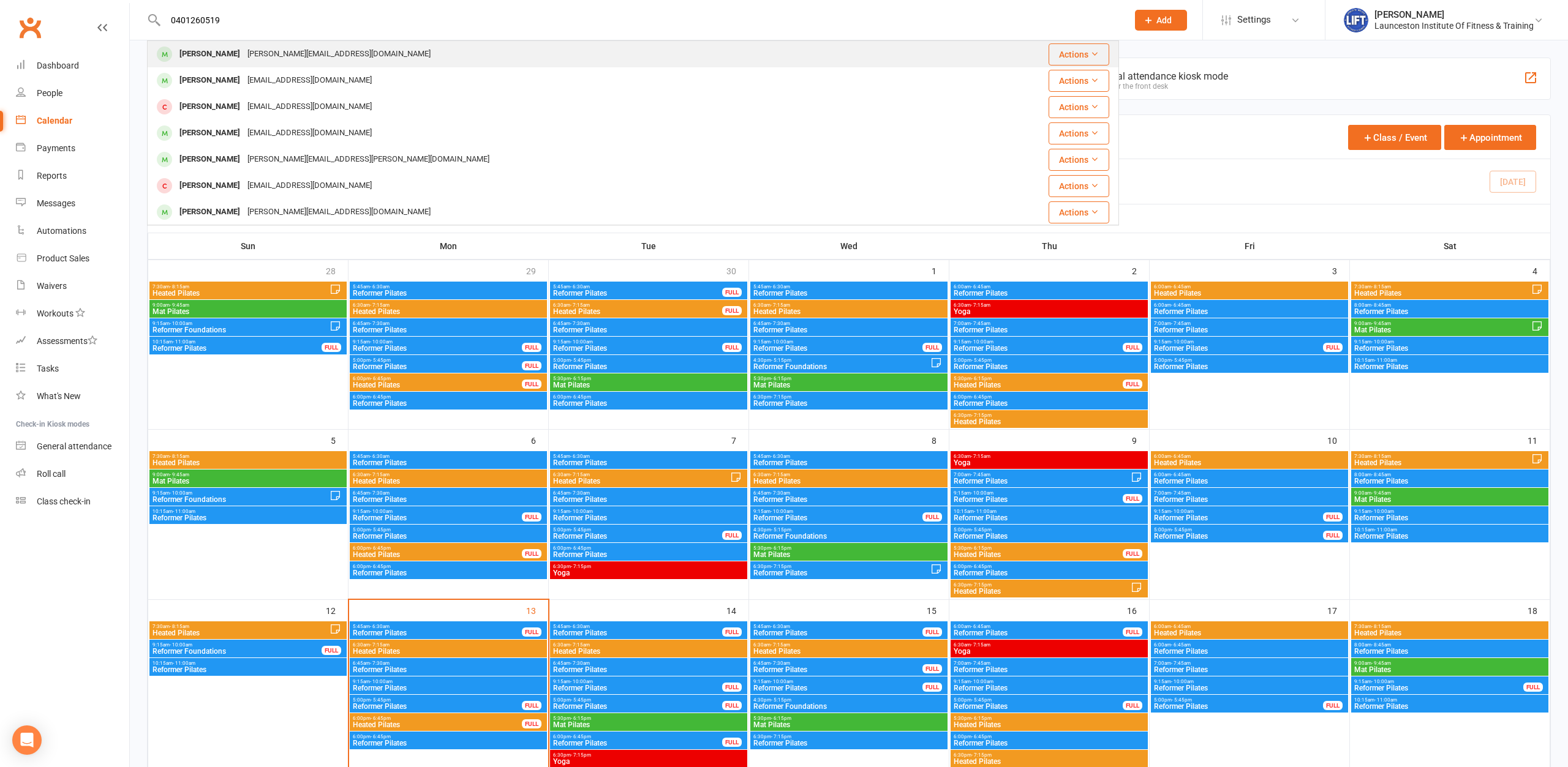
type input "0401260519"
click at [293, 48] on div "[PERSON_NAME][EMAIL_ADDRESS][DOMAIN_NAME]" at bounding box center [339, 54] width 190 height 17
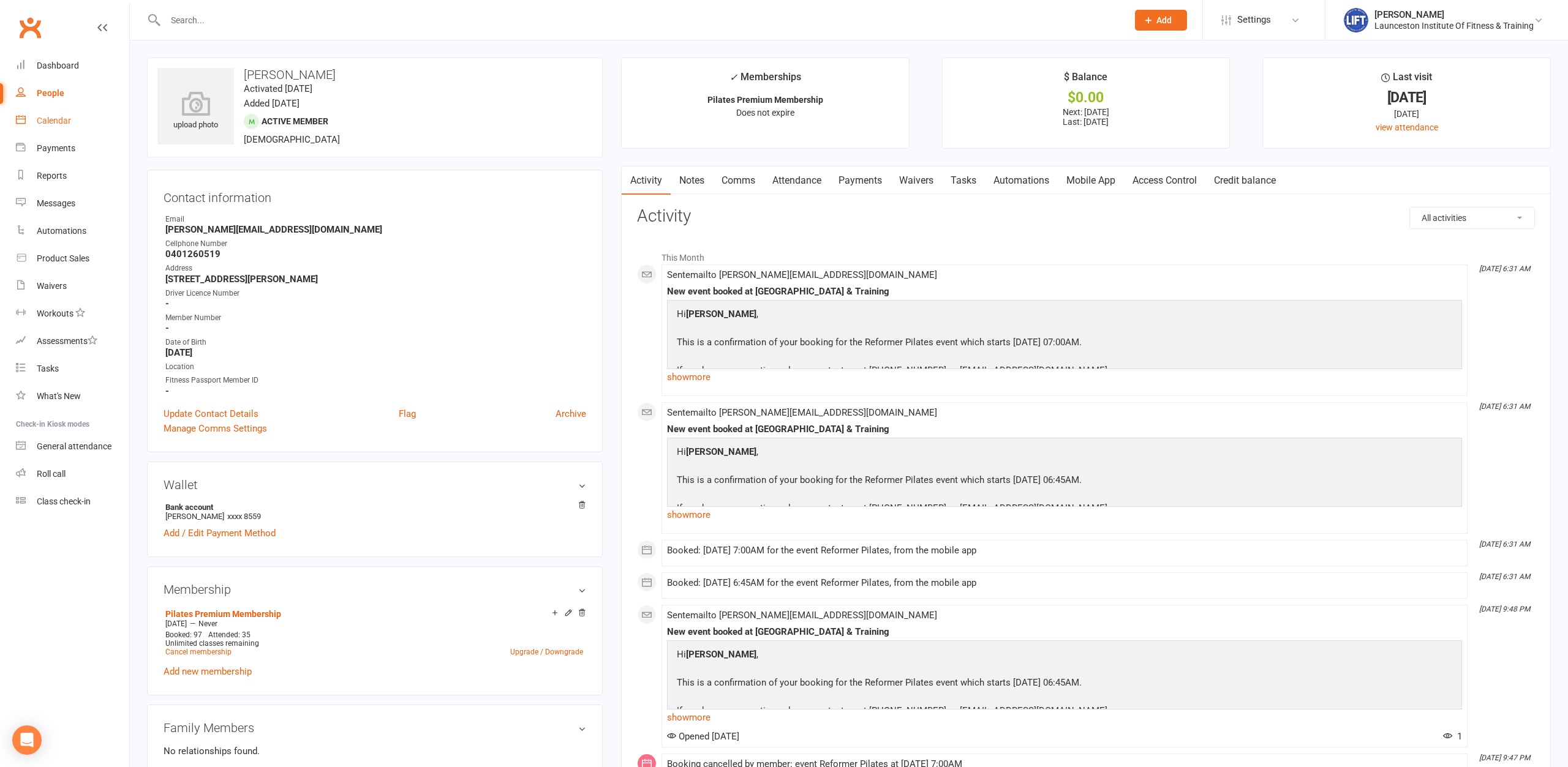
click at [34, 118] on link "Calendar" at bounding box center [73, 120] width 113 height 27
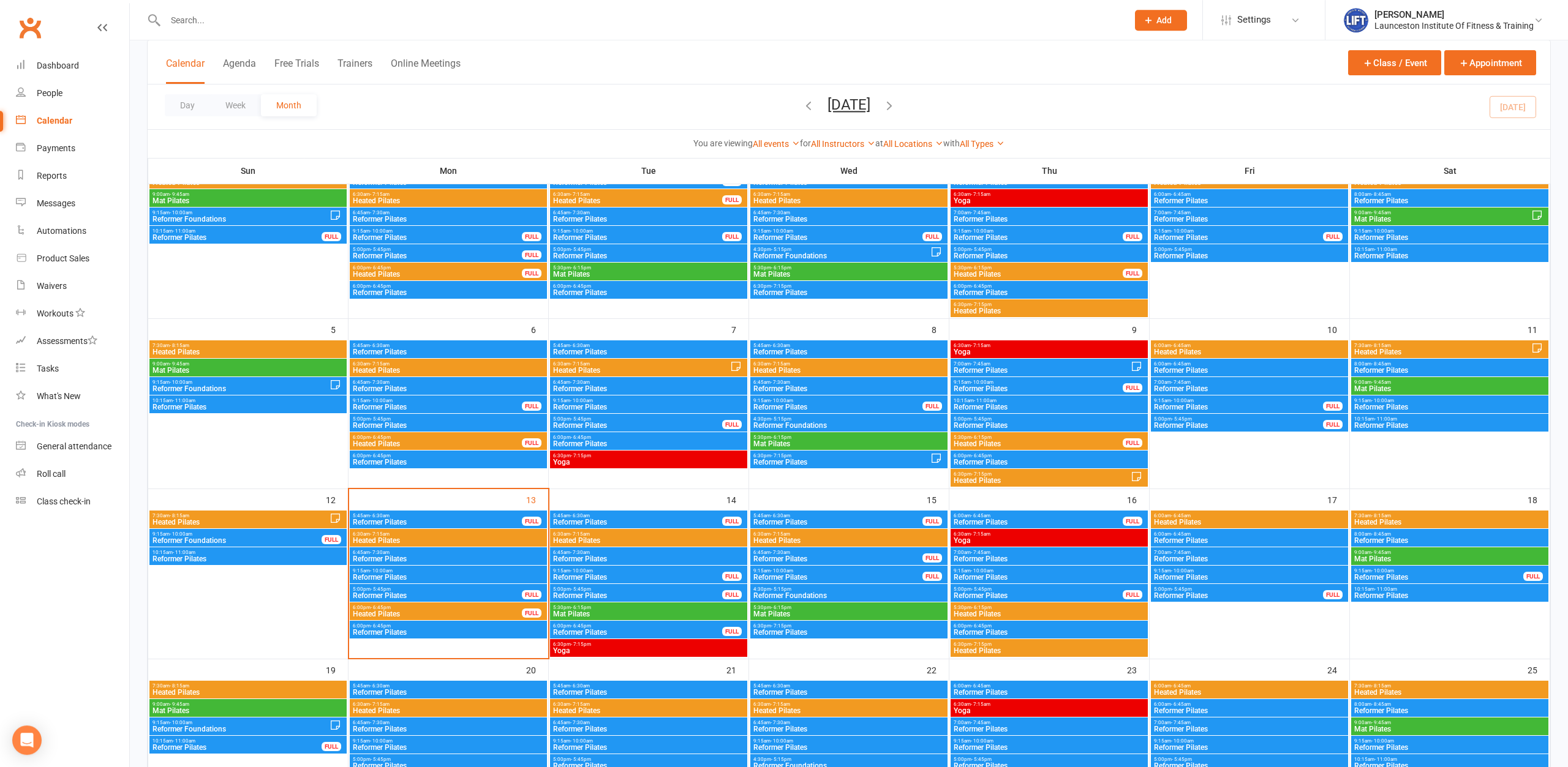
scroll to position [250, 0]
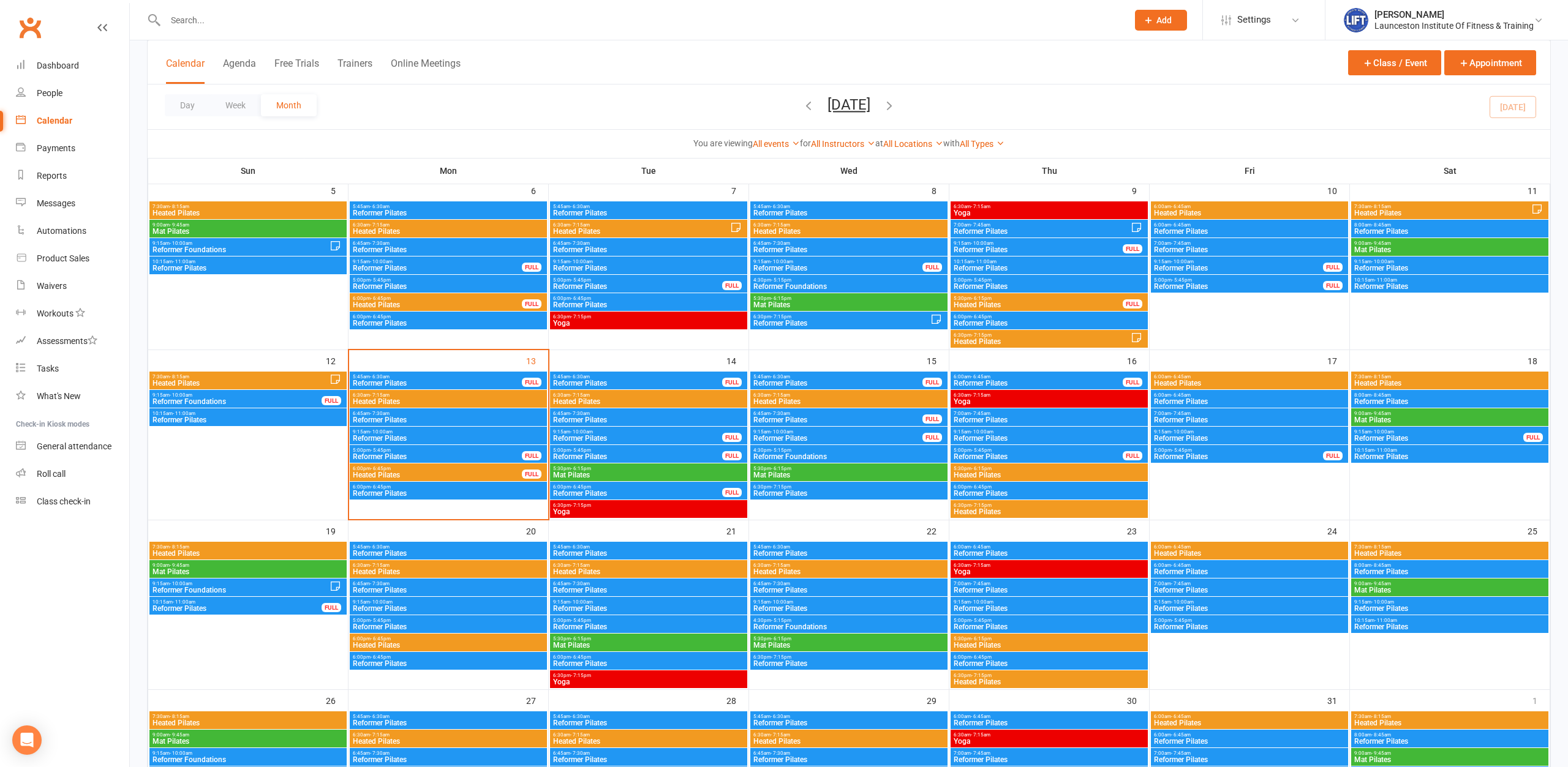
click at [448, 414] on span "6:45am - 7:30am" at bounding box center [448, 414] width 192 height 6
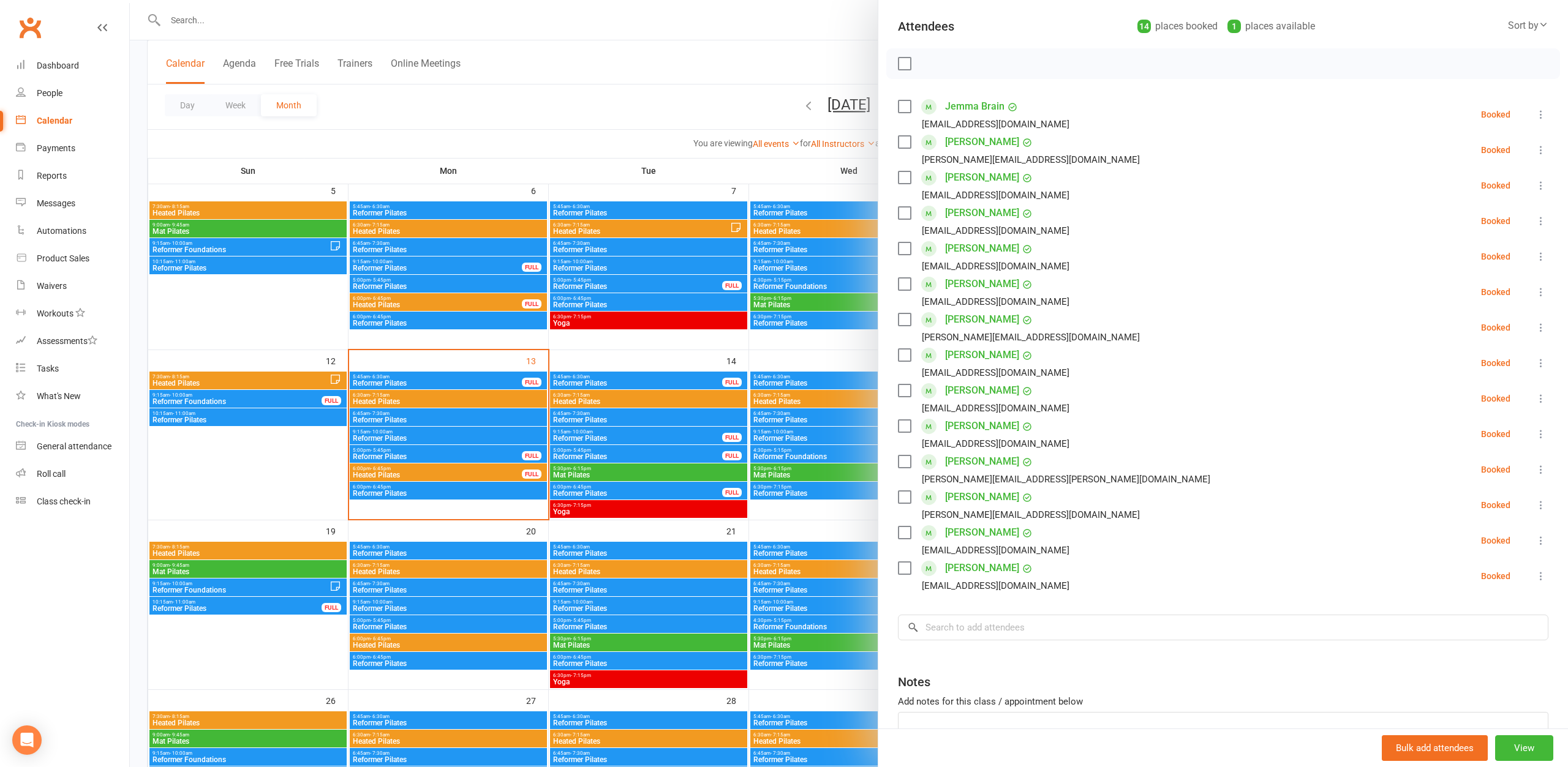
scroll to position [132, 0]
click at [1539, 502] on icon at bounding box center [1541, 503] width 12 height 12
click at [1499, 556] on link "Remove" at bounding box center [1476, 552] width 144 height 24
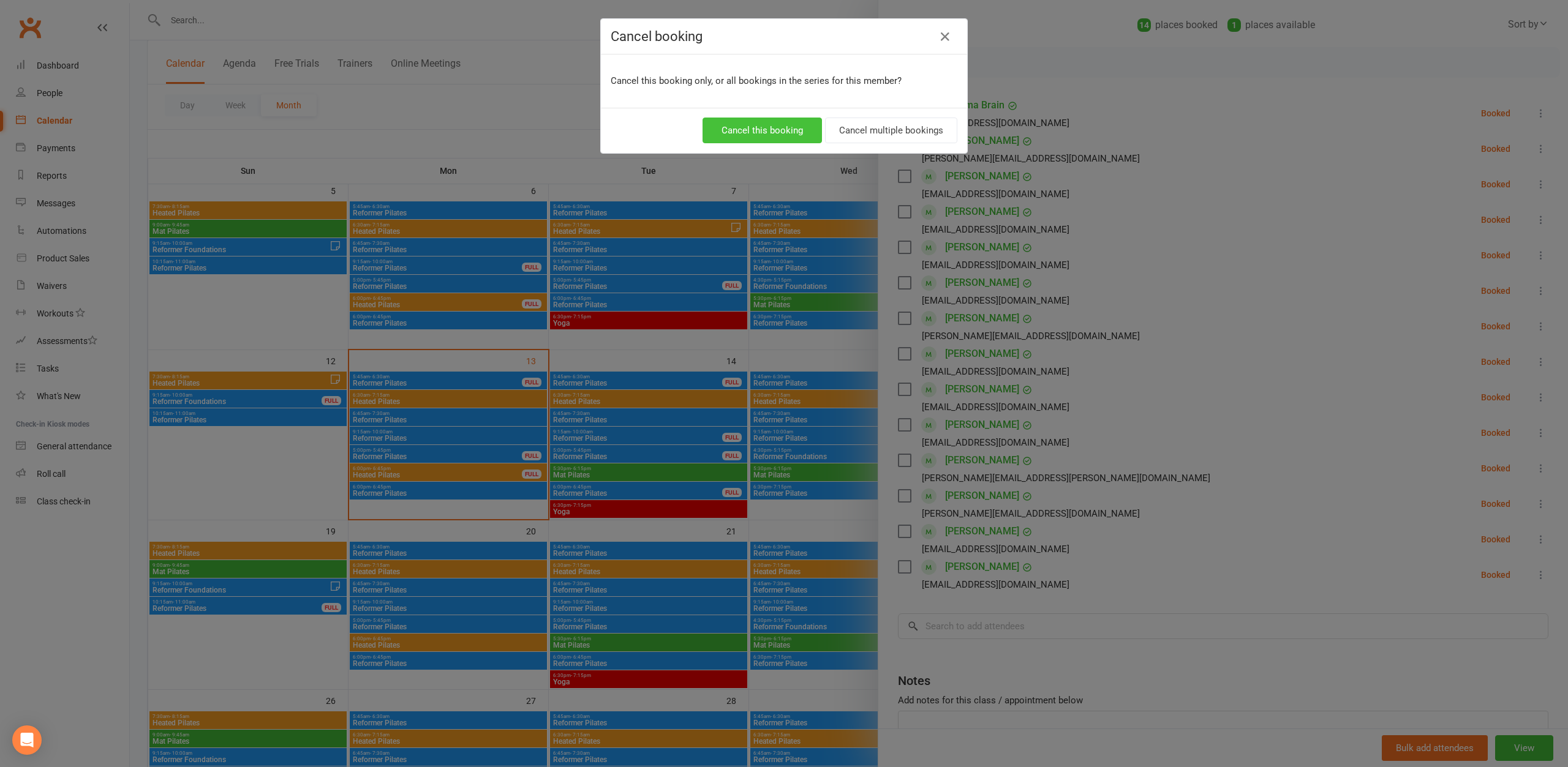
click at [806, 129] on button "Cancel this booking" at bounding box center [762, 130] width 120 height 26
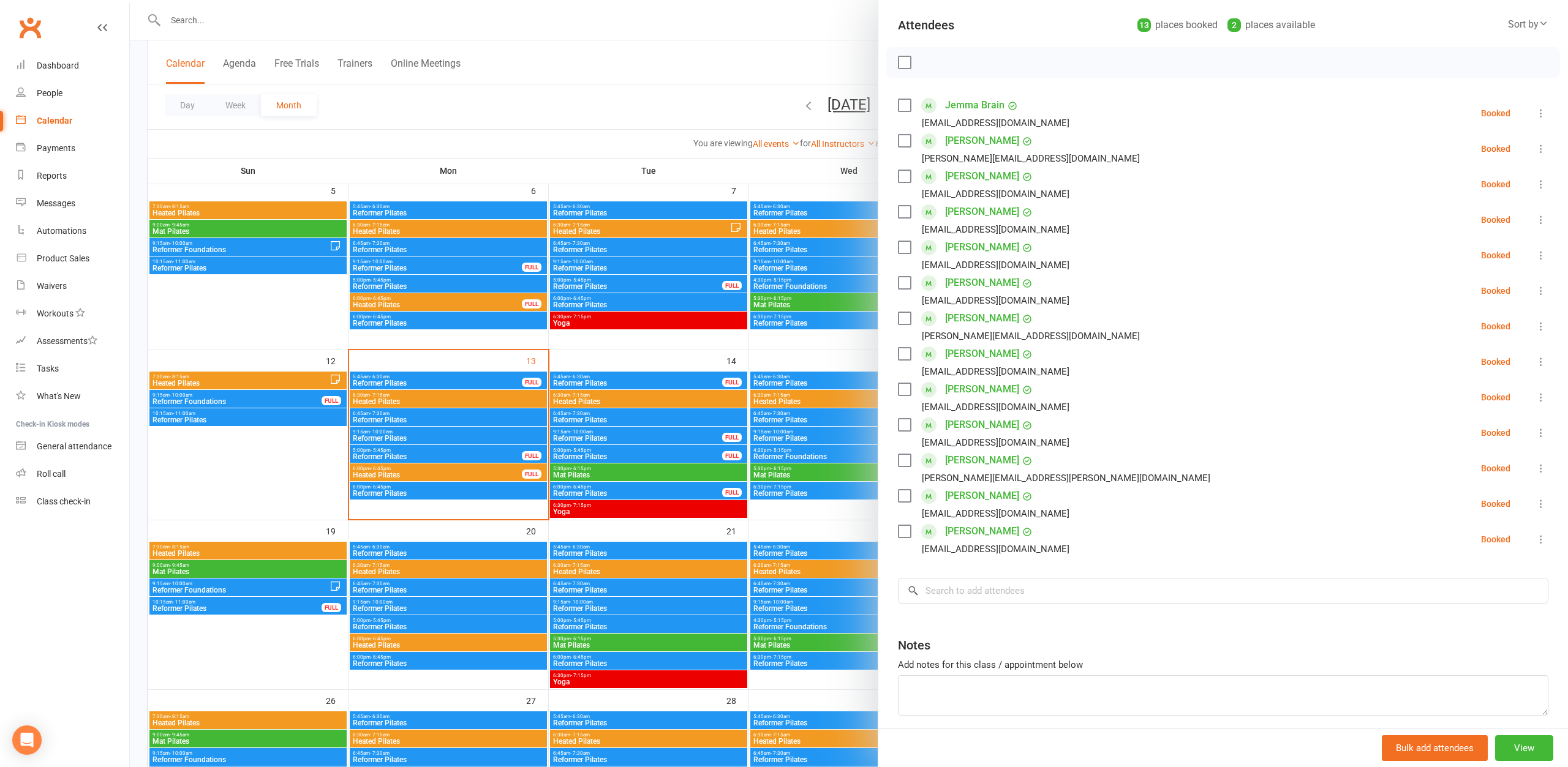
click at [380, 17] on div at bounding box center [848, 384] width 1438 height 767
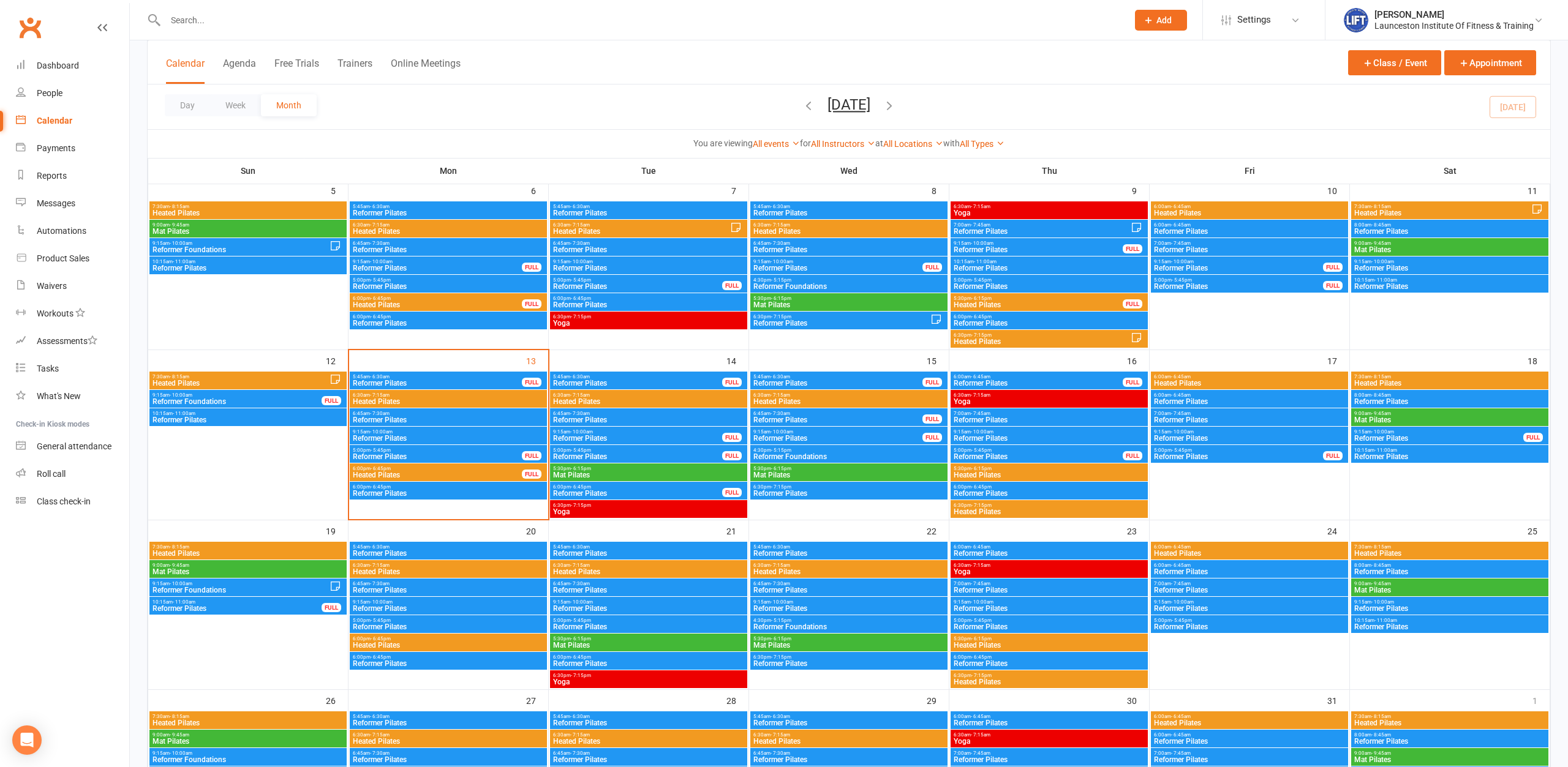
click at [364, 30] on div at bounding box center [633, 20] width 972 height 40
click at [351, 20] on input "text" at bounding box center [640, 20] width 958 height 17
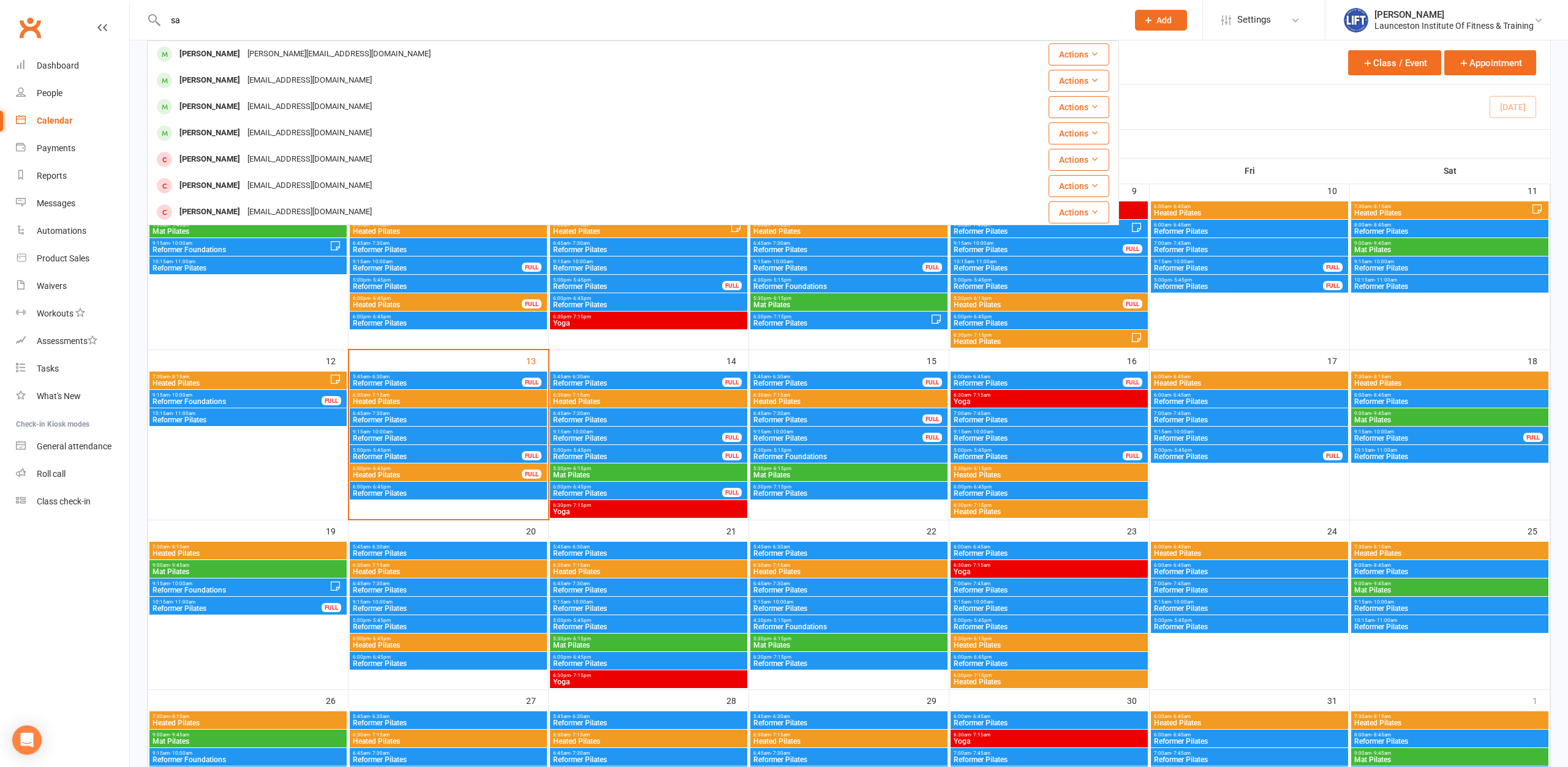
type input "s"
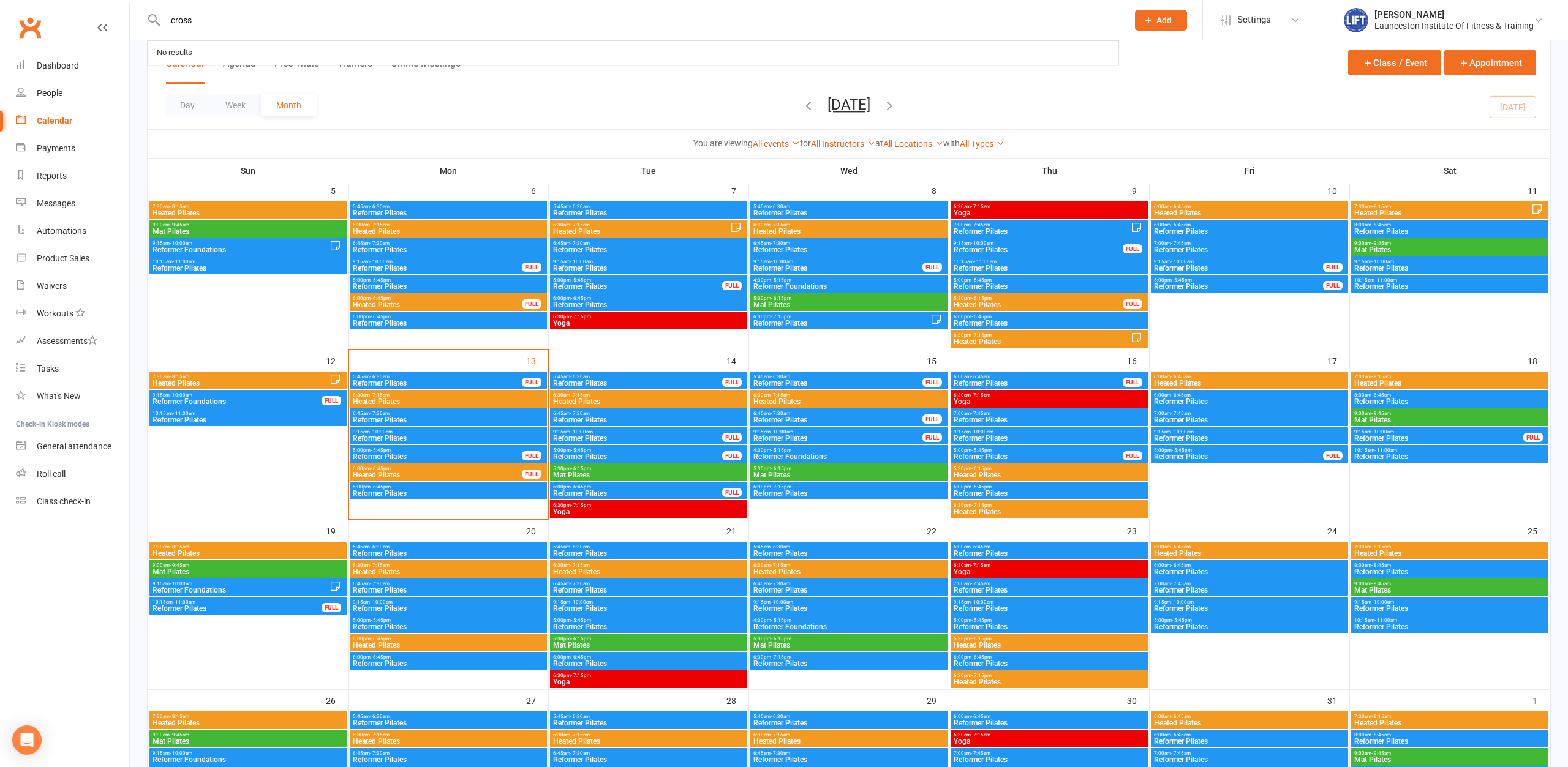
type input "cross"
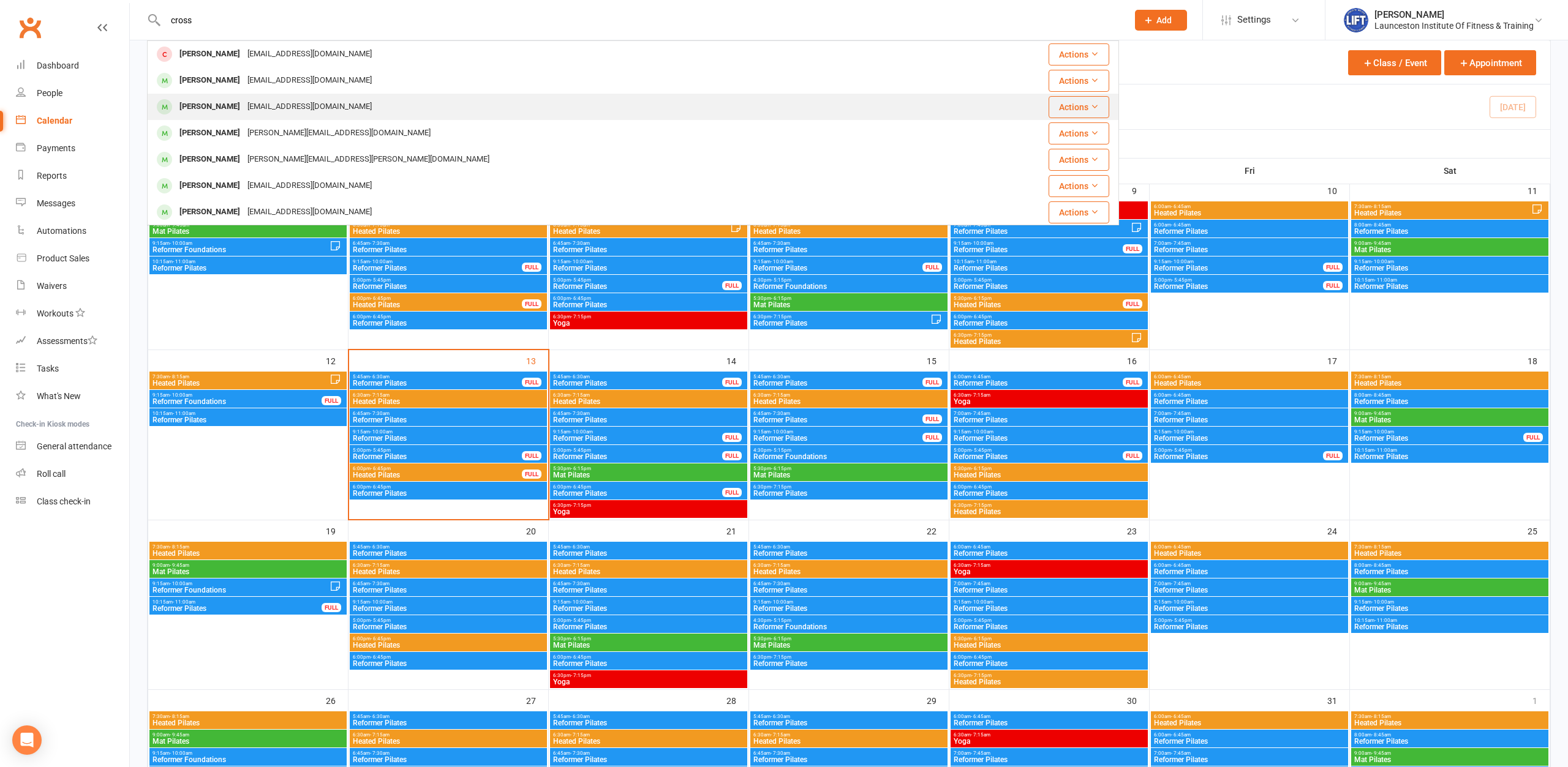
click at [290, 106] on div "[EMAIL_ADDRESS][DOMAIN_NAME]" at bounding box center [309, 106] width 132 height 17
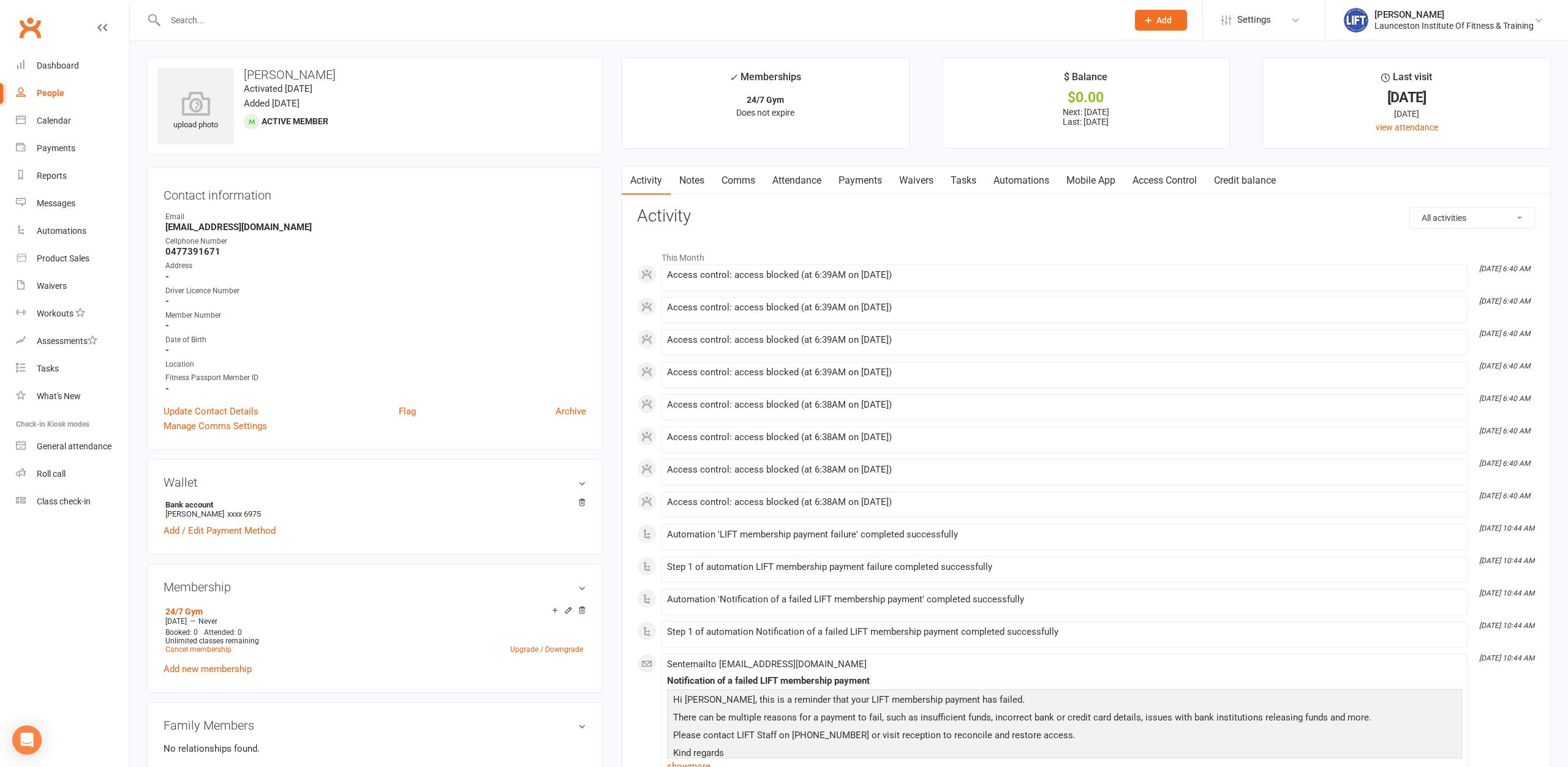
click at [1159, 176] on link "Access Control" at bounding box center [1165, 181] width 81 height 28
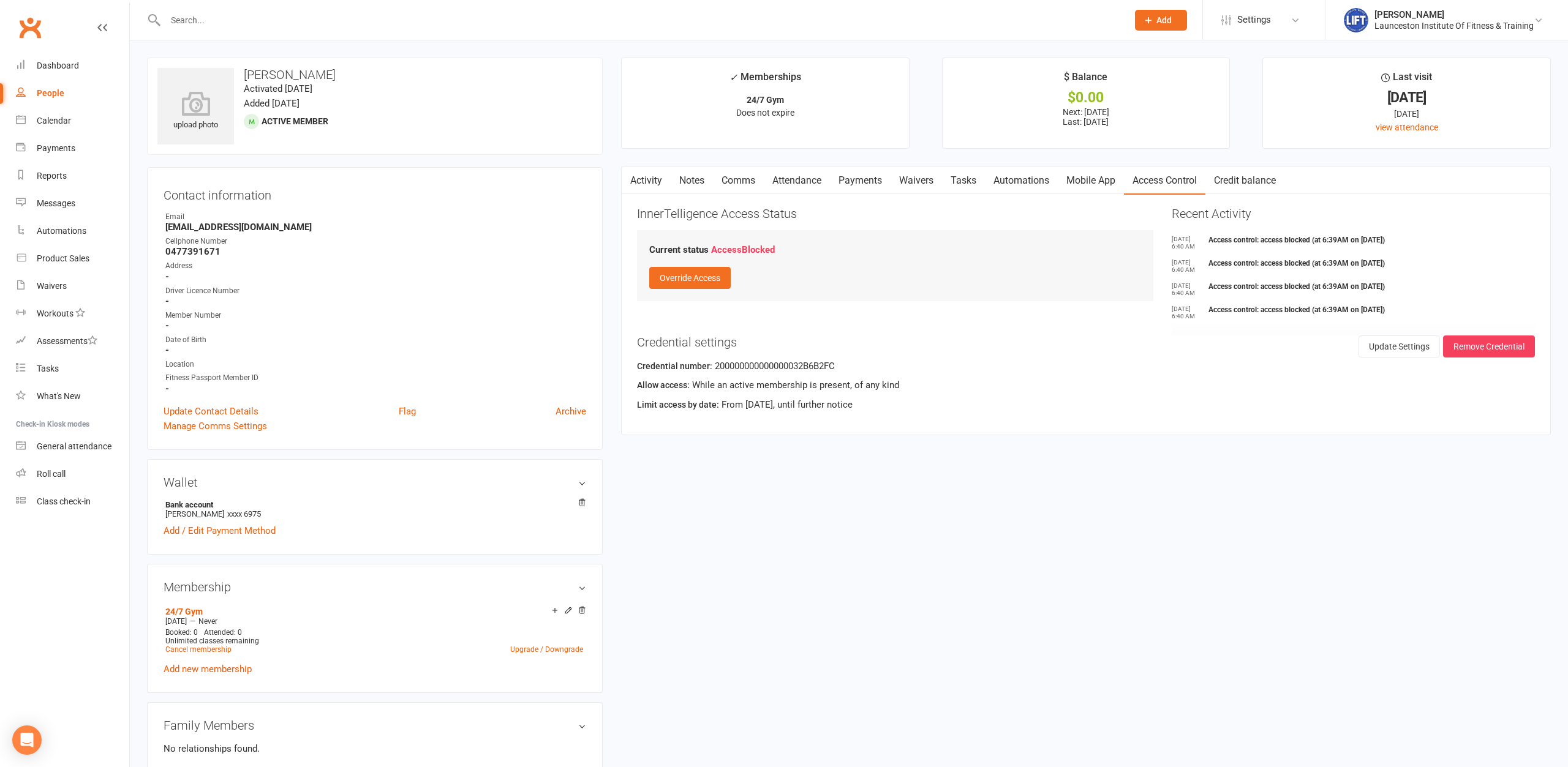
click at [857, 181] on link "Payments" at bounding box center [860, 181] width 61 height 28
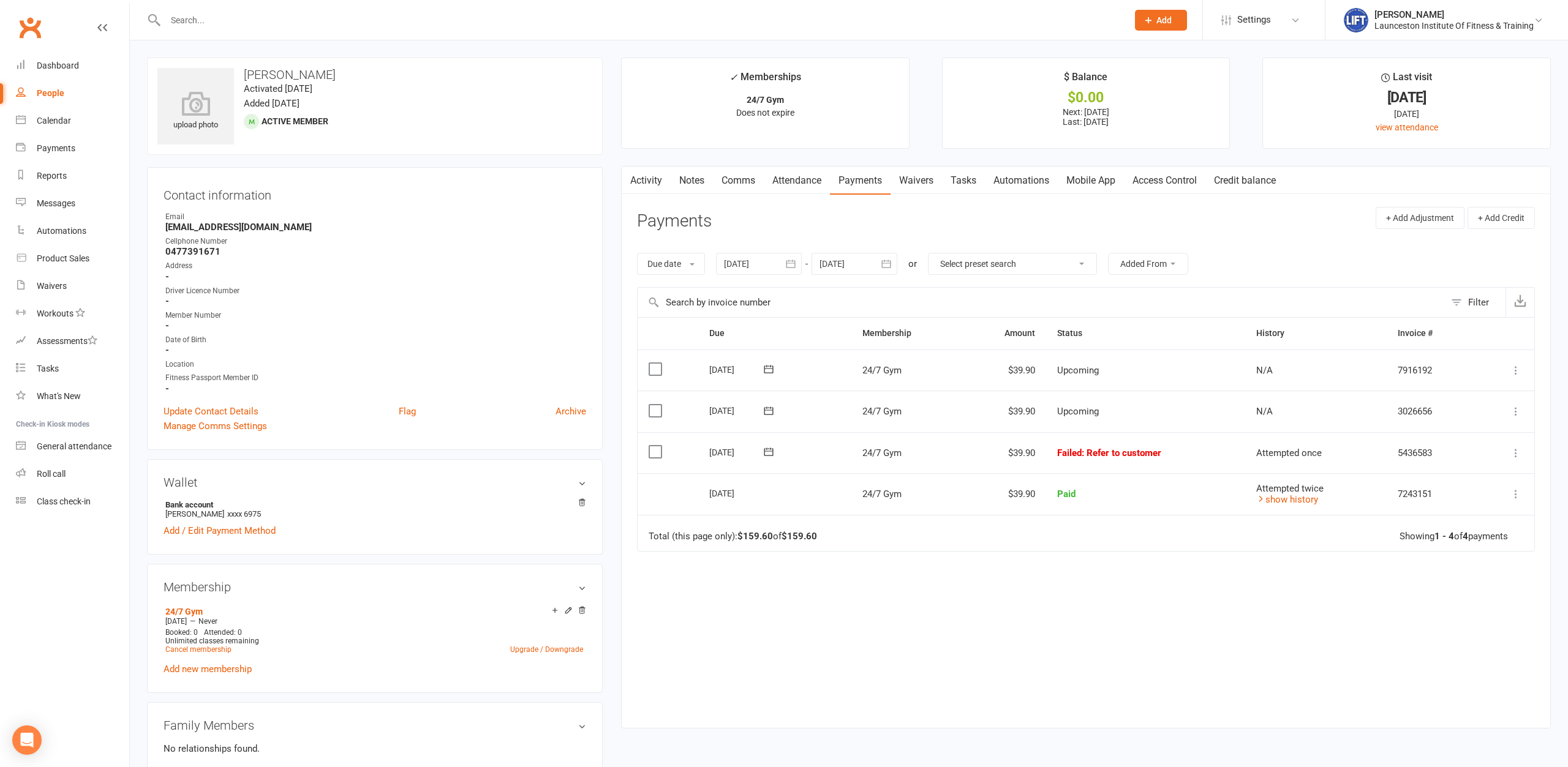
click at [642, 183] on link "Activity" at bounding box center [646, 181] width 49 height 28
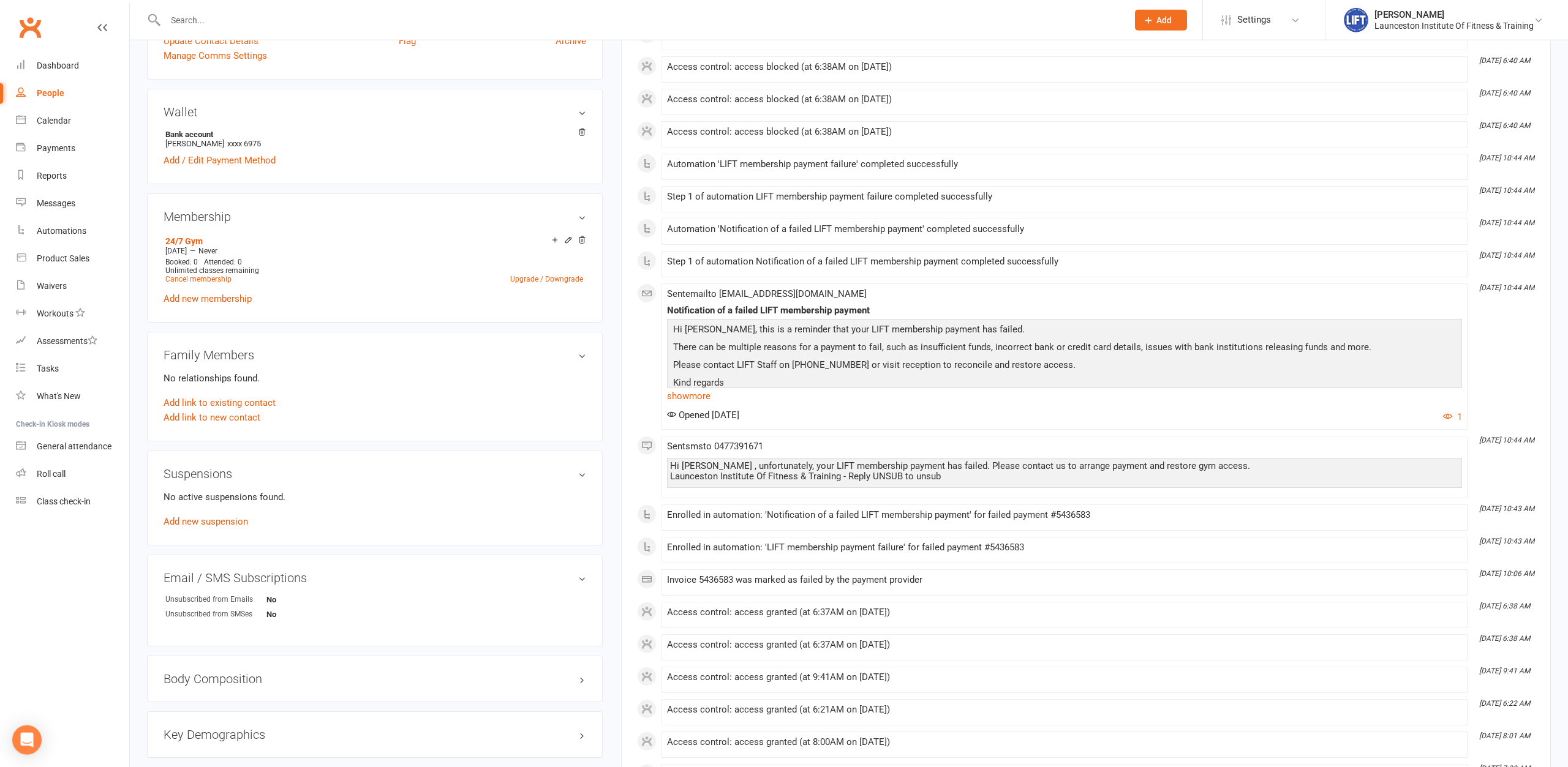
scroll to position [374, 0]
drag, startPoint x: 790, startPoint y: 558, endPoint x: 1016, endPoint y: 442, distance: 254.0
click at [999, 555] on li "[DATE] 10:43 AM Enrolled in automation: 'LIFT membership payment failure' for f…" at bounding box center [1064, 546] width 806 height 27
click at [1020, 418] on div "Opened [DATE] 1" at bounding box center [1065, 412] width 795 height 15
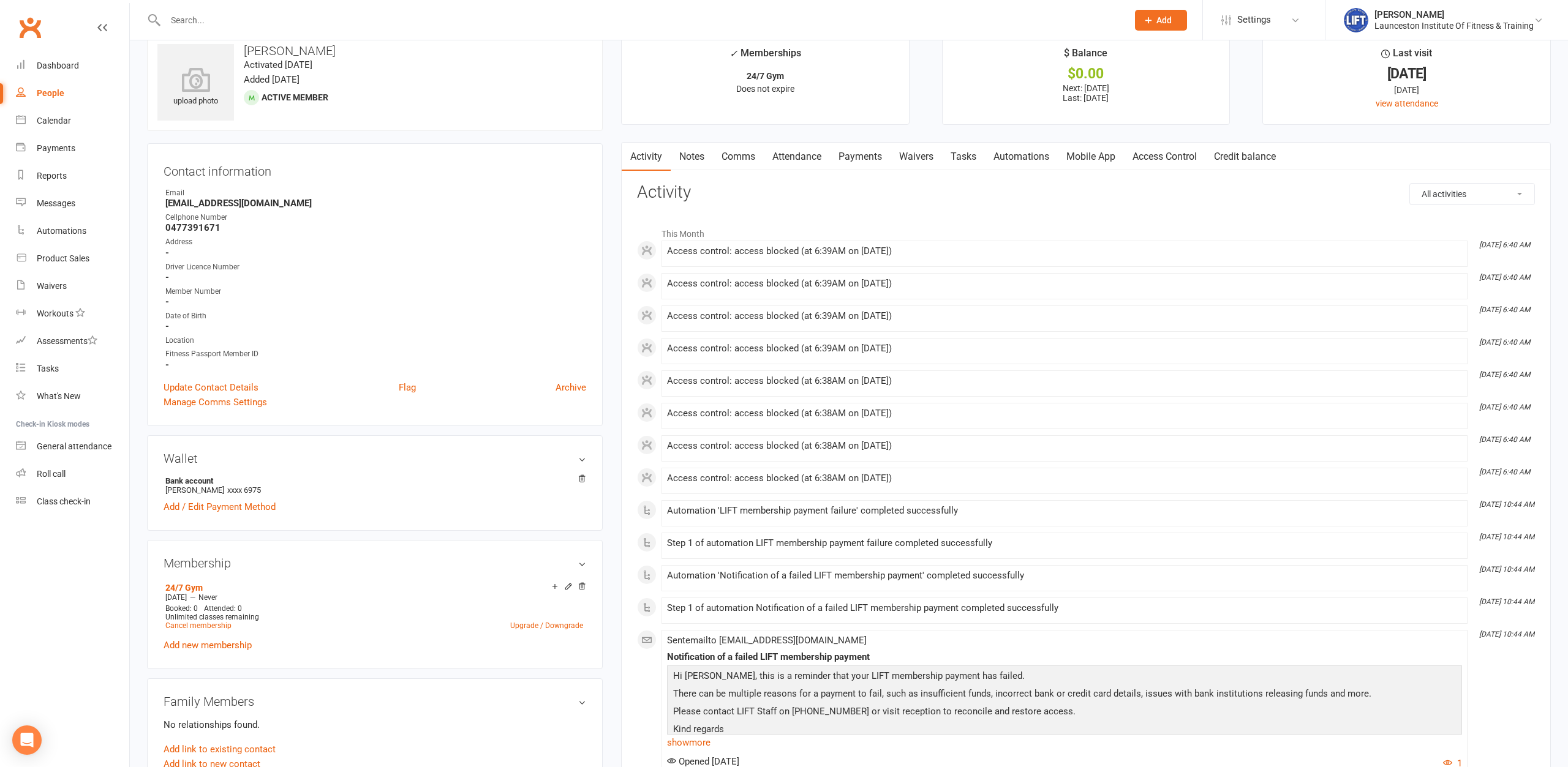
scroll to position [0, 0]
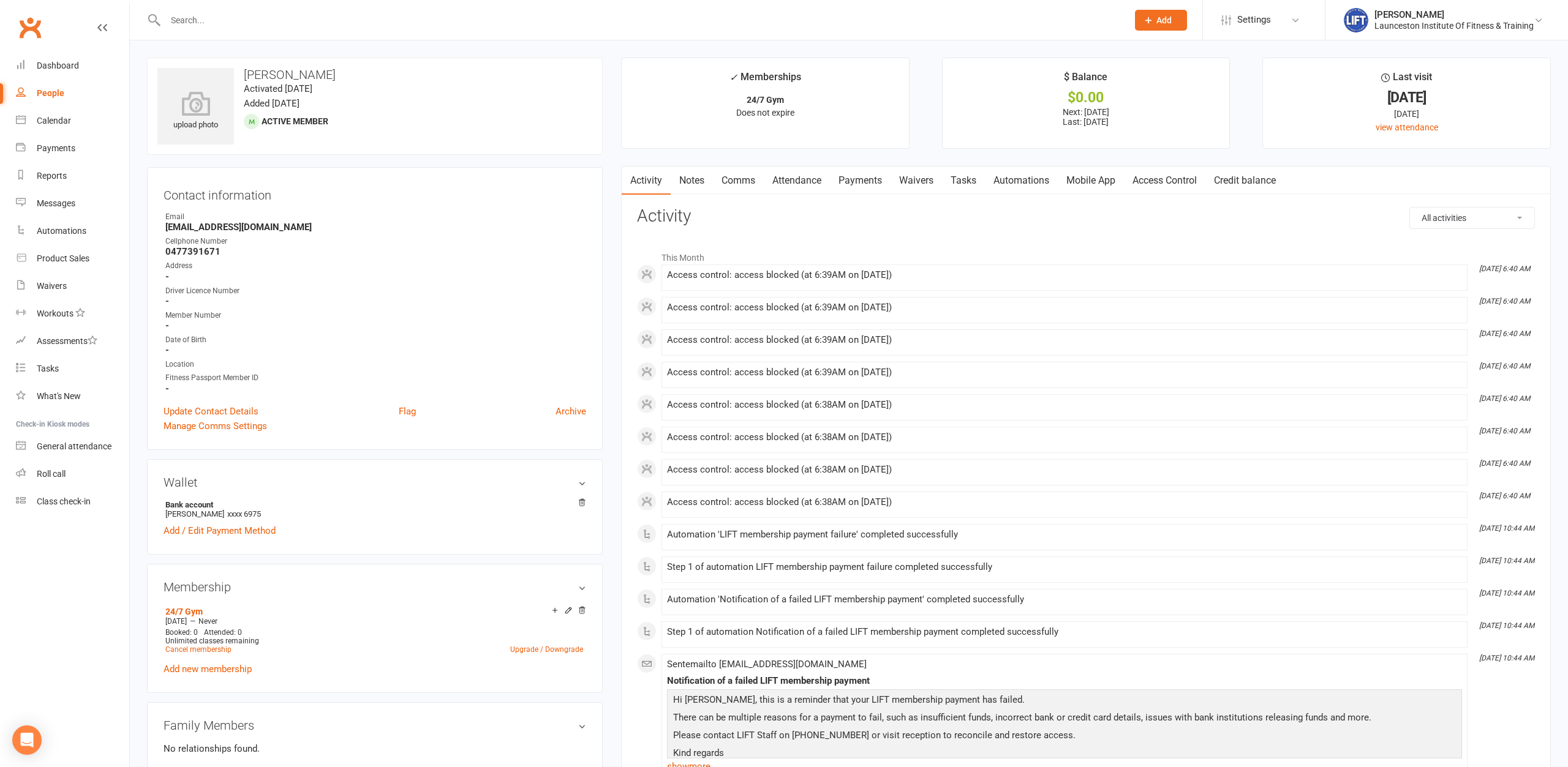
click at [857, 178] on link "Payments" at bounding box center [860, 181] width 61 height 28
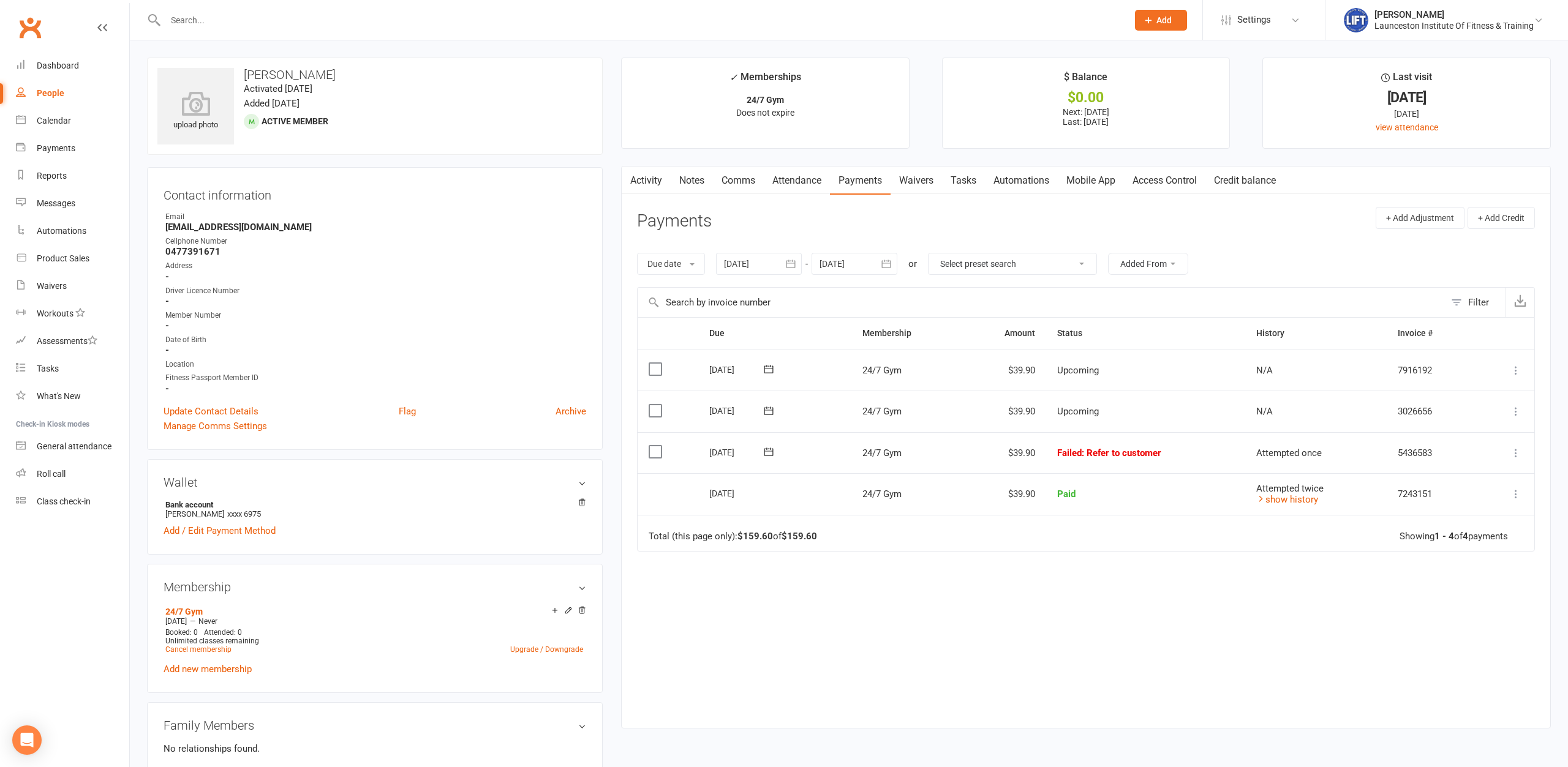
click at [650, 178] on link "Activity" at bounding box center [646, 181] width 49 height 28
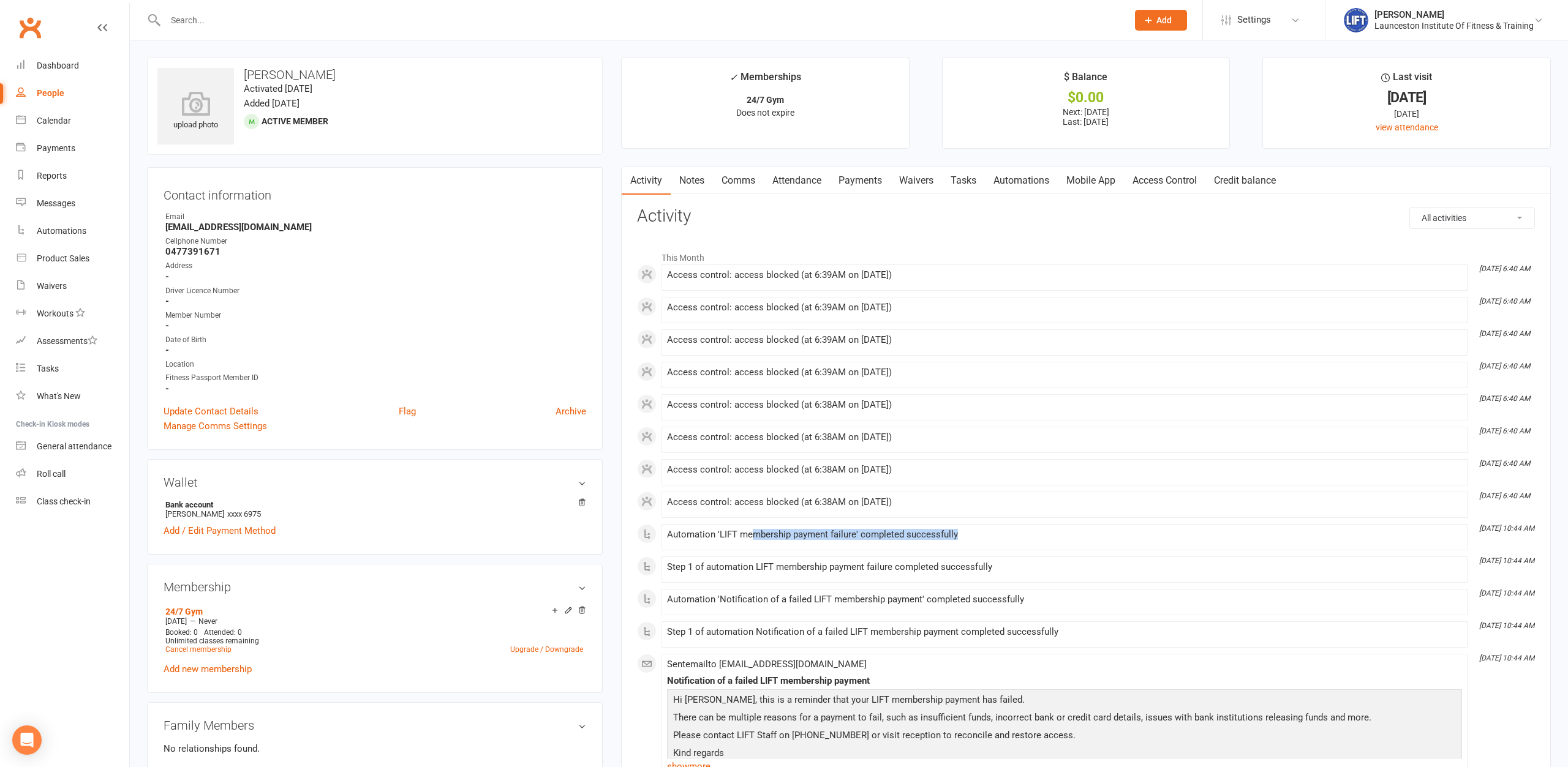
drag, startPoint x: 755, startPoint y: 529, endPoint x: 1028, endPoint y: 539, distance: 273.2
click at [1028, 539] on li "[DATE] 10:44 AM Automation 'LIFT membership payment failure' completed successf…" at bounding box center [1064, 537] width 806 height 27
click at [976, 211] on h3 "Activity" at bounding box center [1086, 216] width 898 height 19
click at [856, 180] on link "Payments" at bounding box center [860, 181] width 61 height 28
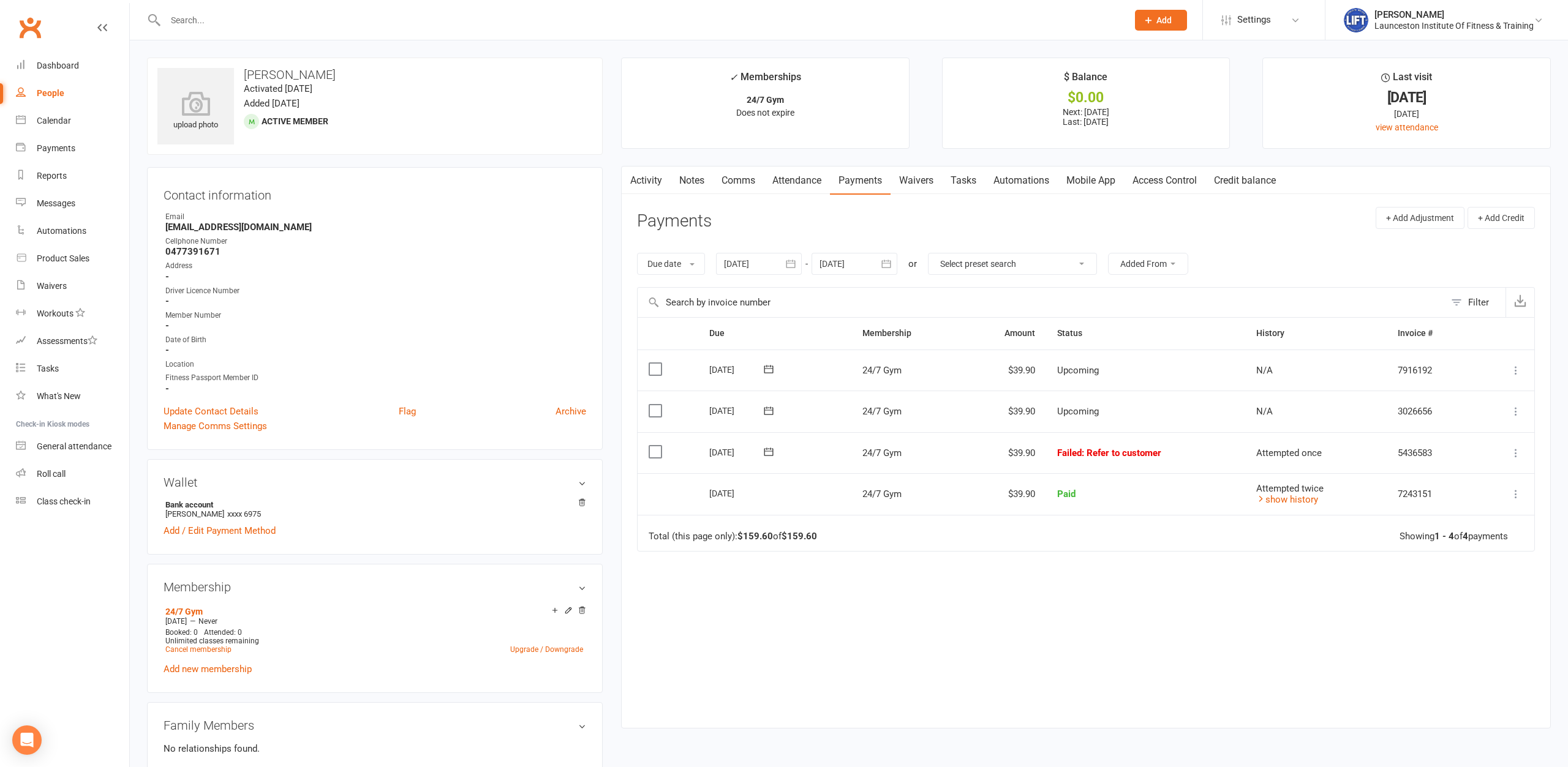
click at [1514, 452] on icon at bounding box center [1516, 453] width 12 height 12
click at [1497, 495] on link "Mark as Paid (POS)" at bounding box center [1462, 501] width 121 height 24
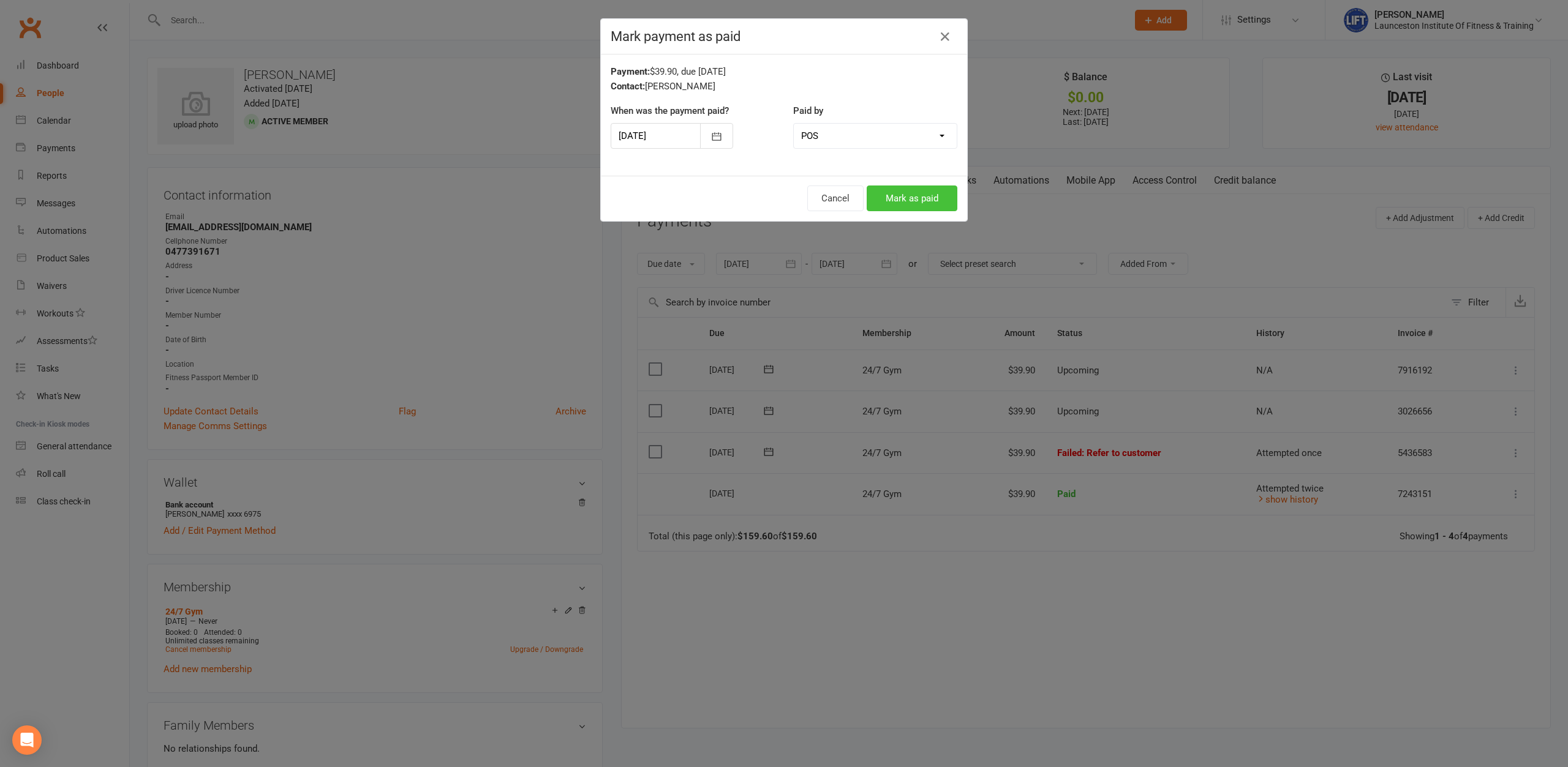
drag, startPoint x: 938, startPoint y: 199, endPoint x: 930, endPoint y: 199, distance: 8.0
click at [938, 199] on button "Mark as paid" at bounding box center [911, 198] width 90 height 26
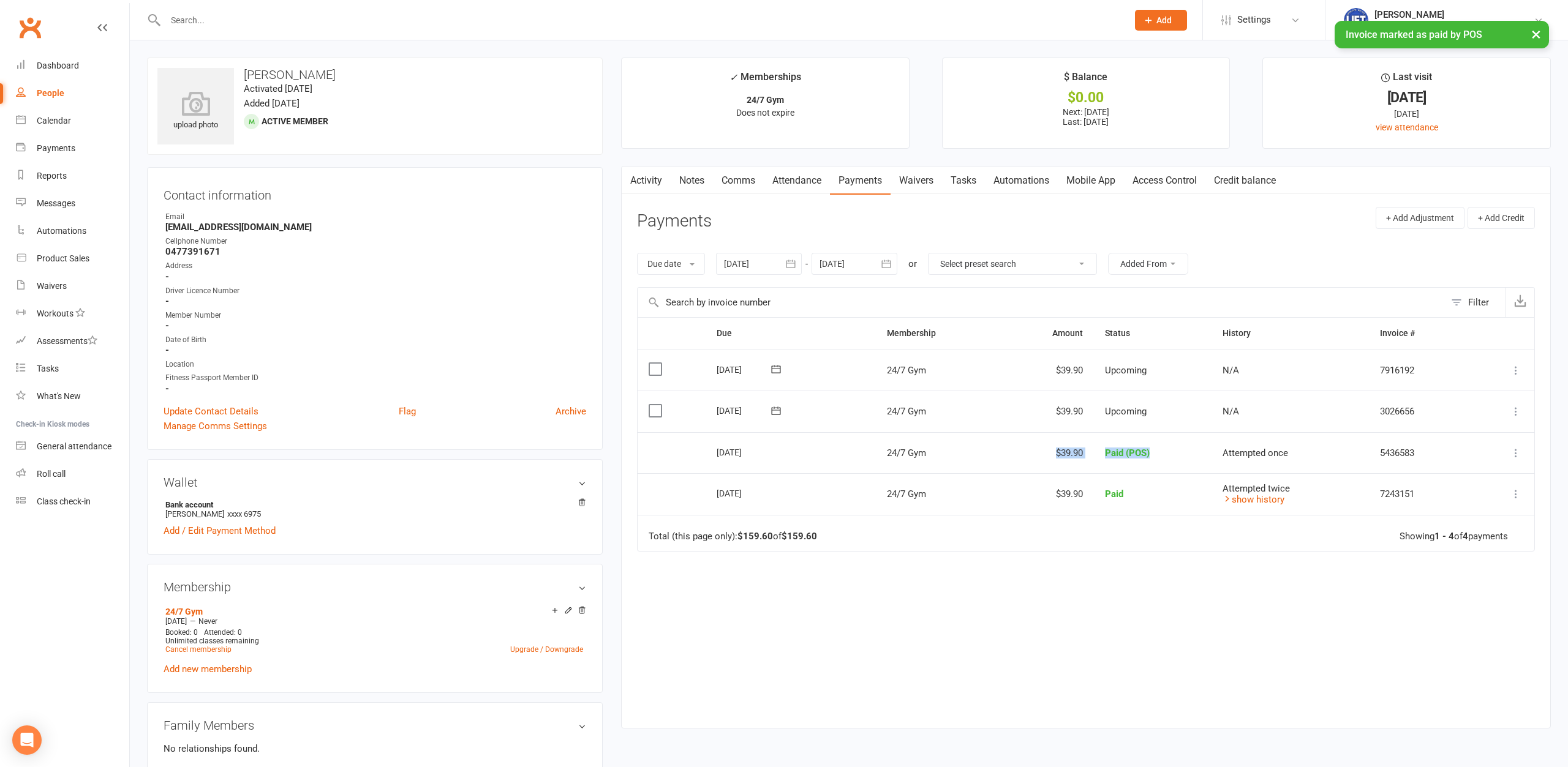
drag, startPoint x: 967, startPoint y: 448, endPoint x: 1159, endPoint y: 458, distance: 192.3
click at [1155, 458] on tr "Select this [DATE] [PERSON_NAME] 24/7 Gym $39.90 Paid (POS) Attempted once 5436…" at bounding box center [1086, 453] width 897 height 41
click at [1173, 458] on td "Paid (POS)" at bounding box center [1153, 453] width 118 height 41
drag, startPoint x: 1171, startPoint y: 458, endPoint x: 1042, endPoint y: 456, distance: 129.0
click at [1044, 456] on tr "Select this [DATE] [PERSON_NAME] 24/7 Gym $39.90 Paid (POS) Attempted once 5436…" at bounding box center [1086, 453] width 897 height 41
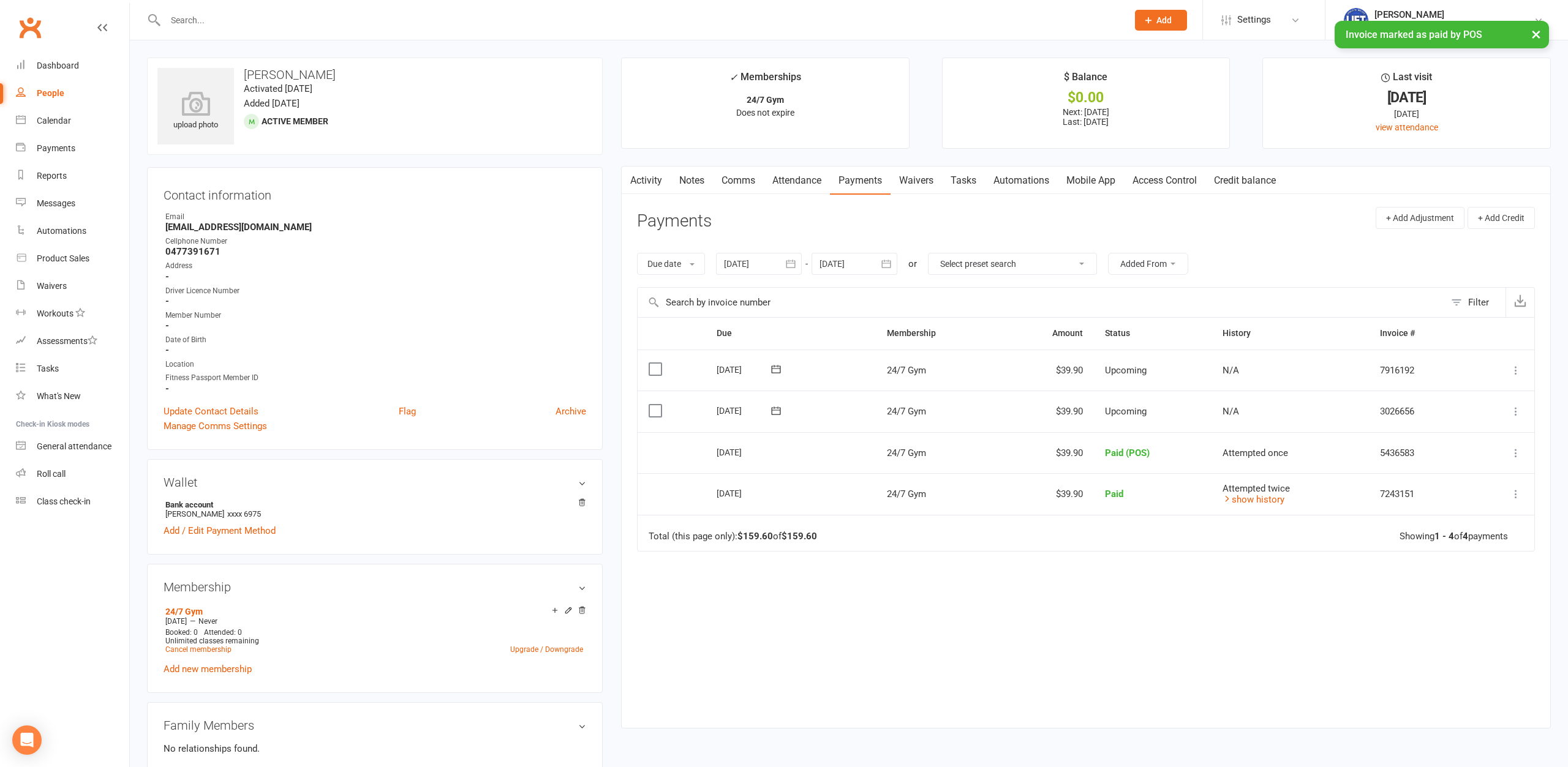
click at [1041, 456] on td "$39.90" at bounding box center [1048, 453] width 93 height 41
click at [1183, 192] on link "Access Control" at bounding box center [1165, 181] width 81 height 28
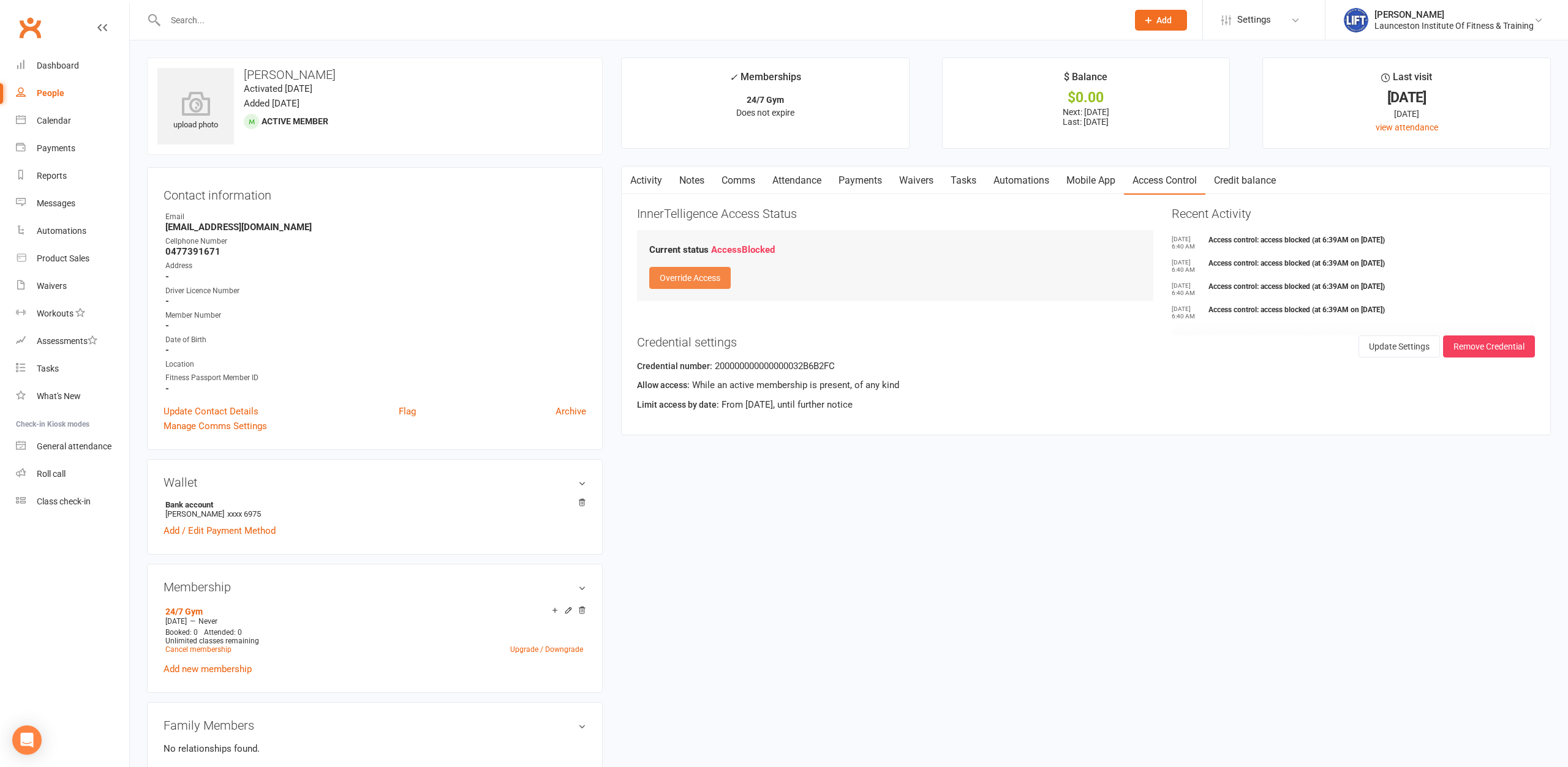
click at [715, 276] on button "Override Access" at bounding box center [690, 277] width 81 height 22
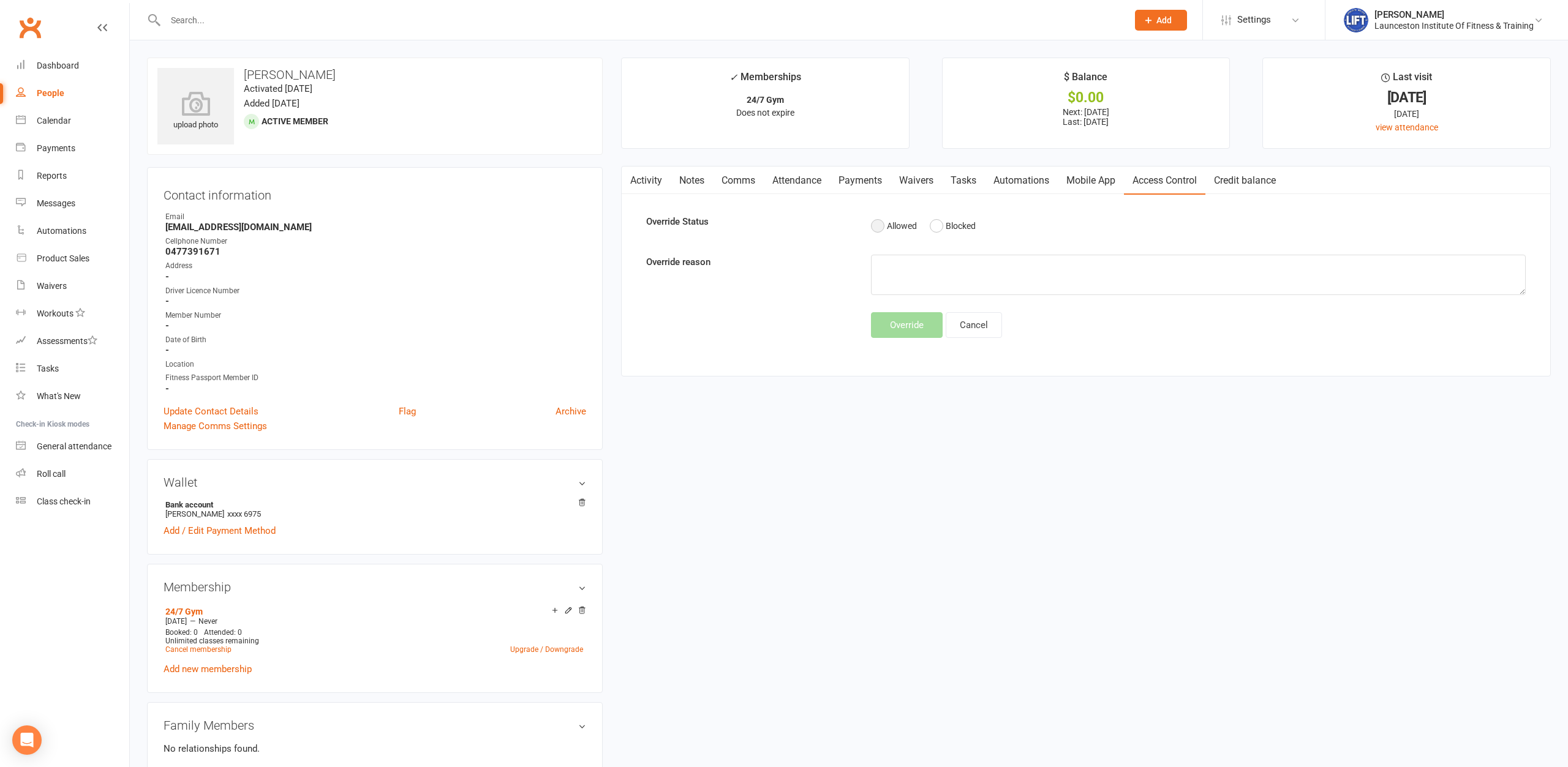
click at [884, 227] on button "Allowed" at bounding box center [894, 225] width 46 height 23
click at [899, 334] on button "Override" at bounding box center [906, 325] width 71 height 26
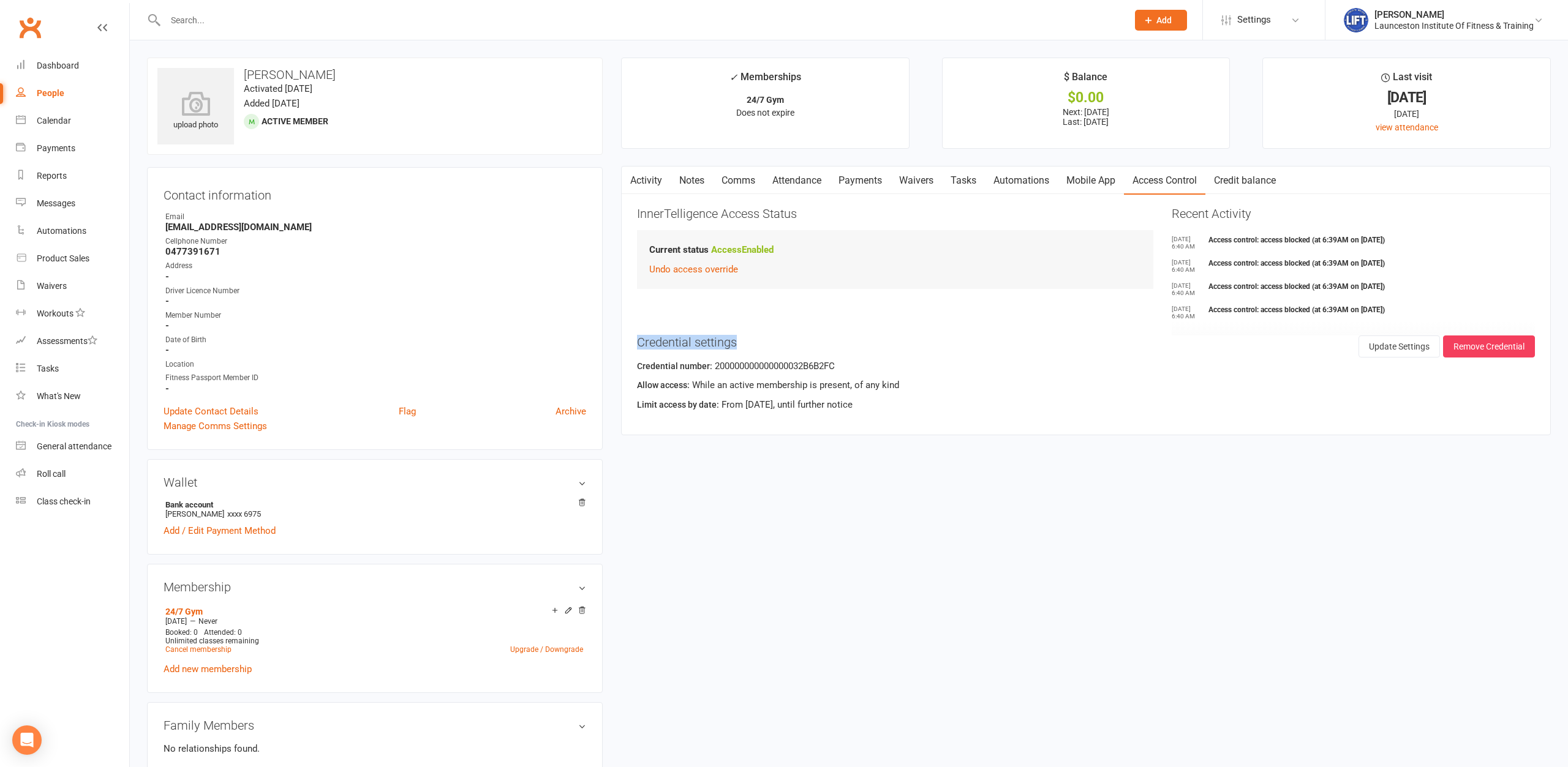
drag, startPoint x: 796, startPoint y: 341, endPoint x: 612, endPoint y: 344, distance: 184.0
click at [612, 344] on main "✓ Memberships 24/7 Gym Does not expire $ Balance $0.00 Next: [DATE] Last: [DATE…" at bounding box center [1086, 252] width 948 height 390
click at [743, 345] on h3 "Credential settings" at bounding box center [1086, 342] width 898 height 13
click at [410, 18] on input "text" at bounding box center [640, 20] width 958 height 17
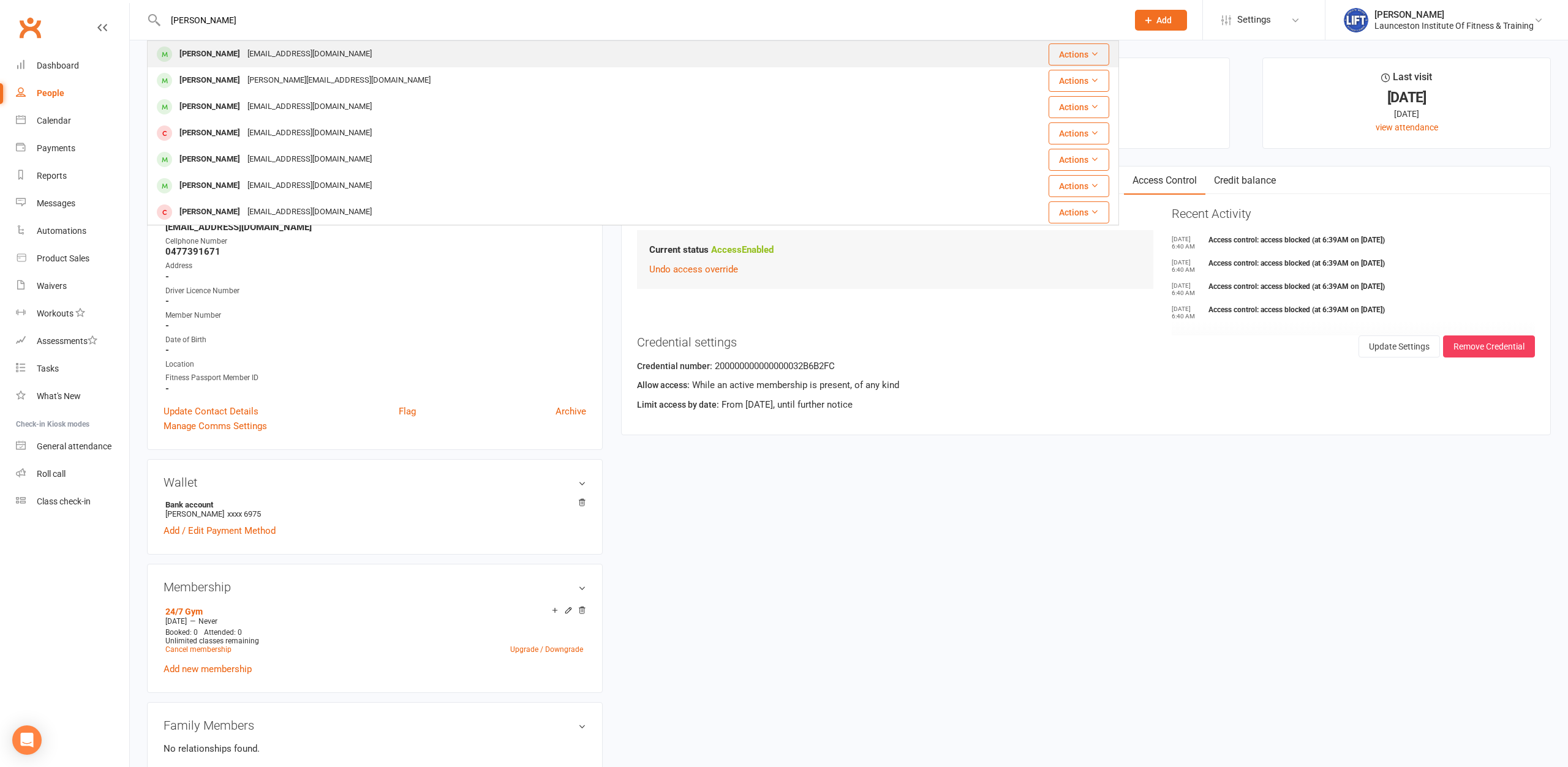
type input "[PERSON_NAME]"
click at [254, 55] on div "[EMAIL_ADDRESS][DOMAIN_NAME]" at bounding box center [309, 54] width 132 height 17
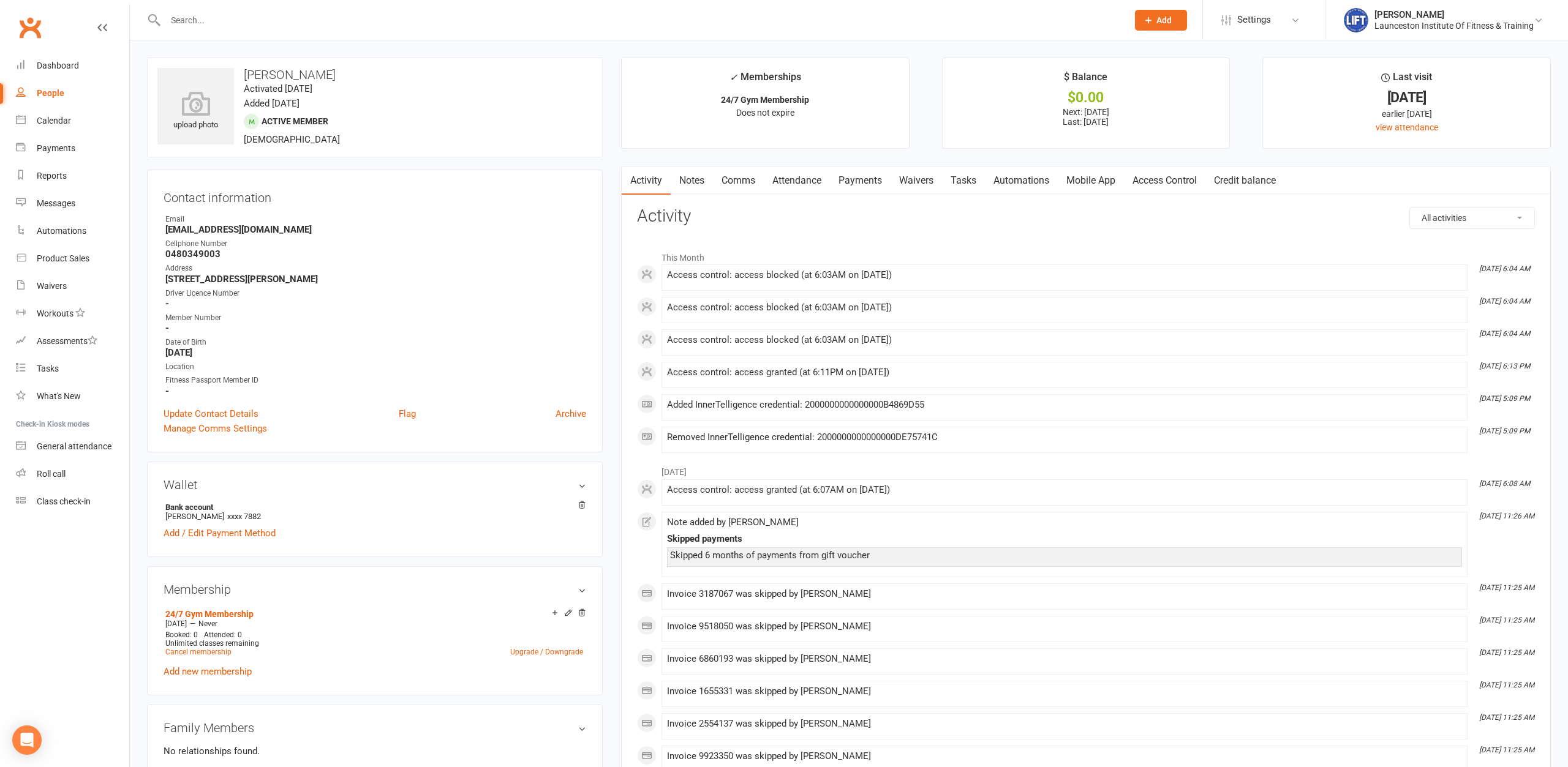
click at [1191, 169] on link "Access Control" at bounding box center [1165, 181] width 81 height 28
